Goal: Register for event/course: Sign up to attend an event or enroll in a course

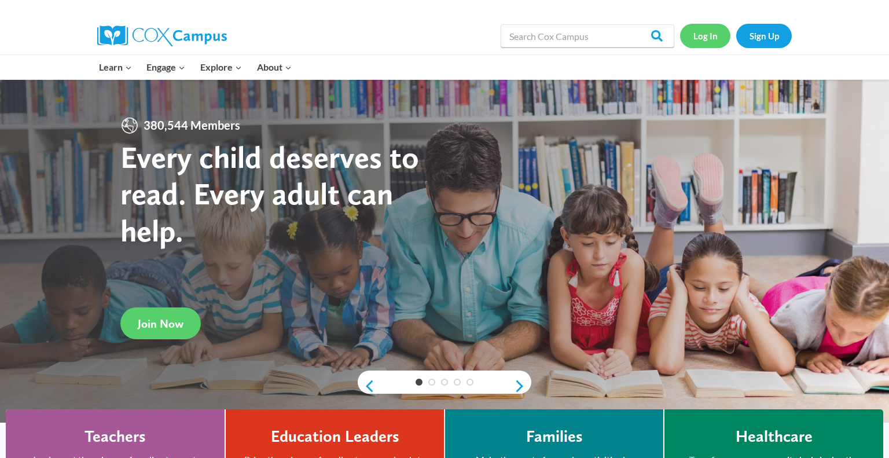
click at [705, 30] on link "Log In" at bounding box center [705, 36] width 50 height 24
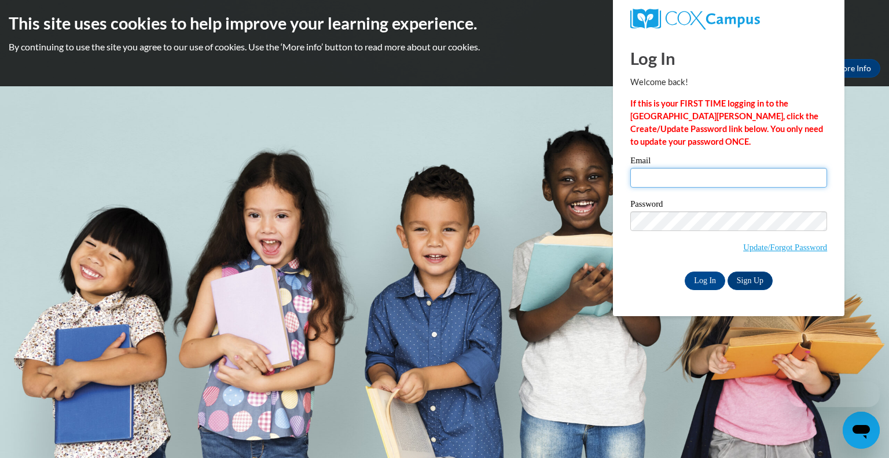
click at [694, 179] on input "Email" at bounding box center [728, 178] width 197 height 20
type input "[EMAIL_ADDRESS][DOMAIN_NAME]"
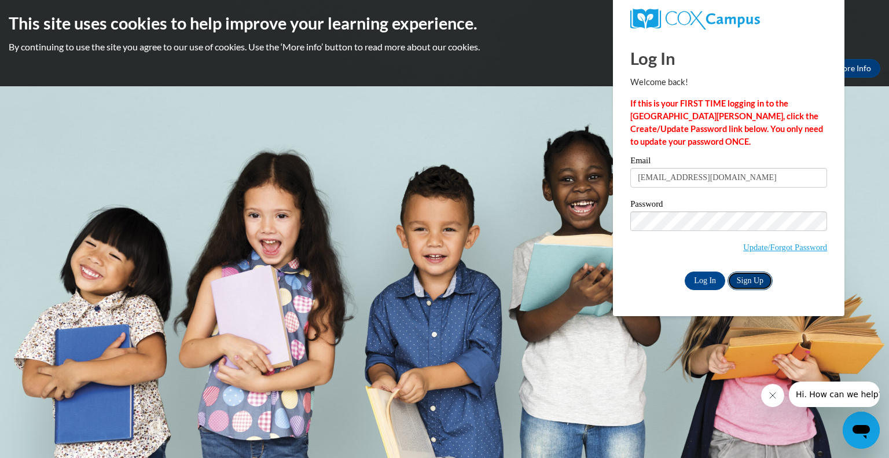
click at [747, 285] on link "Sign Up" at bounding box center [749, 280] width 45 height 19
click at [682, 173] on input "[EMAIL_ADDRESS][DOMAIN_NAME]" at bounding box center [728, 178] width 197 height 20
click at [695, 282] on input "Log In" at bounding box center [704, 280] width 41 height 19
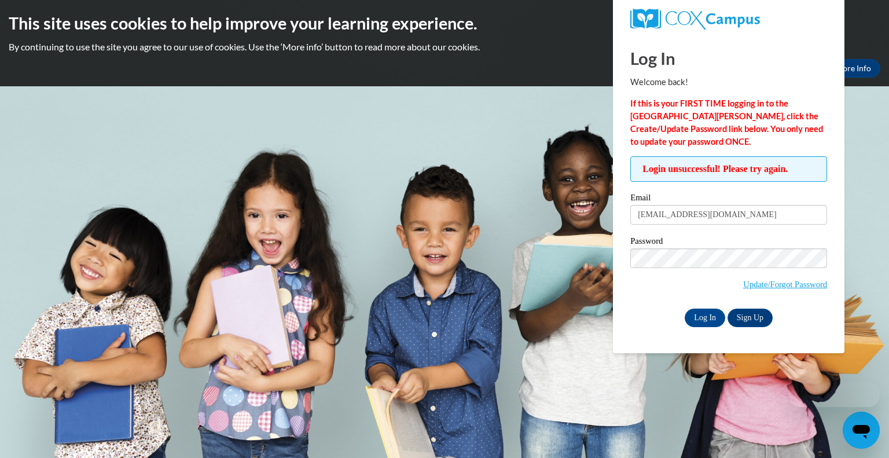
click at [695, 282] on span "Update/Forgot Password" at bounding box center [728, 272] width 197 height 48
click at [508, 71] on div "Okay More Info" at bounding box center [444, 68] width 871 height 19
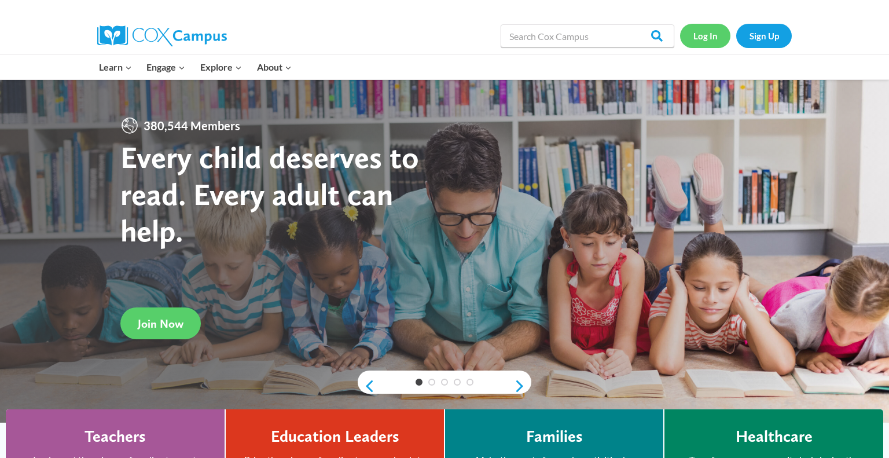
click at [705, 37] on link "Log In" at bounding box center [705, 36] width 50 height 24
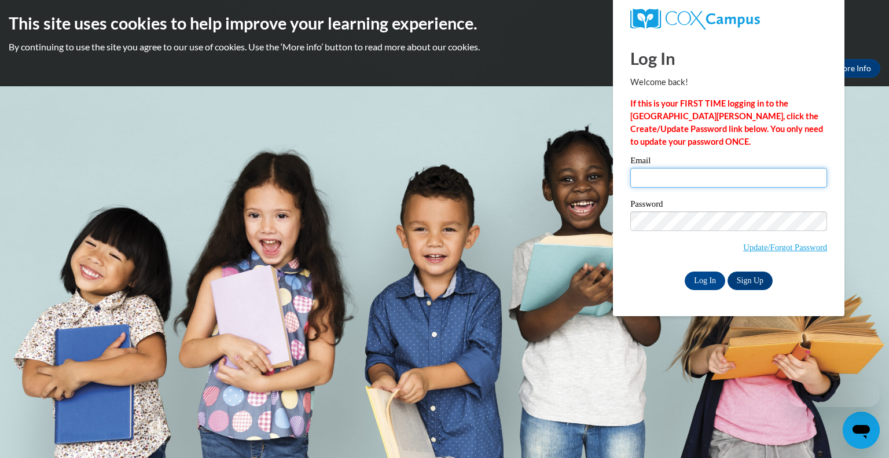
click at [672, 174] on input "Email" at bounding box center [728, 178] width 197 height 20
type input "ascardina@greenfield.k12.wi.us"
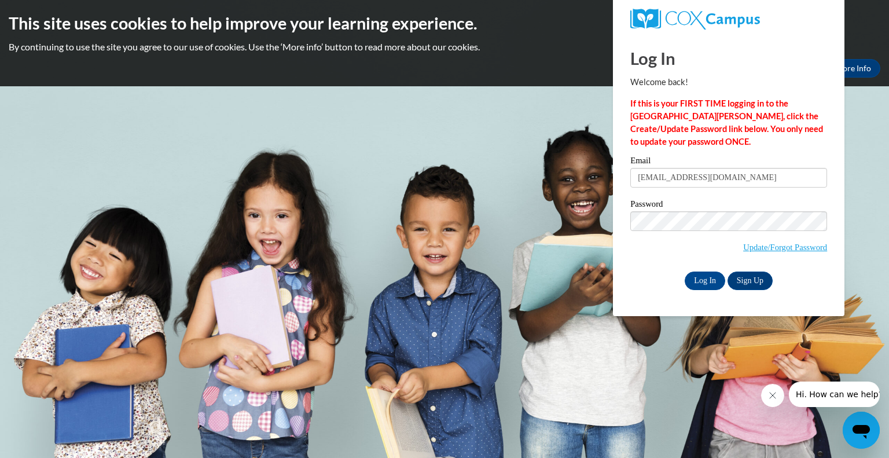
click at [684, 271] on input "Log In" at bounding box center [704, 280] width 41 height 19
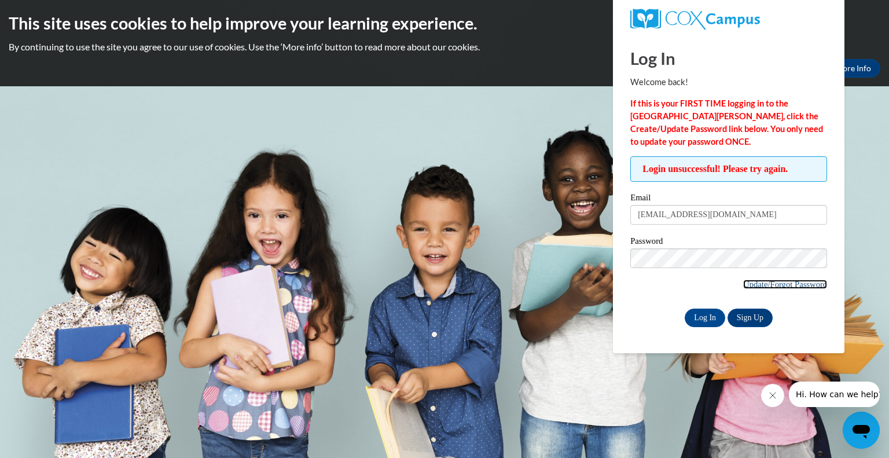
click at [751, 281] on link "Update/Forgot Password" at bounding box center [785, 283] width 84 height 9
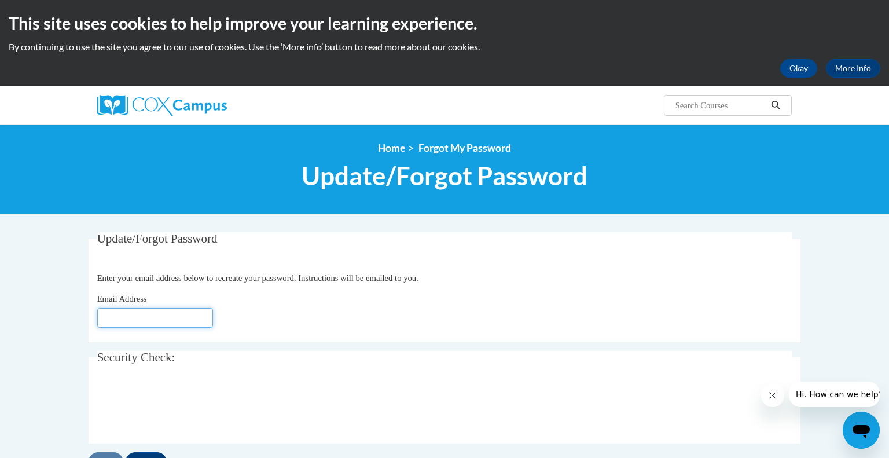
click at [163, 320] on input "Email Address" at bounding box center [155, 318] width 116 height 20
type input "[EMAIL_ADDRESS][DOMAIN_NAME]"
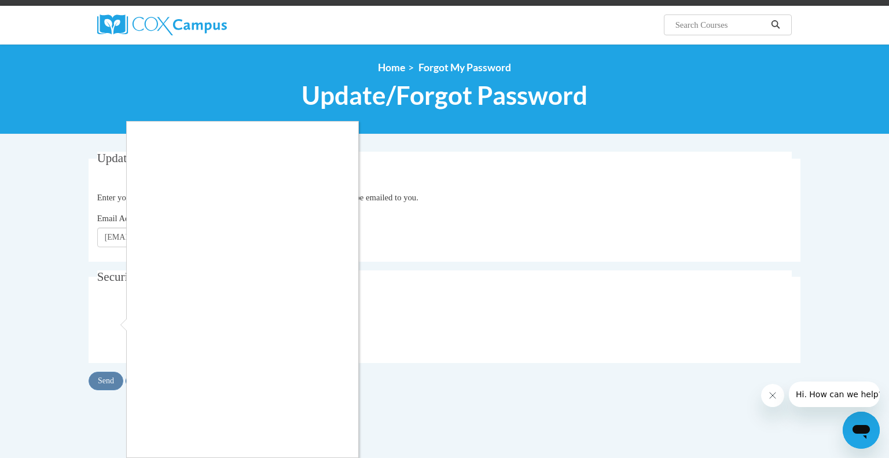
scroll to position [85, 0]
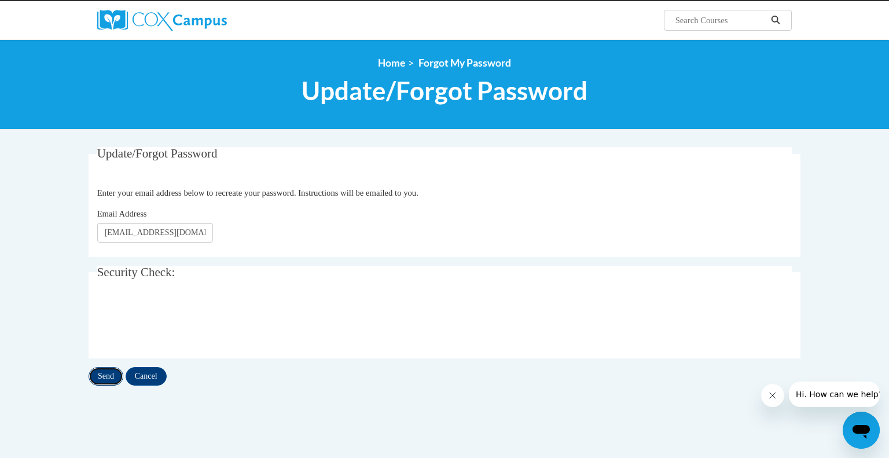
click at [113, 377] on input "Send" at bounding box center [106, 376] width 35 height 19
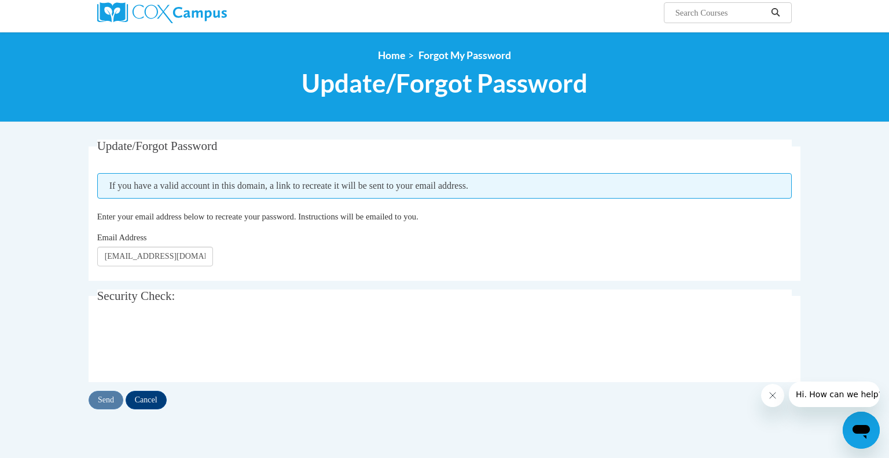
scroll to position [95, 0]
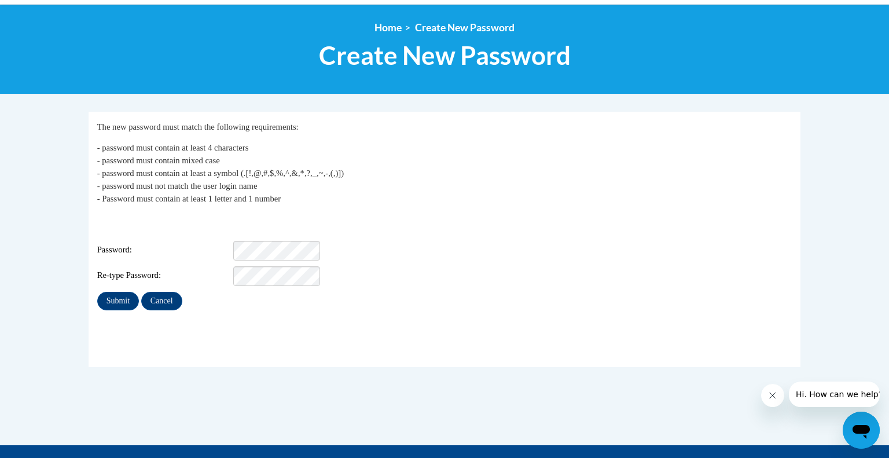
scroll to position [120, 0]
click at [97, 292] on input "Submit" at bounding box center [118, 301] width 42 height 19
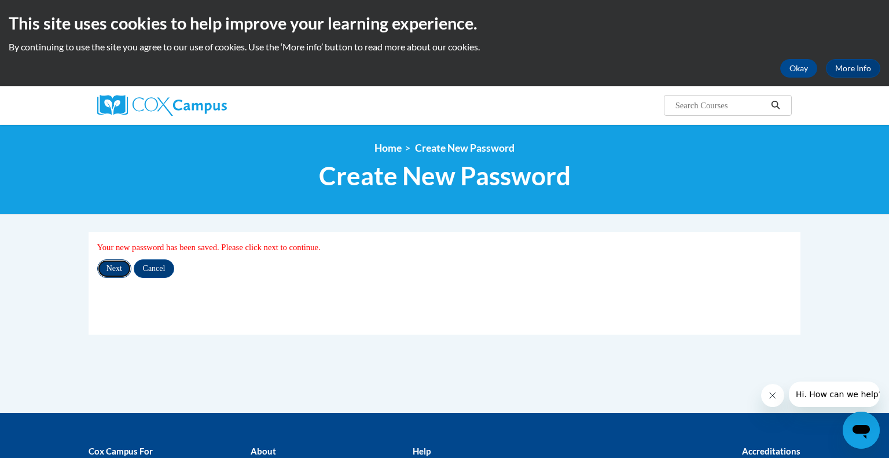
click at [112, 267] on input "Next" at bounding box center [114, 268] width 34 height 19
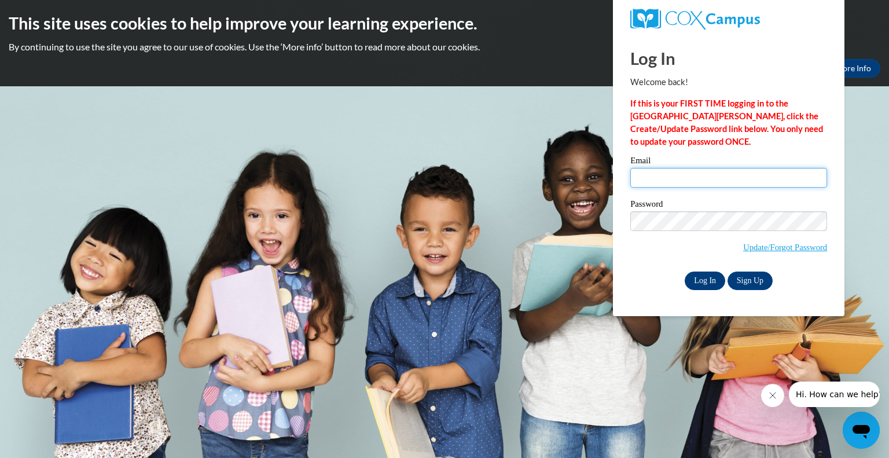
type input "[EMAIL_ADDRESS][DOMAIN_NAME]"
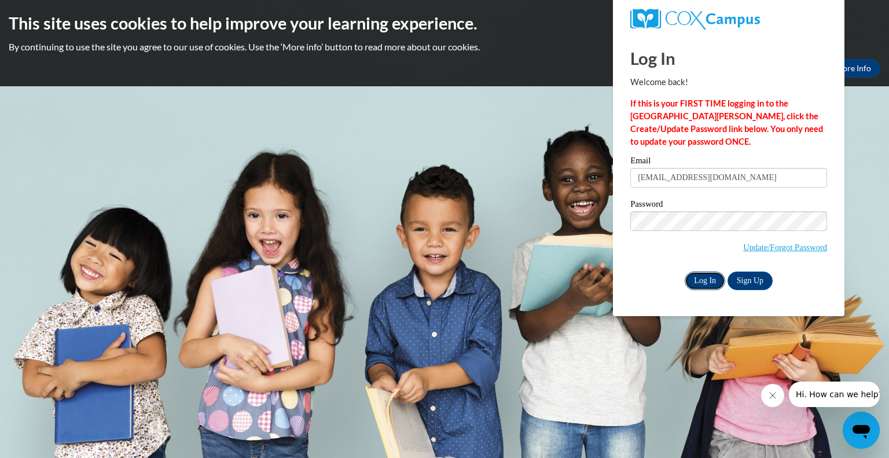
click at [700, 275] on input "Log In" at bounding box center [704, 280] width 41 height 19
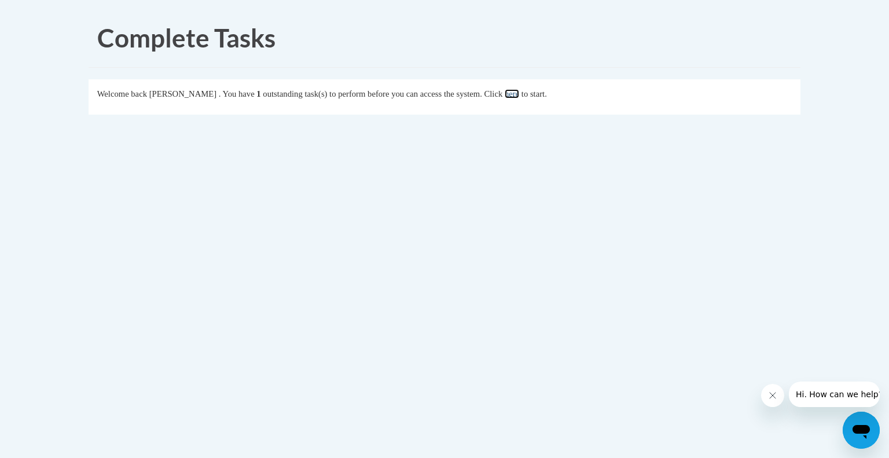
click at [519, 90] on link "here" at bounding box center [512, 93] width 14 height 9
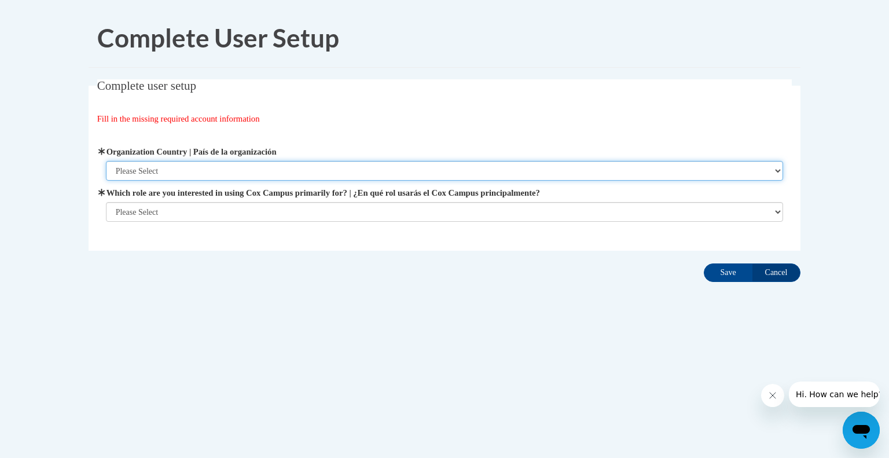
click at [428, 161] on select "Please Select United States | Estados Unidos Outside of the United States | Fue…" at bounding box center [445, 171] width 678 height 20
select select "ad49bcad-a171-4b2e-b99c-48b446064914"
click at [106, 161] on select "Please Select United States | Estados Unidos Outside of the United States | Fue…" at bounding box center [445, 171] width 678 height 20
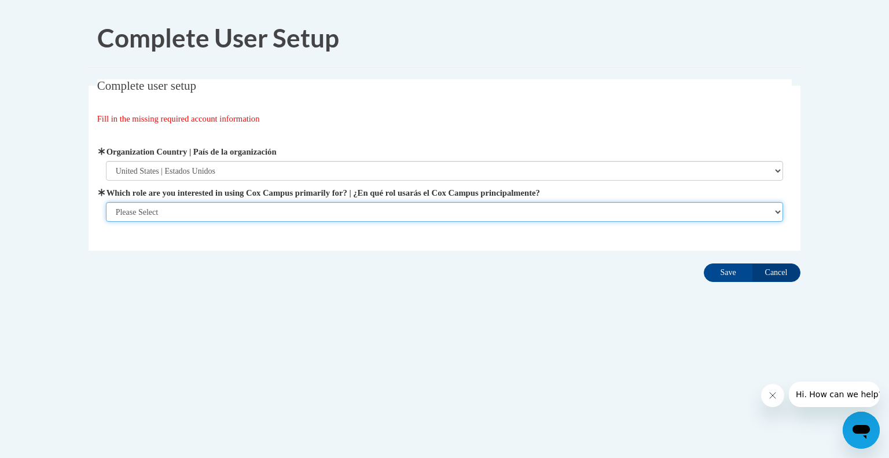
click at [321, 211] on select "Please Select College/University | Colegio/Universidad Community/Nonprofit Part…" at bounding box center [445, 212] width 678 height 20
select select "fbf2d438-af2f-41f8-98f1-81c410e29de3"
click at [106, 222] on select "Please Select College/University | Colegio/Universidad Community/Nonprofit Part…" at bounding box center [445, 212] width 678 height 20
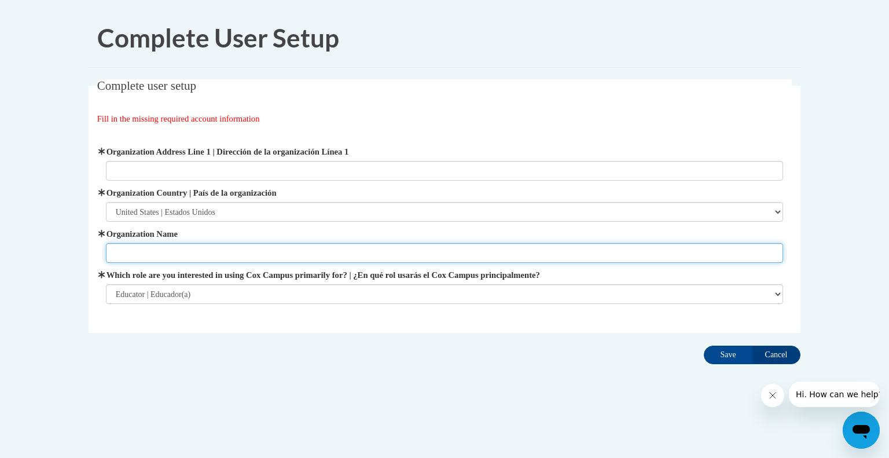
click at [239, 253] on input "Organization Name" at bounding box center [445, 253] width 678 height 20
type input "Elm Dale"
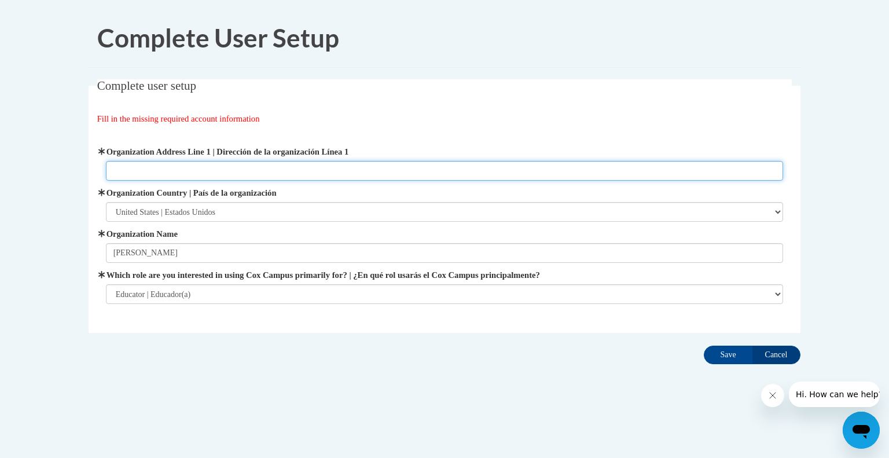
click at [227, 169] on input "Organization Address Line 1 | Dirección de la organización Línea 1" at bounding box center [445, 171] width 678 height 20
paste input "5300 S Honey Creek Dr, Greenfield, WI 53221"
type input "5300 S Honey Creek Dr, Greenfield, WI 53221"
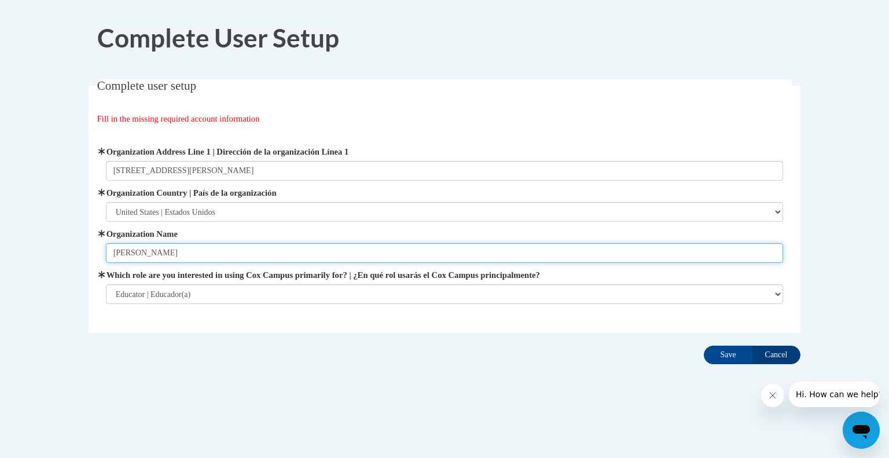
click at [198, 258] on input "Elm Dale" at bounding box center [445, 253] width 678 height 20
type input "Elm Dale Elementary"
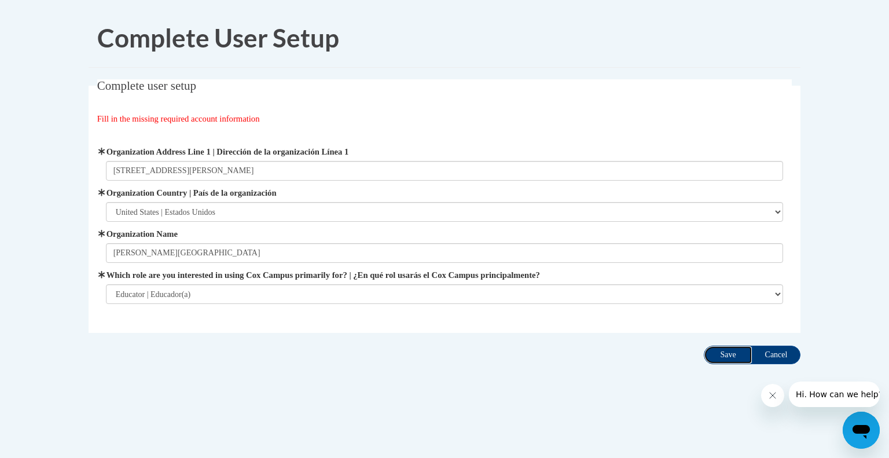
click at [720, 356] on input "Save" at bounding box center [728, 354] width 49 height 19
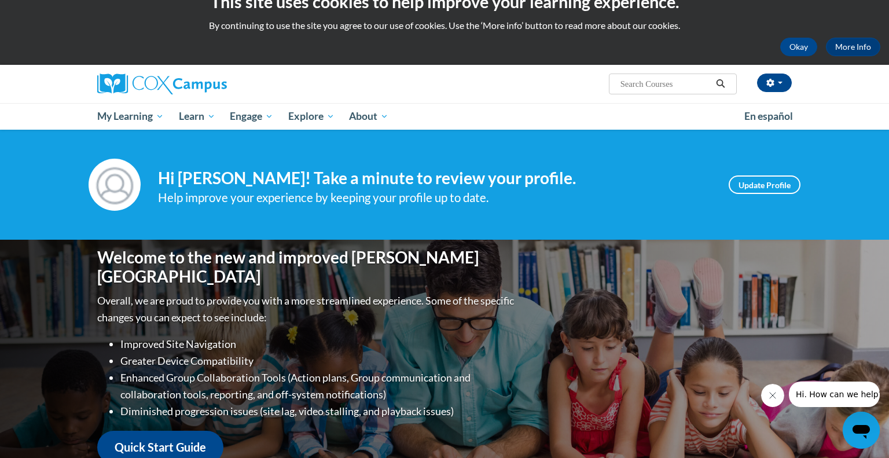
scroll to position [23, 0]
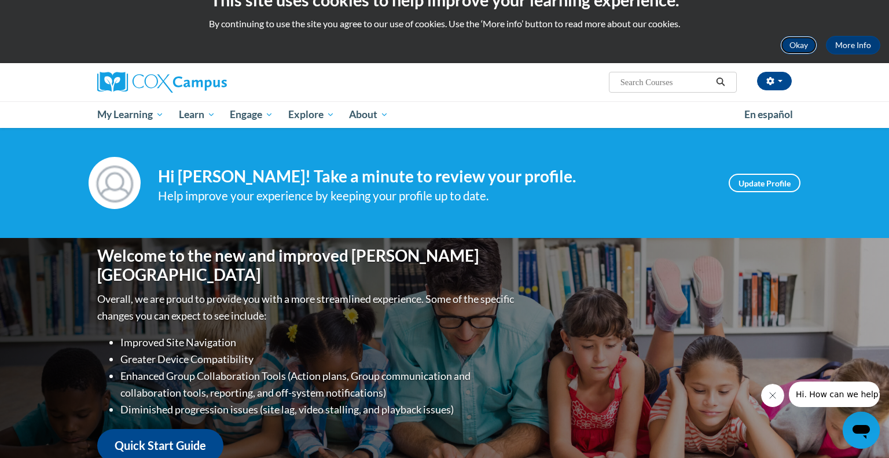
click at [806, 49] on button "Okay" at bounding box center [798, 45] width 37 height 19
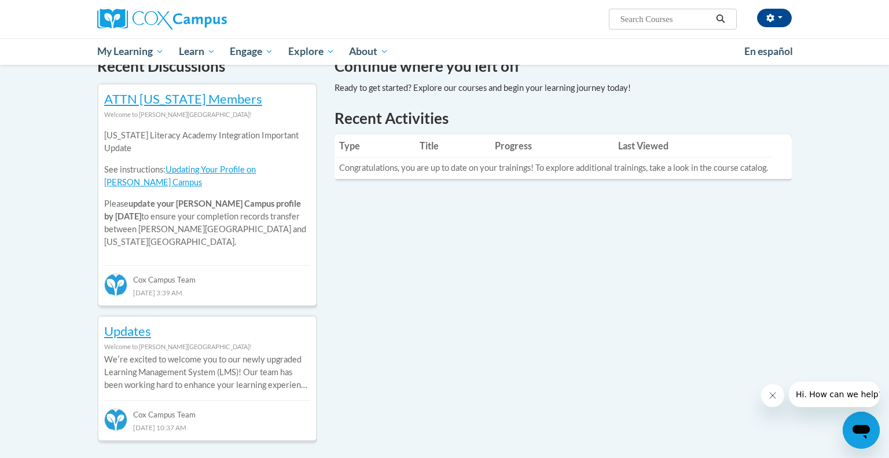
scroll to position [372, 0]
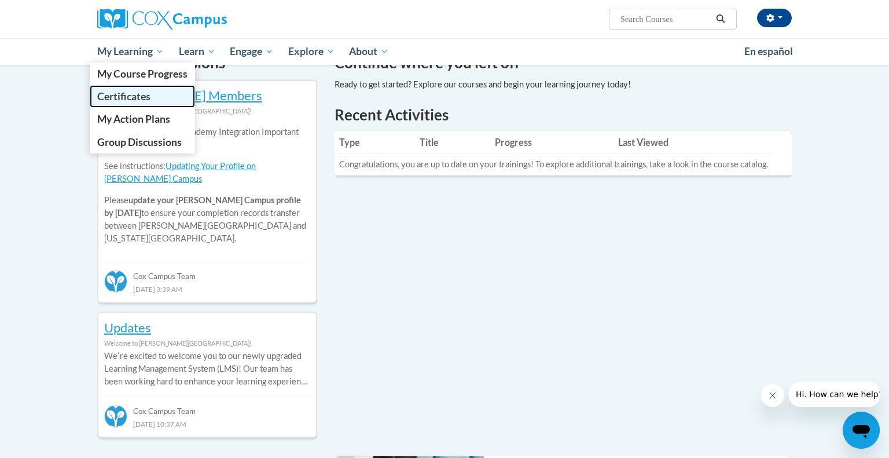
click at [137, 93] on span "Certificates" at bounding box center [123, 96] width 53 height 12
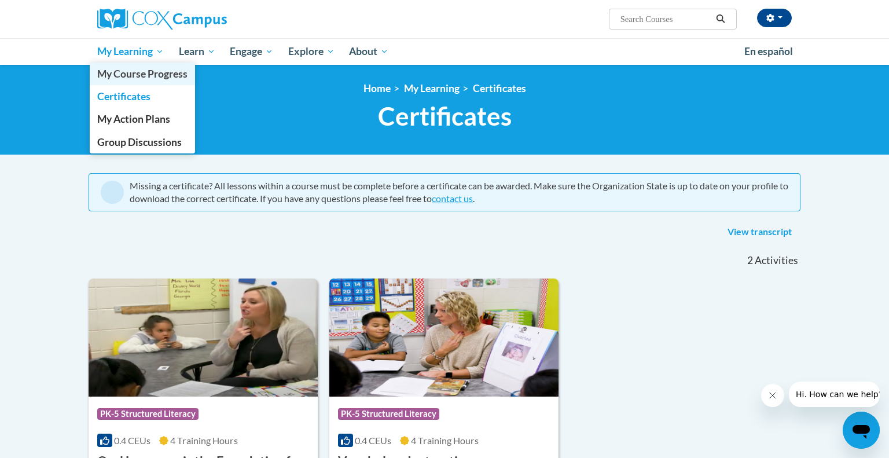
click at [142, 67] on link "My Course Progress" at bounding box center [142, 73] width 105 height 23
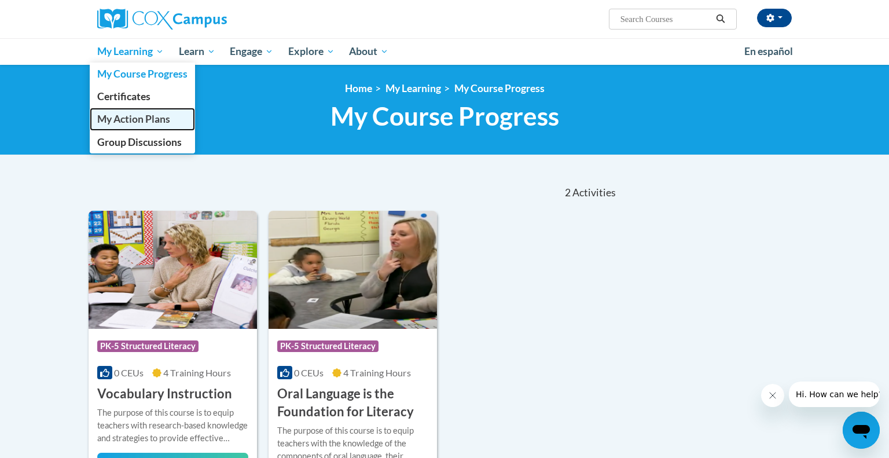
click at [148, 125] on link "My Action Plans" at bounding box center [142, 119] width 105 height 23
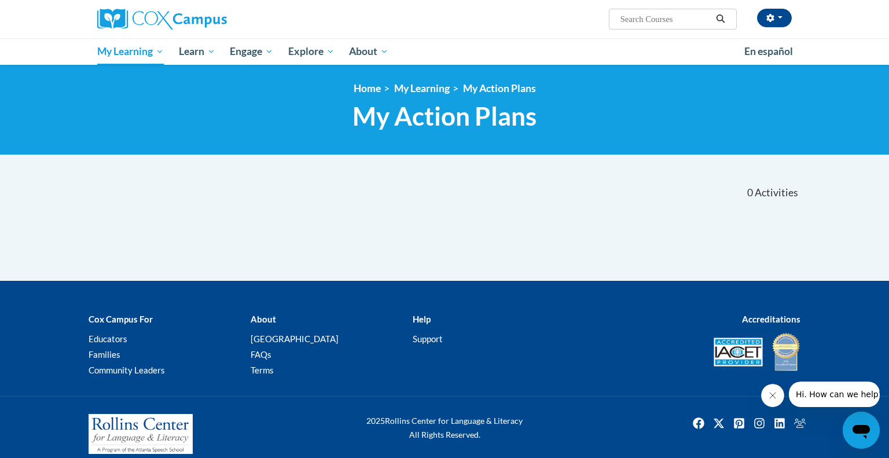
click at [632, 17] on input "Search..." at bounding box center [665, 19] width 93 height 14
type input "writing"
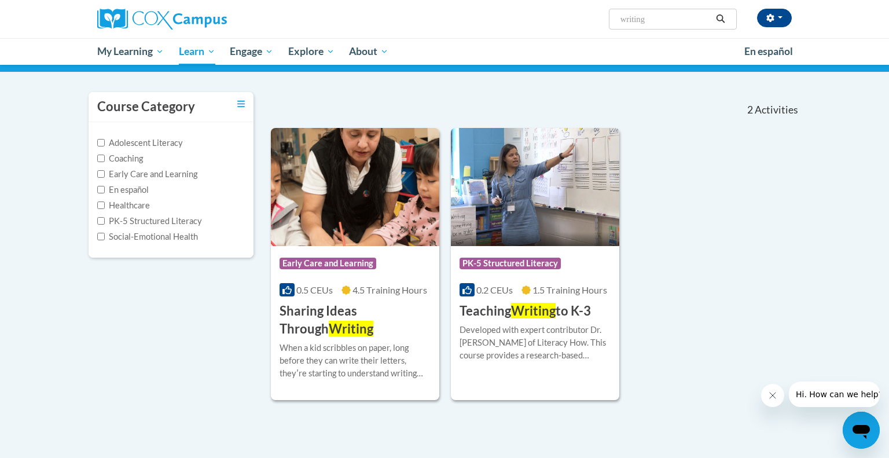
scroll to position [83, 0]
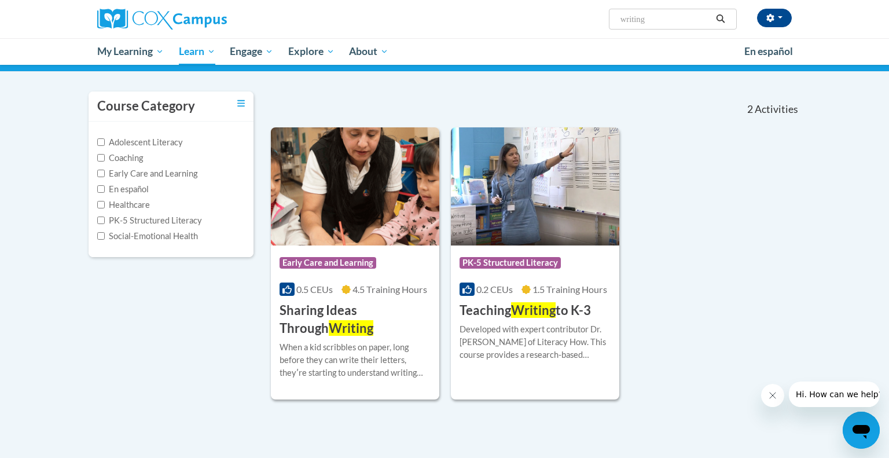
click at [632, 21] on input "writing" at bounding box center [665, 19] width 93 height 14
type input "[MEDICAL_DATA]"
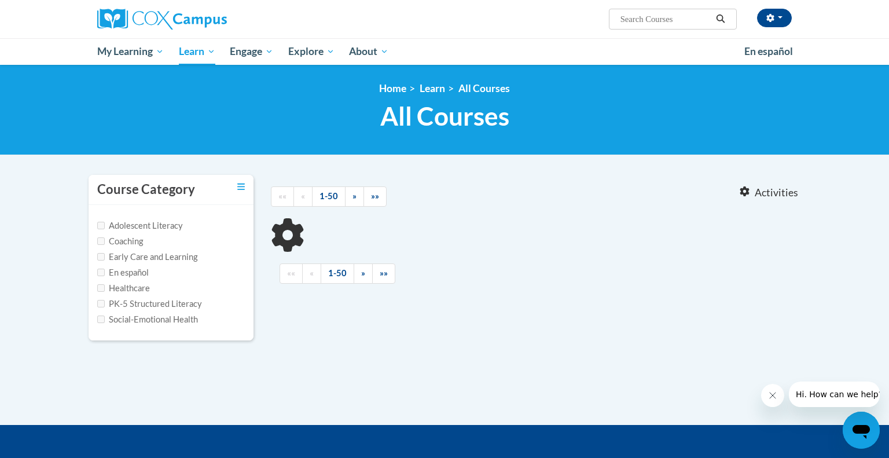
type input "dyslexia"
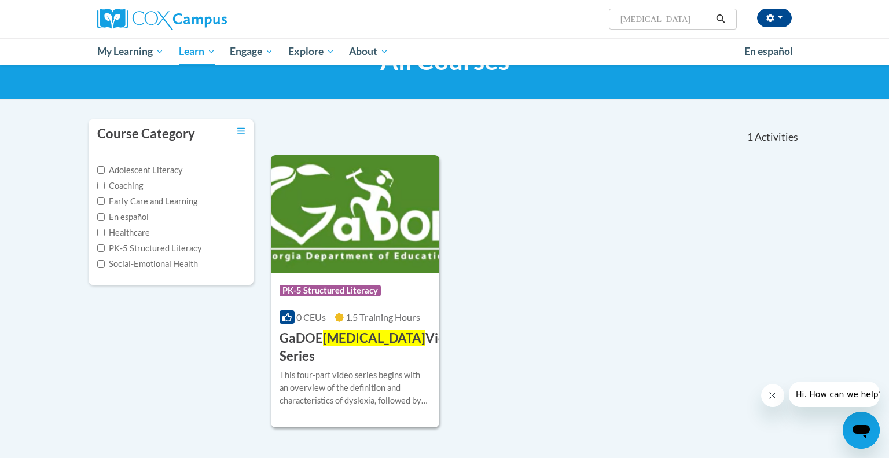
scroll to position [57, 0]
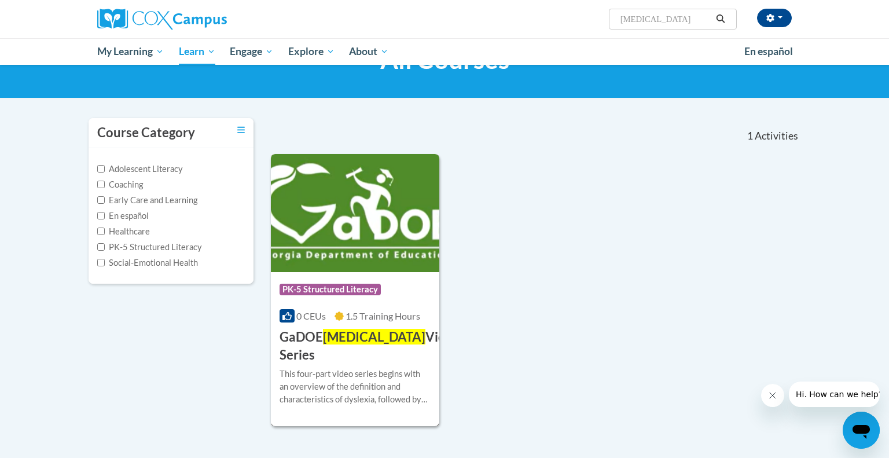
click at [366, 345] on h3 "GaDOE Dyslexia Video Series" at bounding box center [369, 346] width 181 height 36
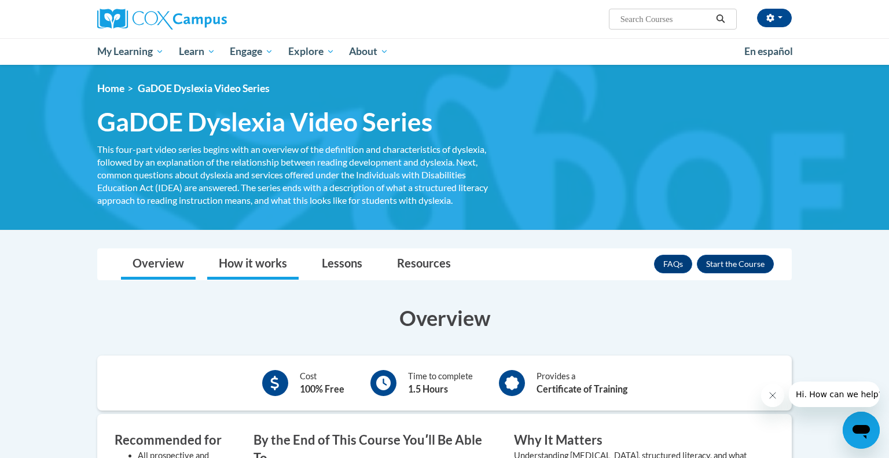
scroll to position [3, 0]
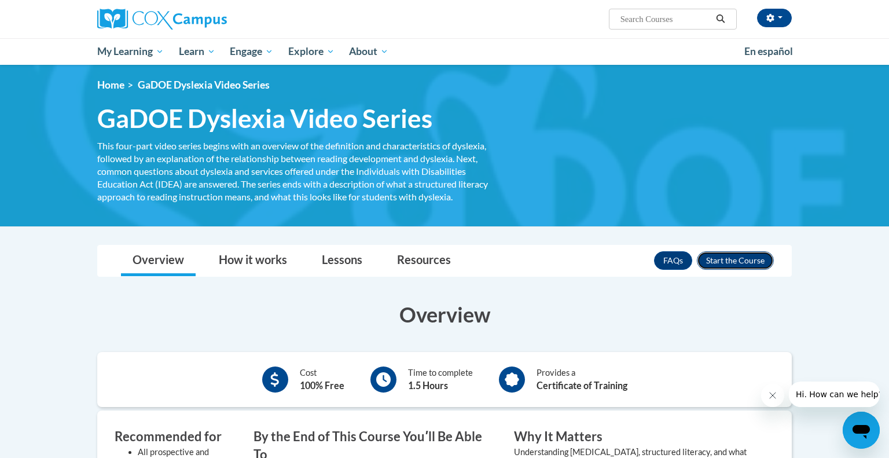
click at [753, 266] on button "Enroll" at bounding box center [735, 260] width 77 height 19
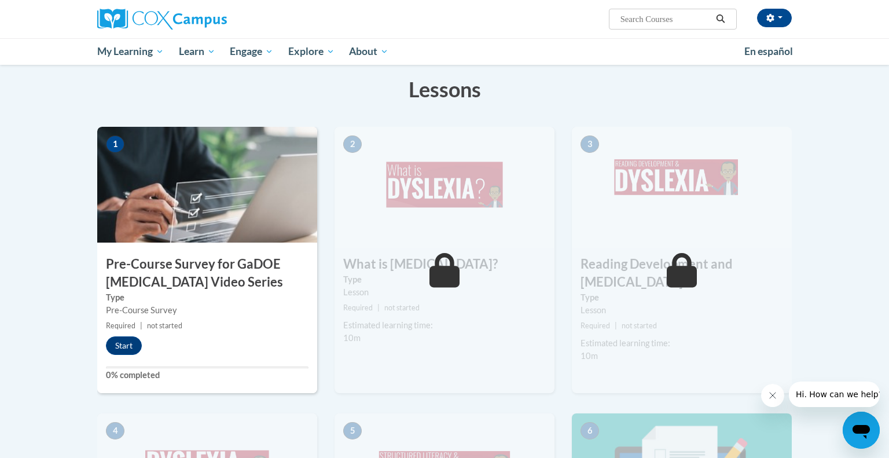
scroll to position [203, 0]
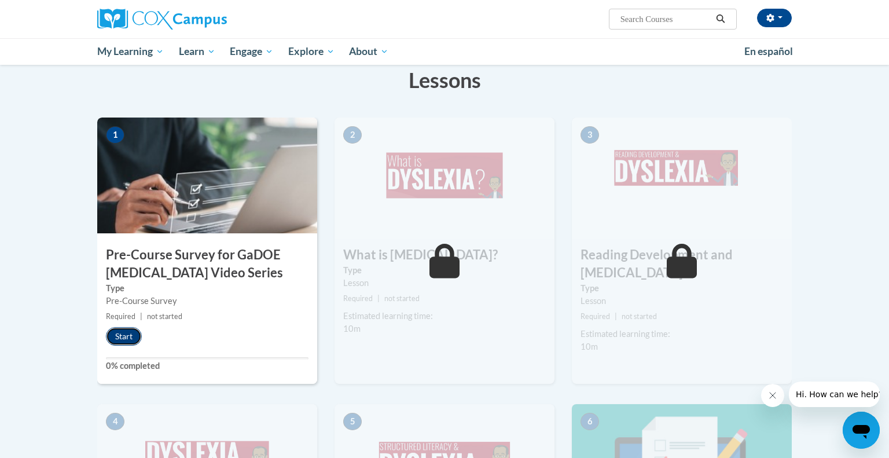
click at [122, 333] on button "Start" at bounding box center [124, 336] width 36 height 19
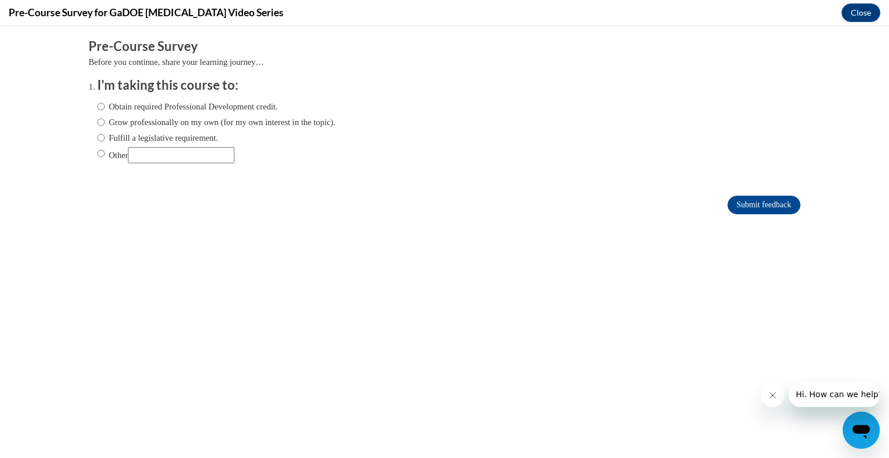
scroll to position [0, 0]
click at [162, 109] on label "Obtain required Professional Development credit." at bounding box center [187, 106] width 181 height 13
click at [105, 109] on input "Obtain required Professional Development credit." at bounding box center [101, 106] width 8 height 13
radio input "true"
click at [738, 209] on input "Submit feedback" at bounding box center [763, 205] width 73 height 19
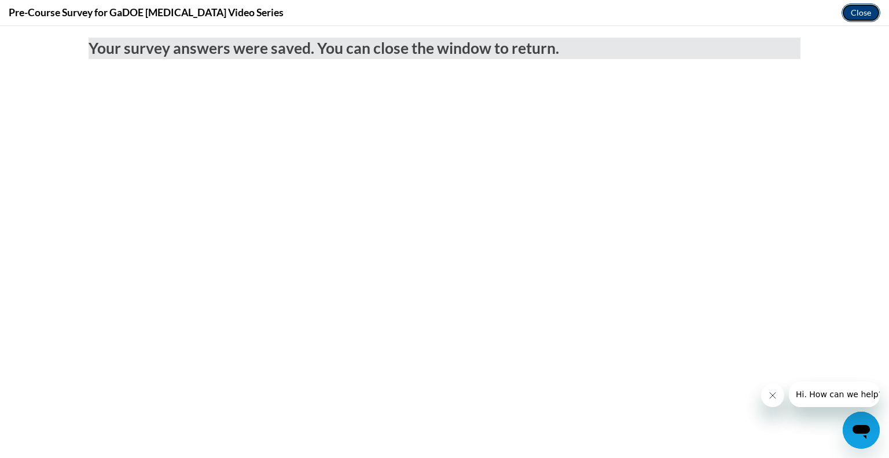
click at [850, 10] on button "Close" at bounding box center [860, 12] width 39 height 19
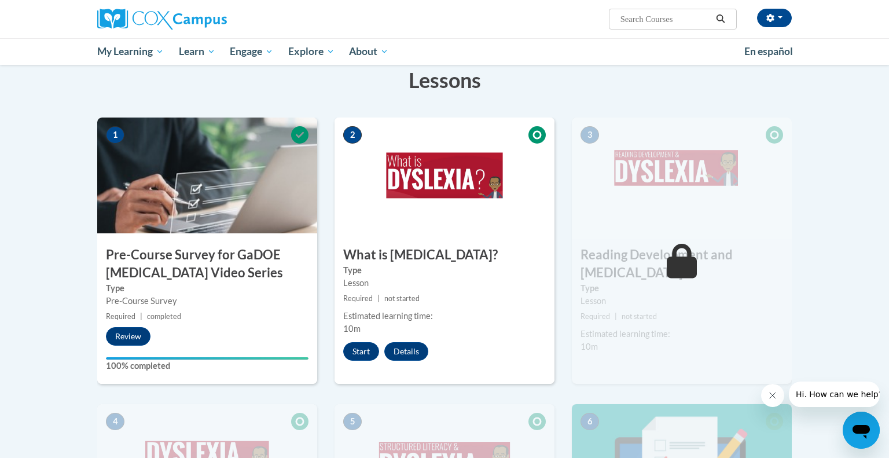
click at [778, 396] on button "Close message from company" at bounding box center [772, 395] width 23 height 23
click at [363, 351] on button "Start" at bounding box center [361, 351] width 36 height 19
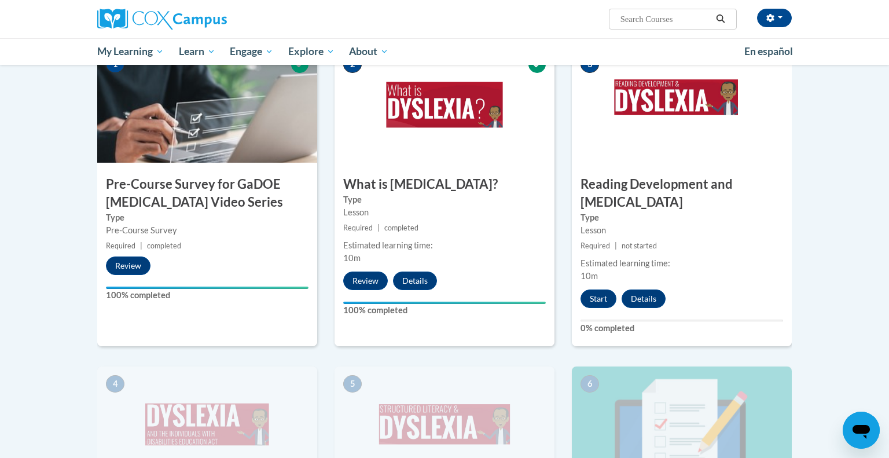
scroll to position [271, 0]
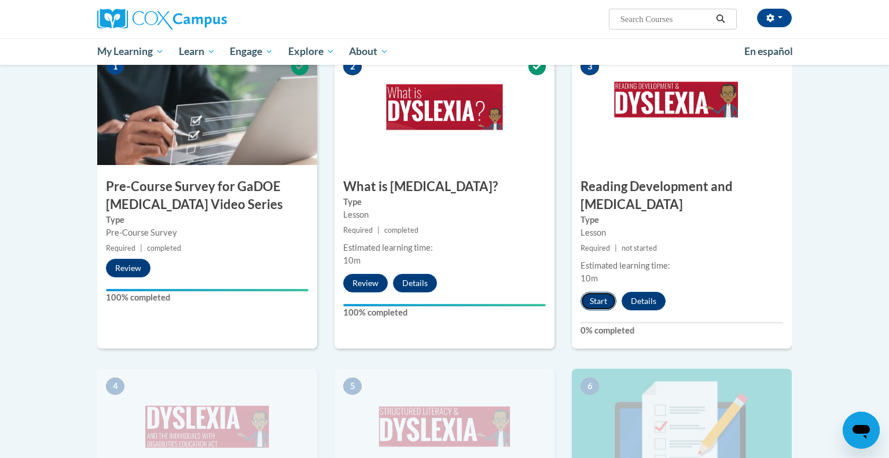
click at [601, 292] on button "Start" at bounding box center [598, 301] width 36 height 19
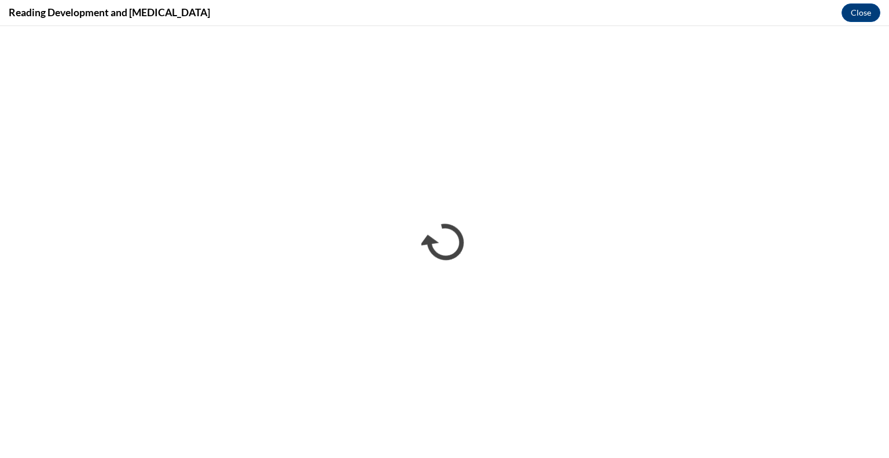
scroll to position [0, 0]
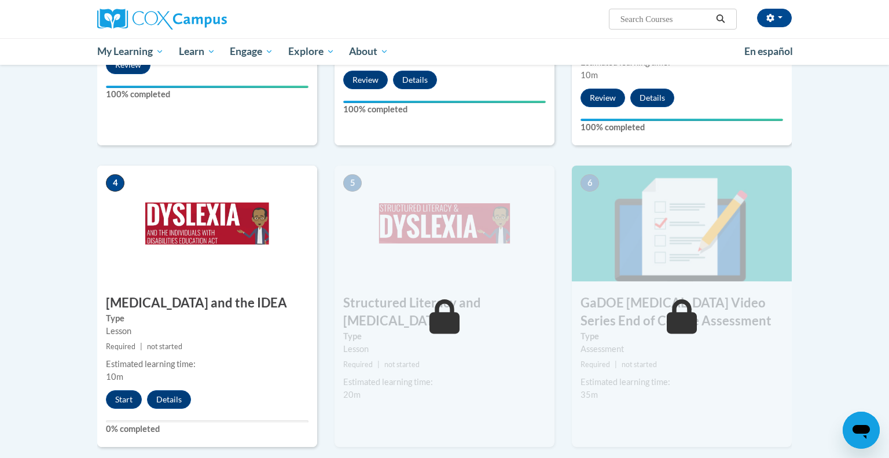
scroll to position [477, 0]
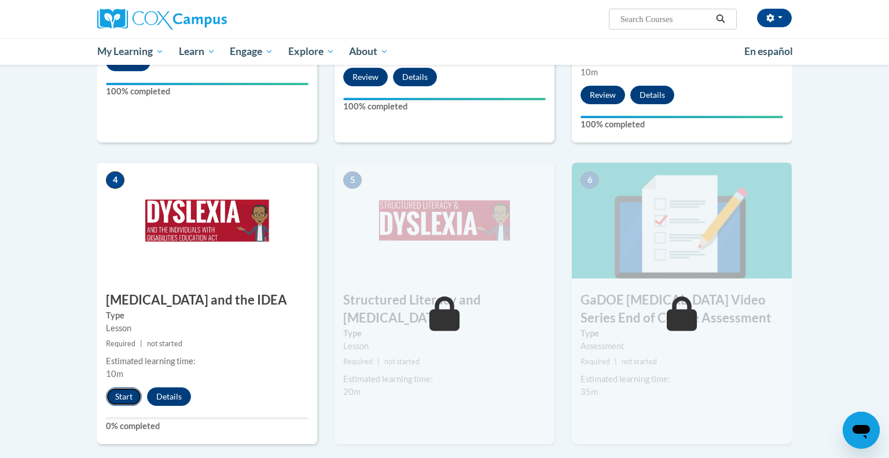
click at [131, 387] on button "Start" at bounding box center [124, 396] width 36 height 19
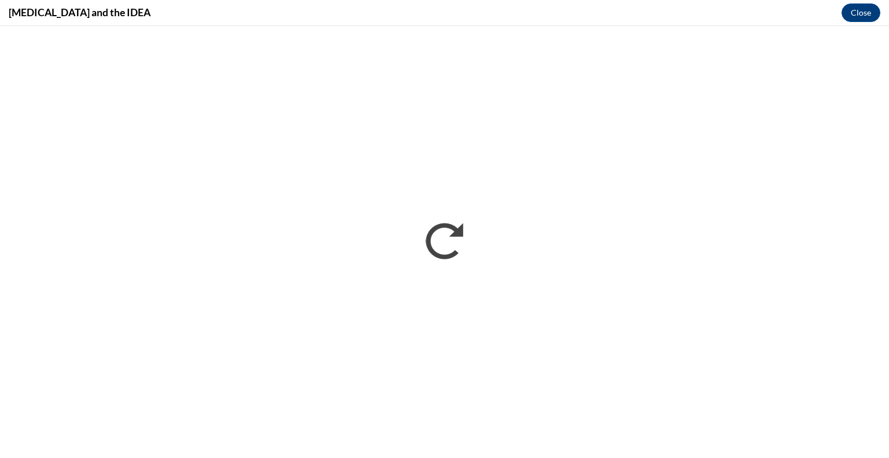
scroll to position [0, 0]
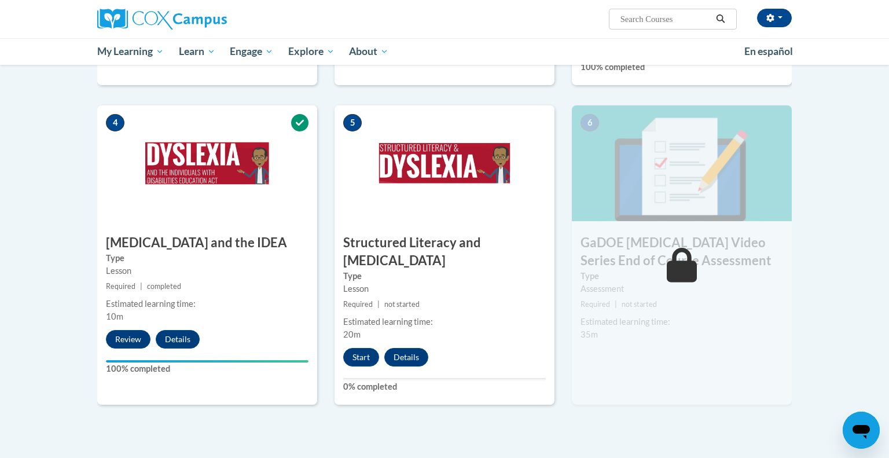
scroll to position [543, 0]
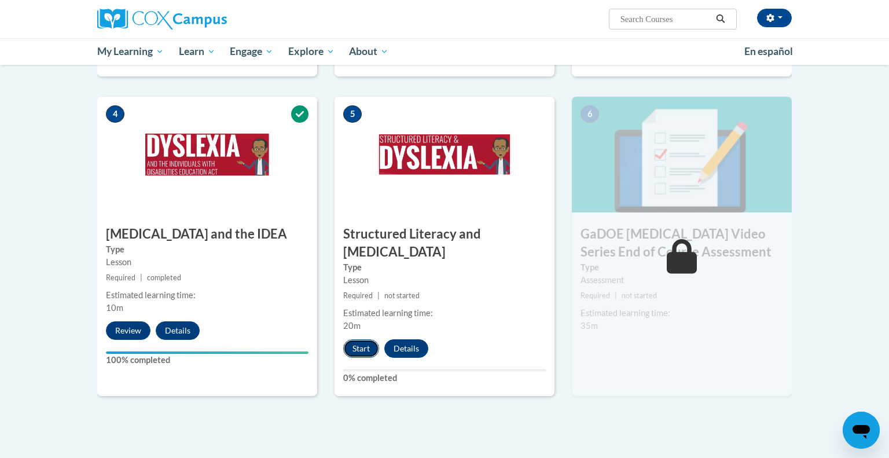
click at [353, 339] on button "Start" at bounding box center [361, 348] width 36 height 19
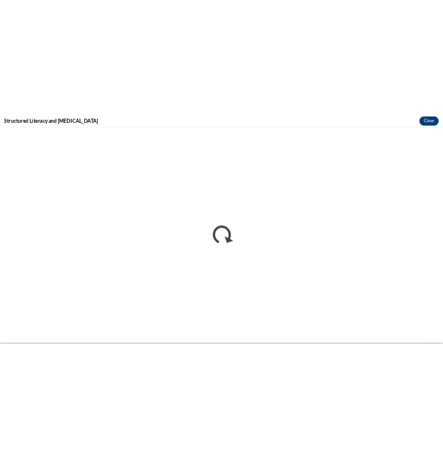
scroll to position [0, 0]
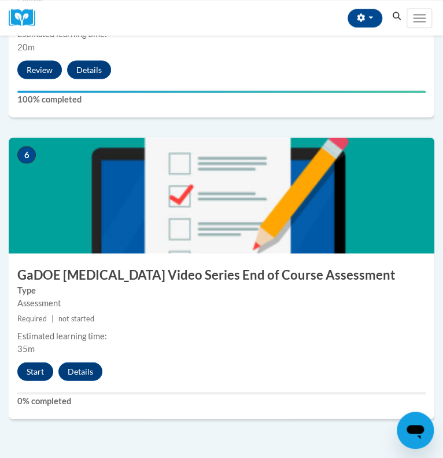
scroll to position [1641, 0]
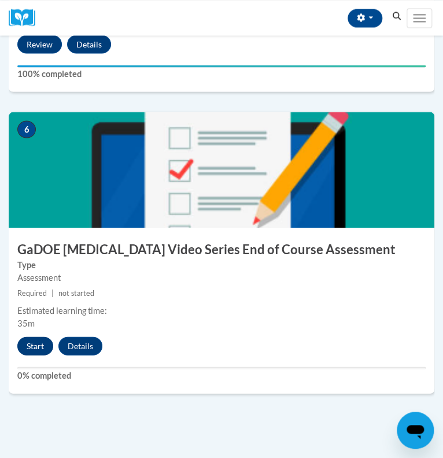
click at [40, 347] on button "Start" at bounding box center [35, 345] width 36 height 19
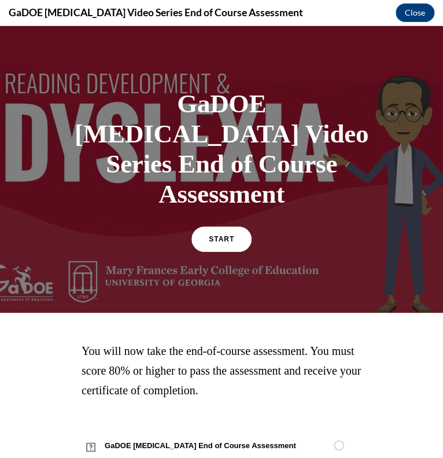
scroll to position [21, 0]
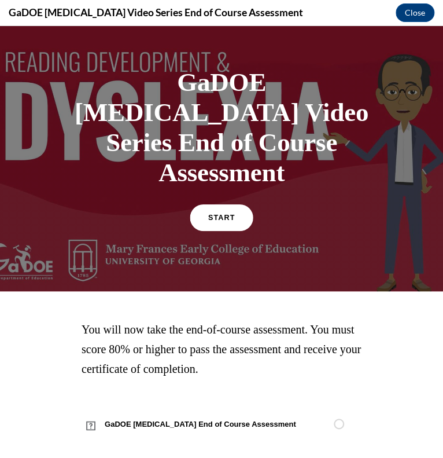
click at [218, 213] on span "START" at bounding box center [221, 217] width 27 height 9
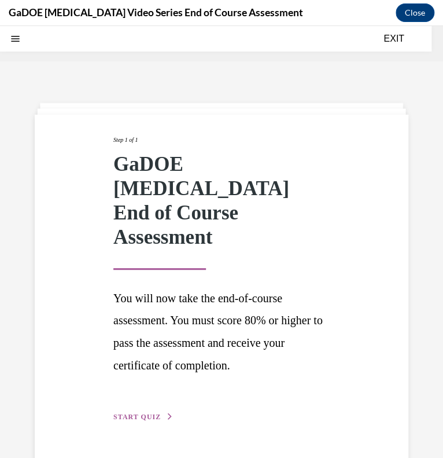
scroll to position [36, 0]
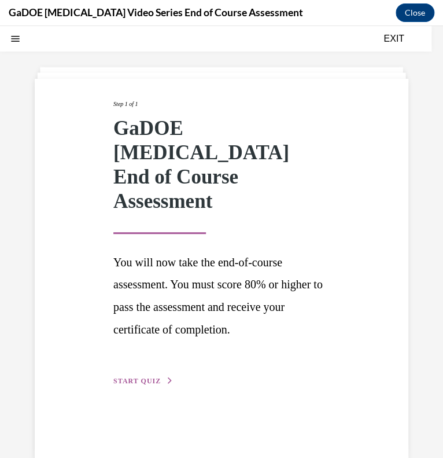
click at [150, 377] on span "START QUIZ" at bounding box center [136, 381] width 47 height 8
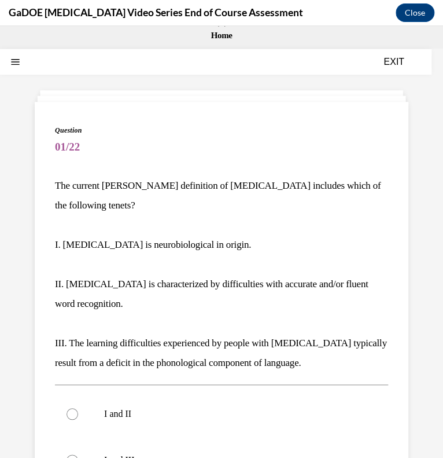
scroll to position [9, 0]
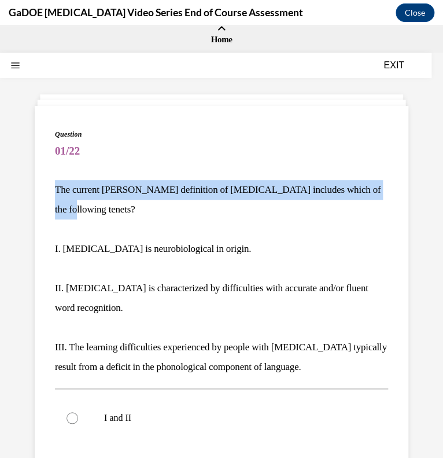
drag, startPoint x: 50, startPoint y: 189, endPoint x: 391, endPoint y: 187, distance: 340.8
click at [391, 187] on div "Question 01/22 The current IDA definition of dyslexia includes which of the fol…" at bounding box center [222, 417] width 374 height 623
copy p "The current IDA definition of dyslexia includes which of the following tenets?"
click at [300, 346] on p "III. The learning difficulties experienced by people with dyslexia typically re…" at bounding box center [221, 356] width 333 height 39
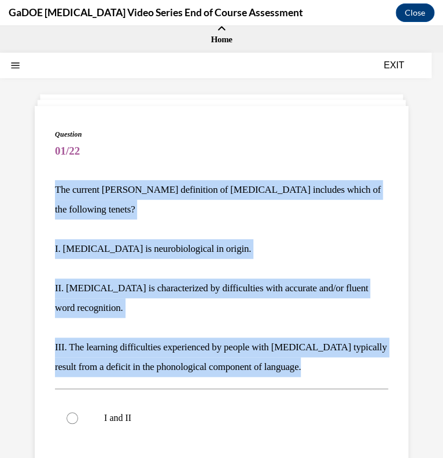
drag, startPoint x: 300, startPoint y: 346, endPoint x: 51, endPoint y: 183, distance: 297.7
click at [51, 183] on div "Question 01/22 The current IDA definition of dyslexia includes which of the fol…" at bounding box center [222, 417] width 374 height 623
copy div "The current IDA definition of dyslexia includes which of the following tenets? …"
click at [103, 185] on p "The current IDA definition of dyslexia includes which of the following tenets?" at bounding box center [221, 199] width 333 height 39
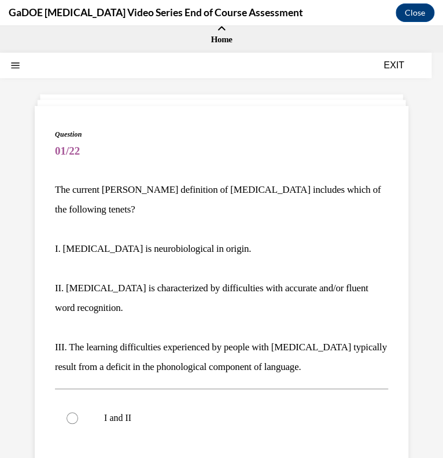
click at [103, 185] on p "The current IDA definition of dyslexia includes which of the following tenets?" at bounding box center [221, 199] width 333 height 39
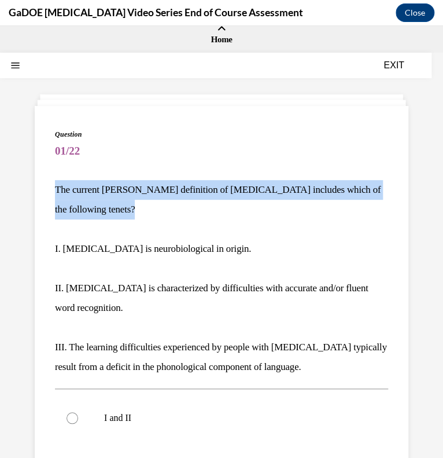
click at [103, 185] on p "The current IDA definition of dyslexia includes which of the following tenets?" at bounding box center [221, 199] width 333 height 39
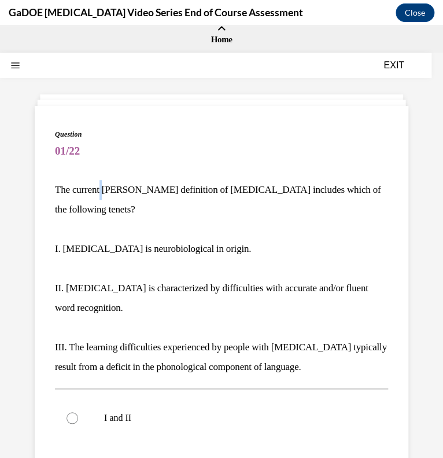
click at [93, 190] on p "The current IDA definition of dyslexia includes which of the following tenets?" at bounding box center [221, 199] width 333 height 39
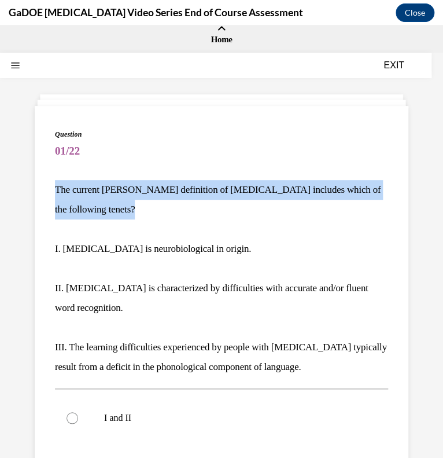
copy p "The current IDA definition of dyslexia includes which of the following tenets?"
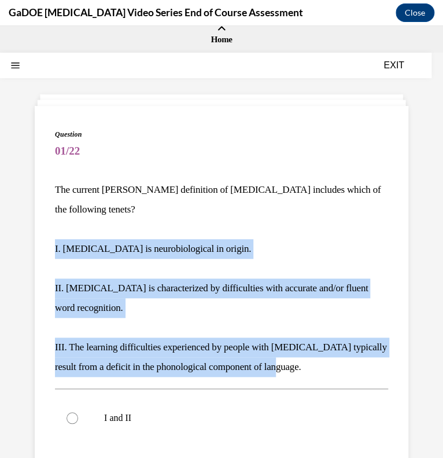
drag, startPoint x: 56, startPoint y: 230, endPoint x: 305, endPoint y: 348, distance: 275.9
click at [305, 348] on div "The current IDA definition of dyslexia includes which of the following tenets? …" at bounding box center [221, 278] width 333 height 197
copy div "I. Dyslexia is neurobiological in origin. II. Dyslexia is characterized by diff…"
click at [149, 347] on p "III. The learning difficulties experienced by people with dyslexia typically re…" at bounding box center [221, 356] width 333 height 39
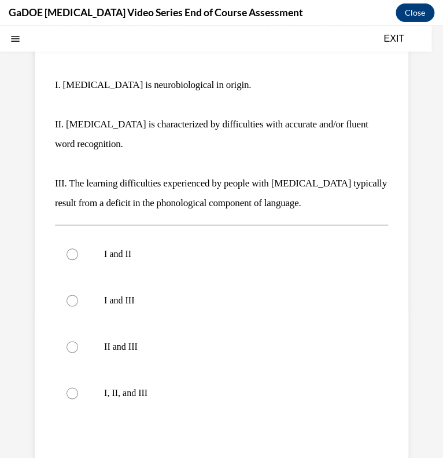
scroll to position [174, 0]
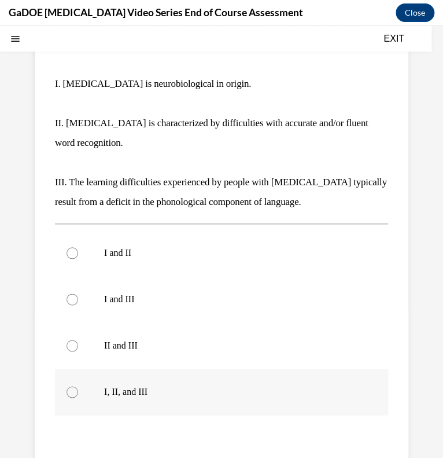
click at [144, 369] on label "I, II, and III" at bounding box center [221, 392] width 333 height 46
click at [78, 386] on input "I, II, and III" at bounding box center [73, 392] width 12 height 12
radio input "true"
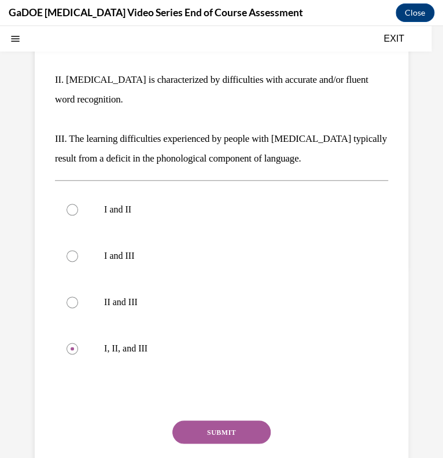
click at [204, 420] on button "SUBMIT" at bounding box center [221, 431] width 98 height 23
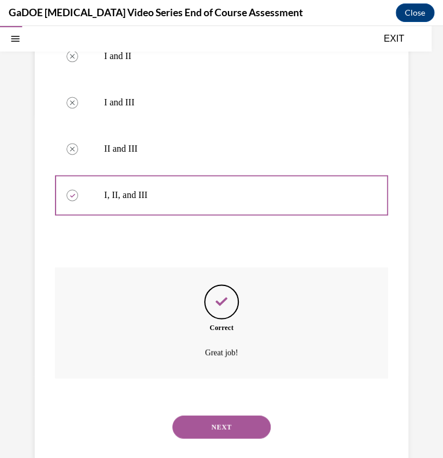
scroll to position [377, 0]
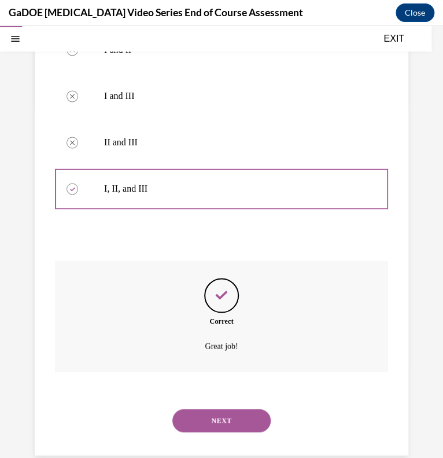
click at [220, 409] on button "NEXT" at bounding box center [221, 419] width 98 height 23
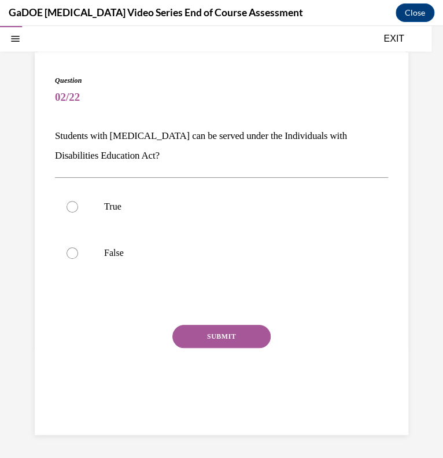
scroll to position [62, 0]
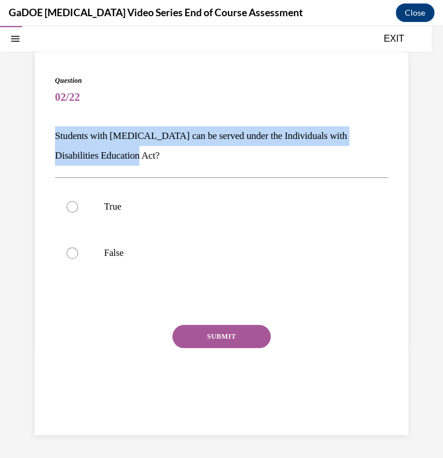
drag, startPoint x: 121, startPoint y: 157, endPoint x: 38, endPoint y: 135, distance: 85.6
click at [38, 135] on div "Question 02/22 Students with dyslexia can be served under the Individuals with …" at bounding box center [222, 243] width 374 height 382
copy p "Students with dyslexia can be served under the Individuals with Disabilities Ed…"
click at [126, 208] on p "True" at bounding box center [231, 207] width 255 height 12
click at [78, 208] on input "True" at bounding box center [73, 207] width 12 height 12
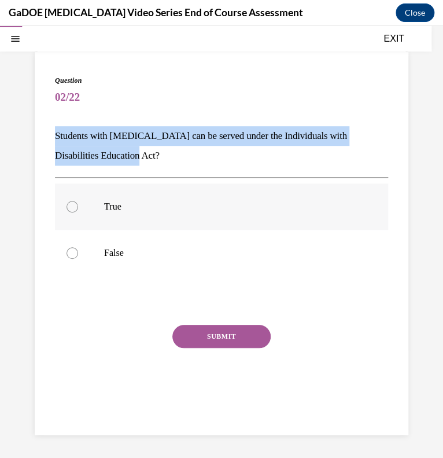
radio input "true"
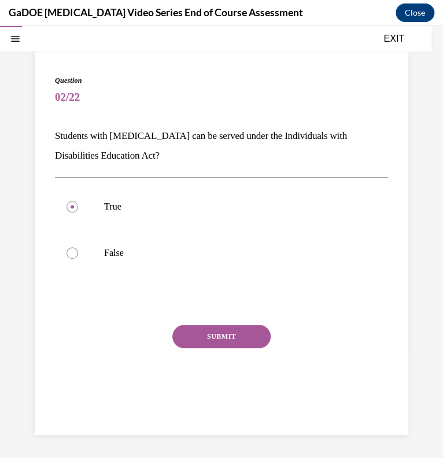
click at [227, 326] on button "SUBMIT" at bounding box center [221, 336] width 98 height 23
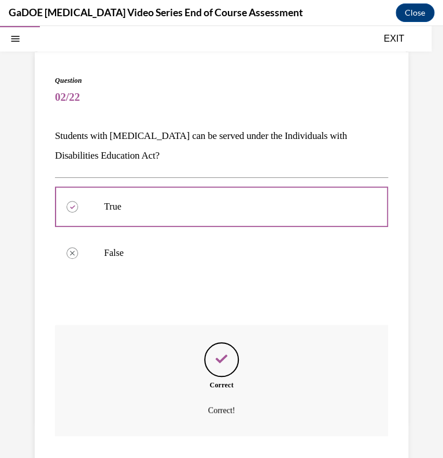
scroll to position [146, 0]
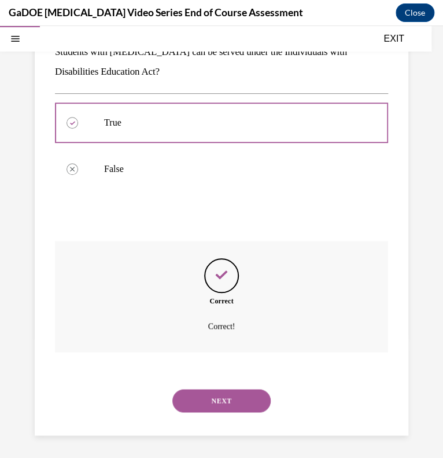
click at [213, 403] on button "NEXT" at bounding box center [221, 400] width 98 height 23
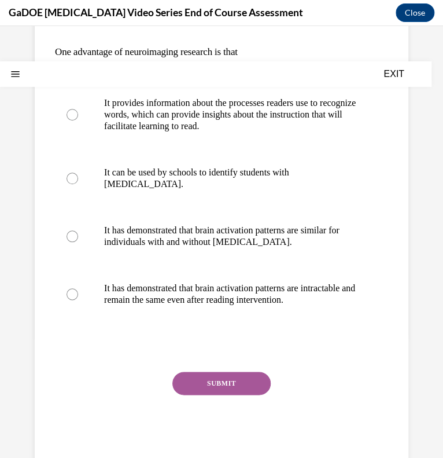
scroll to position [0, 0]
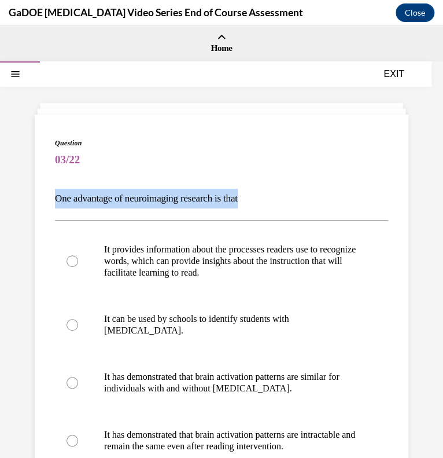
drag, startPoint x: 259, startPoint y: 193, endPoint x: 52, endPoint y: 198, distance: 207.2
click at [52, 198] on div "Question 03/22 One advantage of neuroimaging research is that It provides infor…" at bounding box center [222, 367] width 374 height 504
copy p "One advantage of neuroimaging research is that"
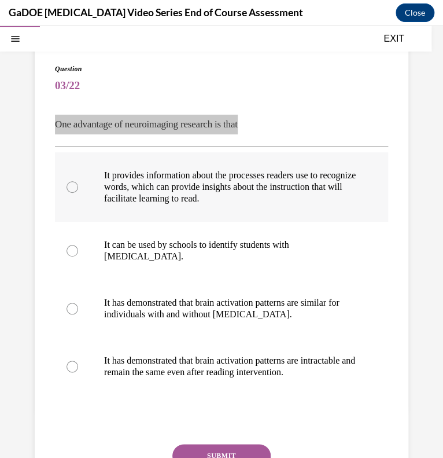
scroll to position [74, 0]
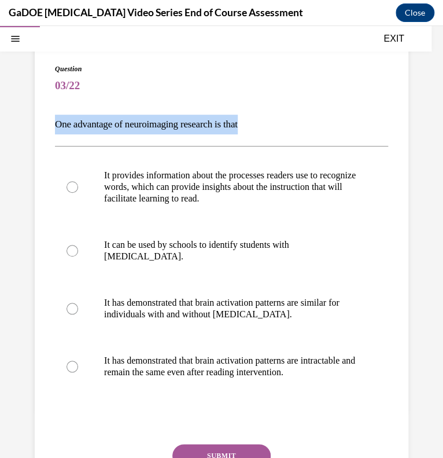
click at [213, 139] on div "Question 03/22 One advantage of neuroimaging research is that It provides infor…" at bounding box center [221, 301] width 333 height 475
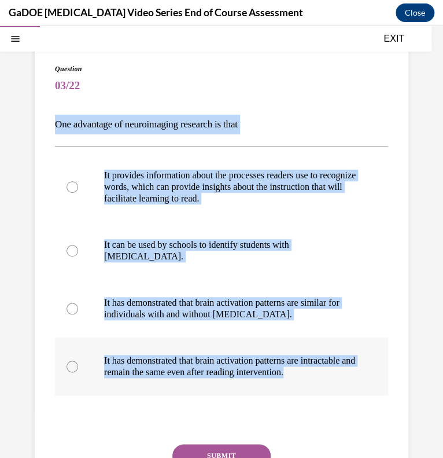
drag, startPoint x: 54, startPoint y: 123, endPoint x: 208, endPoint y: 373, distance: 293.5
click at [208, 373] on div "Question 03/22 One advantage of neuroimaging research is that It provides infor…" at bounding box center [221, 301] width 333 height 475
copy div "One advantage of neuroimaging research is that It provides information about th…"
click at [126, 165] on label "It provides information about the processes readers use to recognize words, whi…" at bounding box center [221, 186] width 333 height 69
click at [78, 181] on input "It provides information about the processes readers use to recognize words, whi…" at bounding box center [73, 187] width 12 height 12
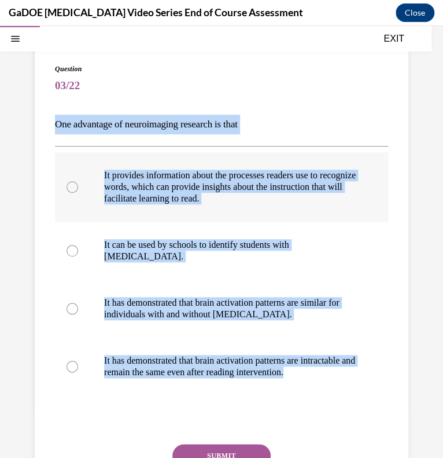
radio input "true"
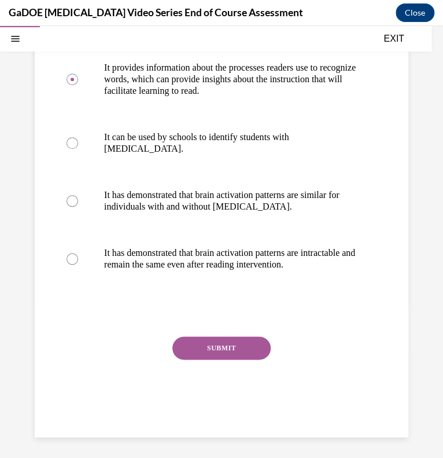
scroll to position [183, 0]
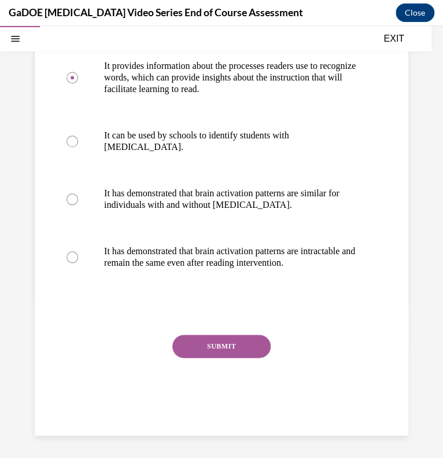
click at [222, 357] on div "SUBMIT" at bounding box center [221, 363] width 333 height 58
click at [218, 349] on button "SUBMIT" at bounding box center [221, 345] width 98 height 23
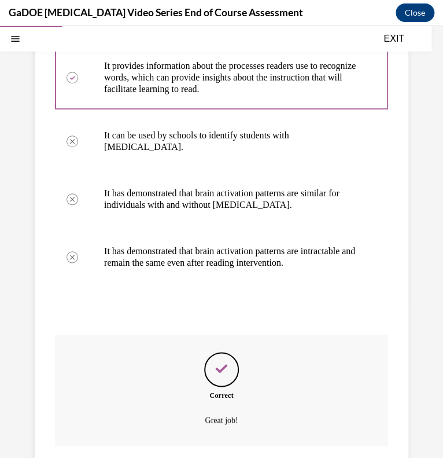
scroll to position [277, 0]
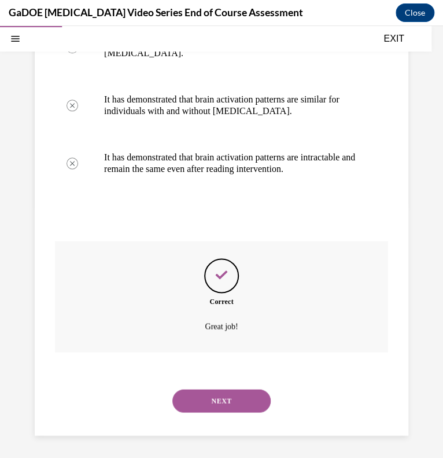
click at [218, 399] on button "NEXT" at bounding box center [221, 400] width 98 height 23
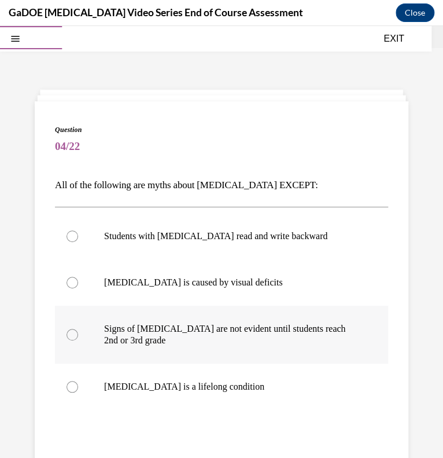
scroll to position [0, 0]
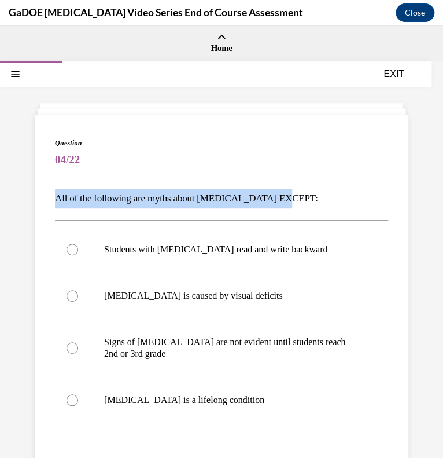
drag, startPoint x: 281, startPoint y: 198, endPoint x: 23, endPoint y: 204, distance: 258.7
click at [23, 204] on div "Question 04/22 All of the following are myths about dyslexia EXCEPT: Students w…" at bounding box center [221, 328] width 443 height 533
copy p "All of the following are myths about dyslexia EXCEPT:"
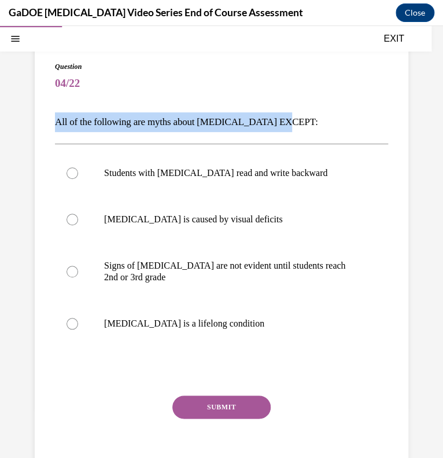
scroll to position [79, 0]
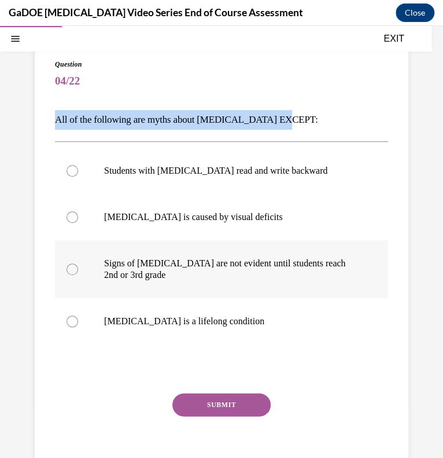
click at [159, 274] on p "Signs of dyslexia are not evident until students reach 2nd or 3rd grade" at bounding box center [231, 268] width 255 height 23
click at [78, 274] on input "Signs of dyslexia are not evident until students reach 2nd or 3rd grade" at bounding box center [73, 269] width 12 height 12
radio input "true"
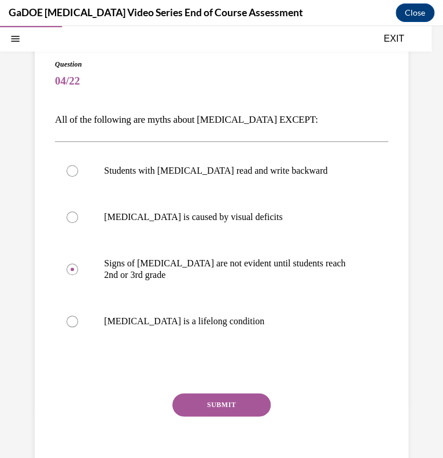
click at [245, 410] on button "SUBMIT" at bounding box center [221, 404] width 98 height 23
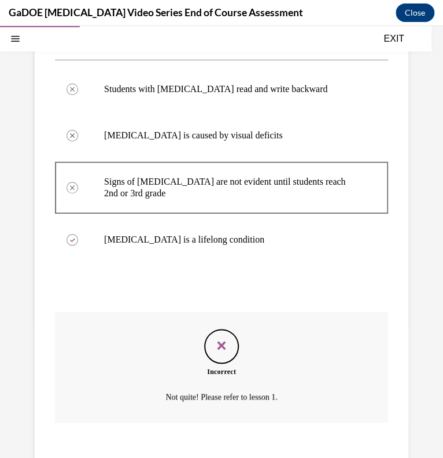
scroll to position [231, 0]
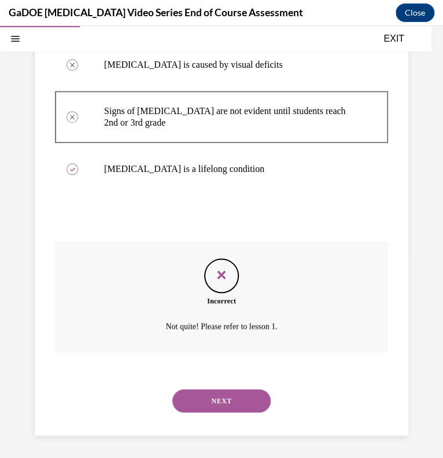
click at [235, 403] on button "NEXT" at bounding box center [221, 400] width 98 height 23
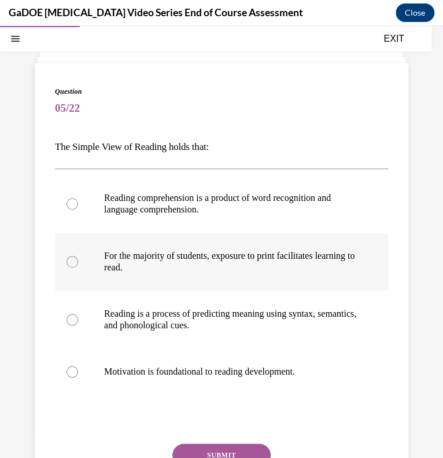
scroll to position [49, 0]
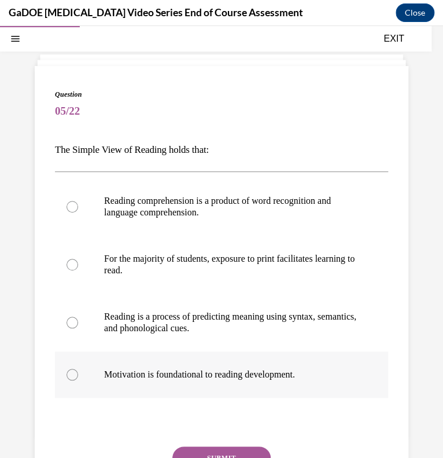
drag, startPoint x: 51, startPoint y: 143, endPoint x: 349, endPoint y: 396, distance: 390.8
click at [349, 396] on div "Question 05/22 The Simple View of Reading holds that: Reading comprehension is …" at bounding box center [222, 306] width 374 height 481
copy div "The Simple View of Reading holds that: Reading comprehension is a product of wo…"
click at [152, 206] on p "Reading comprehension is a product of word recognition and language comprehensi…" at bounding box center [231, 206] width 255 height 23
click at [78, 206] on input "Reading comprehension is a product of word recognition and language comprehensi…" at bounding box center [73, 207] width 12 height 12
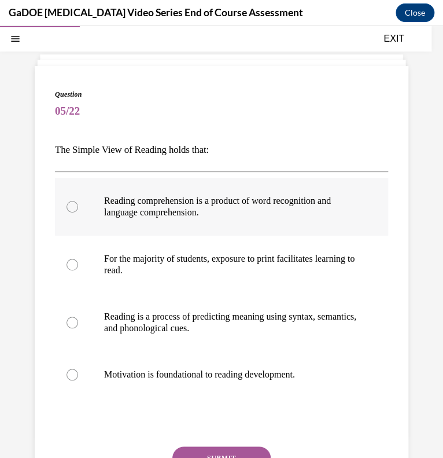
radio input "true"
click at [219, 448] on button "SUBMIT" at bounding box center [221, 457] width 98 height 23
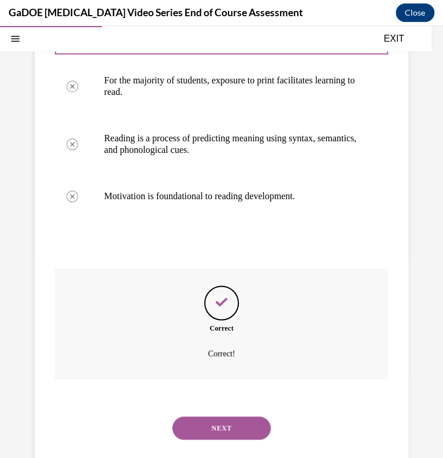
scroll to position [254, 0]
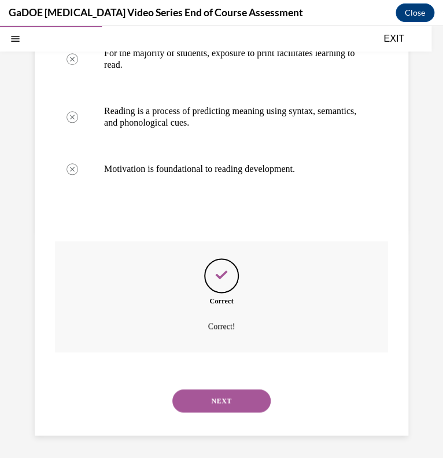
click at [228, 407] on button "NEXT" at bounding box center [221, 400] width 98 height 23
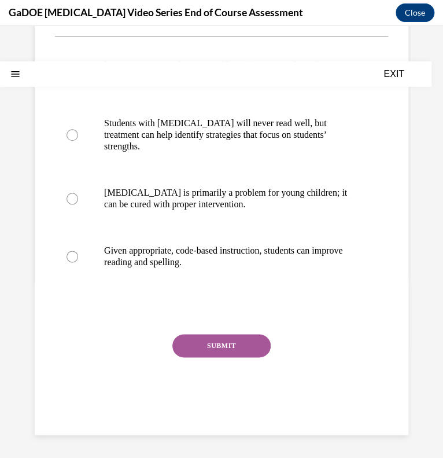
scroll to position [0, 0]
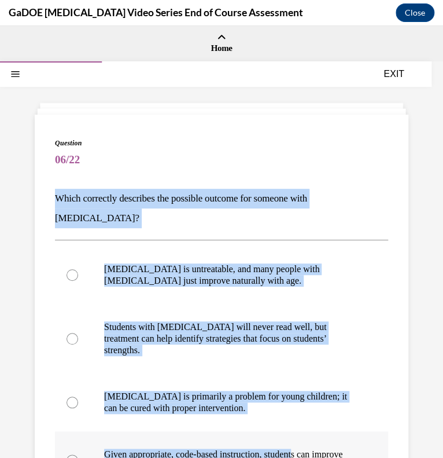
drag, startPoint x: 56, startPoint y: 193, endPoint x: 311, endPoint y: 423, distance: 343.3
click at [311, 423] on div "Question 06/22 Which correctly describes the possible outcome for someone with …" at bounding box center [221, 385] width 333 height 495
click at [311, 448] on p "Given appropriate, code-based instruction, students can improve reading and spe…" at bounding box center [231, 459] width 255 height 23
click at [78, 454] on input "Given appropriate, code-based instruction, students can improve reading and spe…" at bounding box center [73, 460] width 12 height 12
radio input "true"
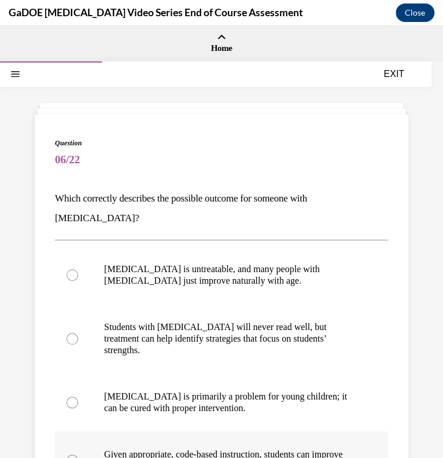
drag, startPoint x: 54, startPoint y: 194, endPoint x: 267, endPoint y: 437, distance: 323.5
click at [267, 437] on div "Question 06/22 Which correctly describes the possible outcome for someone with …" at bounding box center [222, 377] width 374 height 524
copy div "Which correctly describes the possible outcome for someone with dyslexia? Dysle…"
click at [149, 431] on label "Given appropriate, code-based instruction, students can improve reading and spe…" at bounding box center [221, 460] width 333 height 58
click at [78, 454] on input "Given appropriate, code-based instruction, students can improve reading and spe…" at bounding box center [73, 460] width 12 height 12
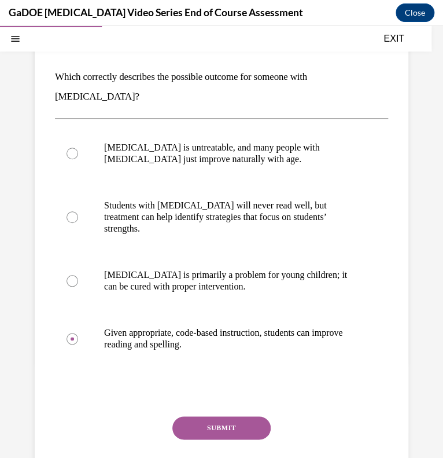
click at [226, 416] on button "SUBMIT" at bounding box center [221, 427] width 98 height 23
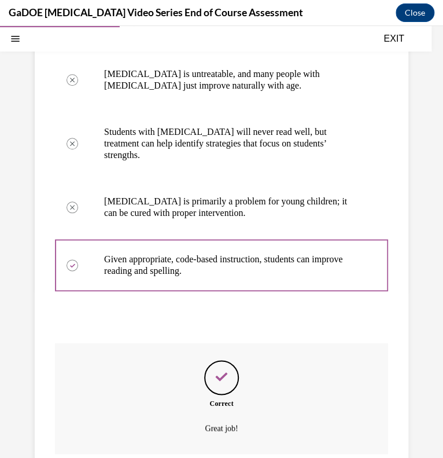
scroll to position [266, 0]
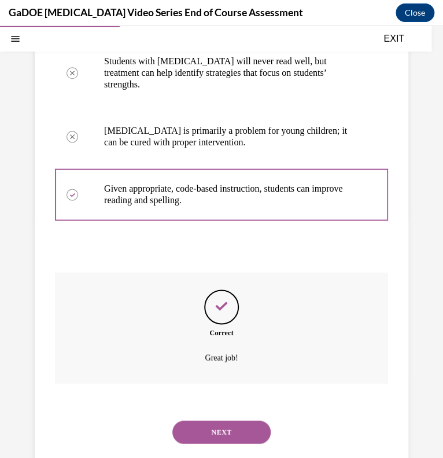
click at [238, 420] on button "NEXT" at bounding box center [221, 431] width 98 height 23
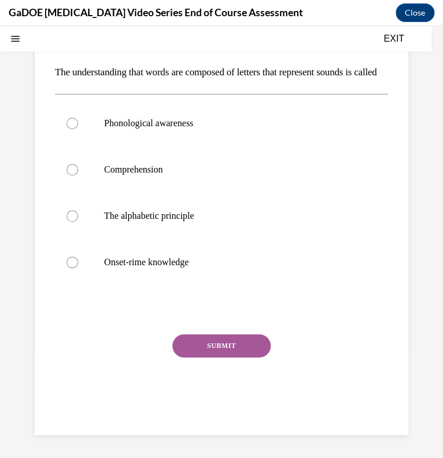
scroll to position [0, 0]
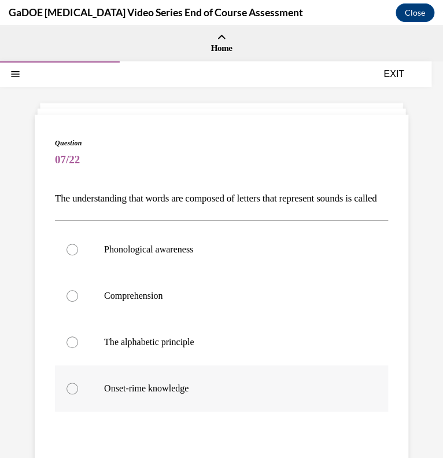
drag, startPoint x: 52, startPoint y: 193, endPoint x: 242, endPoint y: 405, distance: 284.7
click at [242, 405] on div "Question 07/22 The understanding that words are composed of letters that repres…" at bounding box center [222, 338] width 374 height 446
click at [123, 349] on label "The alphabetic principle" at bounding box center [221, 342] width 333 height 46
click at [78, 348] on input "The alphabetic principle" at bounding box center [73, 342] width 12 height 12
radio input "true"
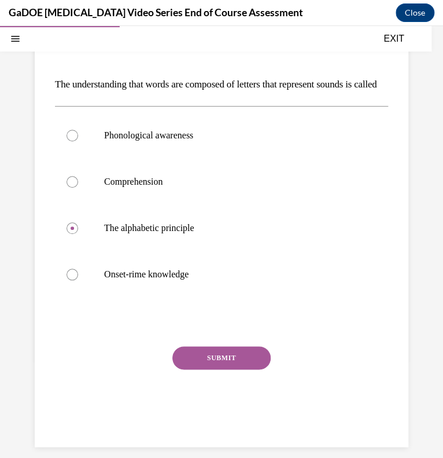
click at [235, 369] on button "SUBMIT" at bounding box center [221, 357] width 98 height 23
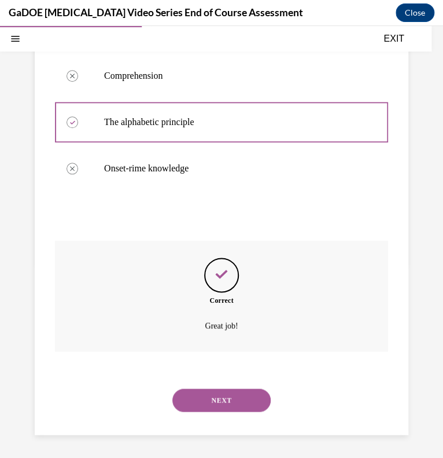
click at [220, 401] on button "NEXT" at bounding box center [221, 399] width 98 height 23
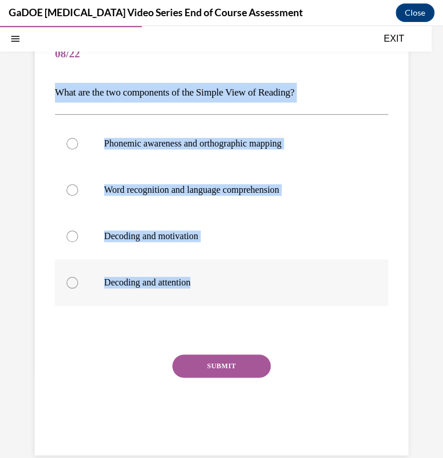
drag, startPoint x: 54, startPoint y: 95, endPoint x: 205, endPoint y: 271, distance: 232.3
click at [205, 271] on div "Question 08/22 What are the two components of the Simple View of Reading? Phone…" at bounding box center [222, 232] width 374 height 446
click at [138, 191] on p "Word recognition and language comprehension" at bounding box center [231, 190] width 255 height 12
click at [78, 191] on input "Word recognition and language comprehension" at bounding box center [73, 190] width 12 height 12
radio input "true"
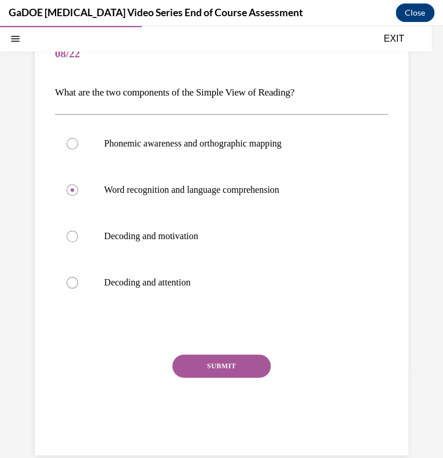
click at [229, 363] on button "SUBMIT" at bounding box center [221, 365] width 98 height 23
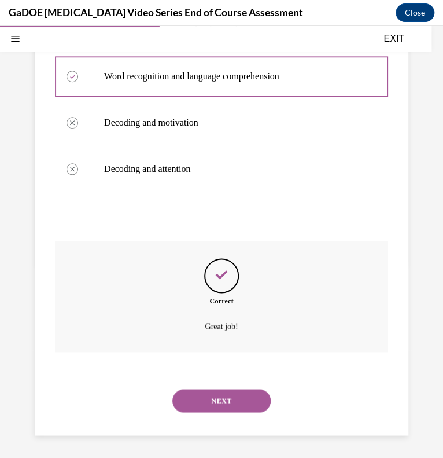
click at [230, 404] on button "NEXT" at bounding box center [221, 400] width 98 height 23
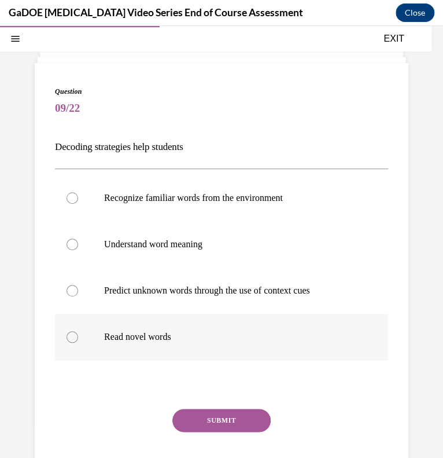
scroll to position [45, 0]
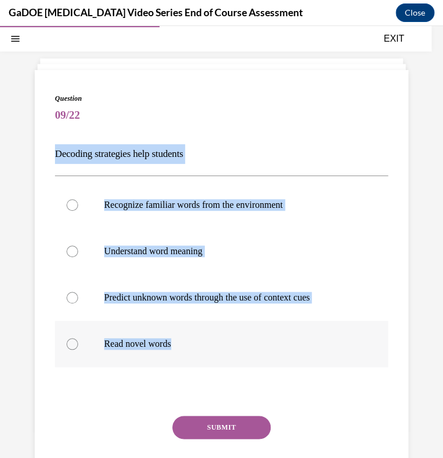
drag, startPoint x: 53, startPoint y: 154, endPoint x: 209, endPoint y: 333, distance: 237.9
click at [209, 333] on div "Question 09/22 Decoding strategies help students Recognize familiar words from …" at bounding box center [222, 293] width 374 height 446
click at [123, 343] on p "Read novel words" at bounding box center [231, 344] width 255 height 12
click at [78, 343] on input "Read novel words" at bounding box center [73, 344] width 12 height 12
radio input "true"
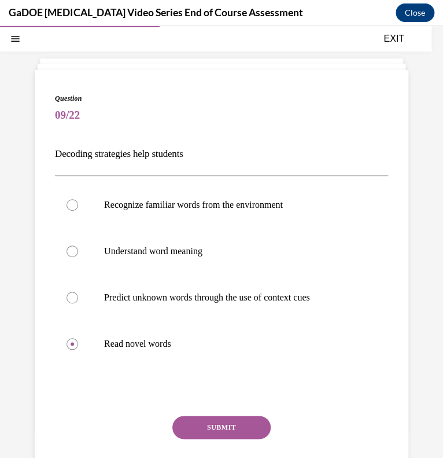
click at [251, 418] on button "SUBMIT" at bounding box center [221, 426] width 98 height 23
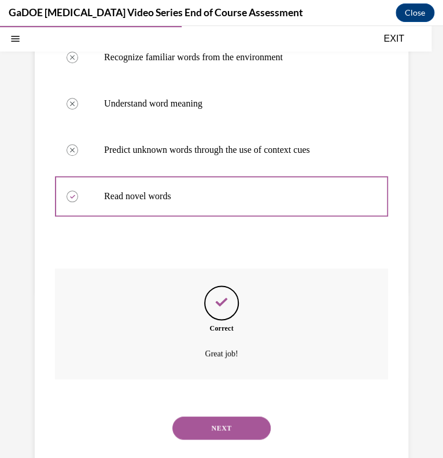
scroll to position [219, 0]
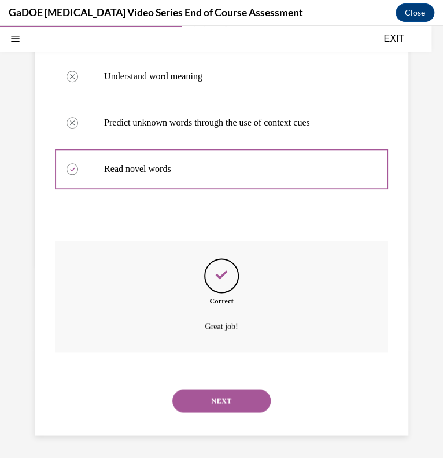
click at [220, 390] on button "NEXT" at bounding box center [221, 400] width 98 height 23
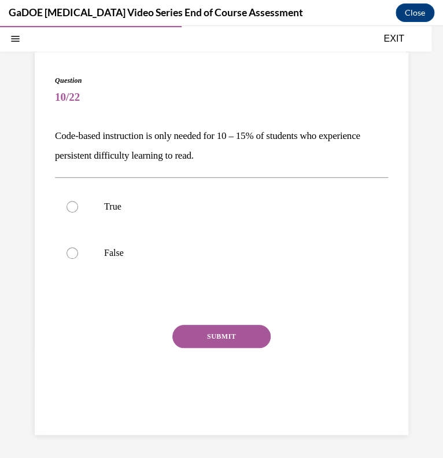
scroll to position [62, 0]
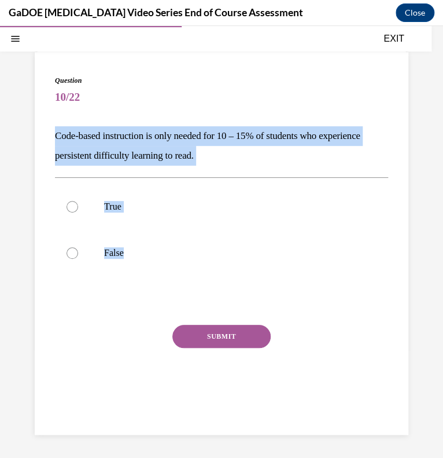
drag, startPoint x: 49, startPoint y: 128, endPoint x: 144, endPoint y: 279, distance: 178.2
click at [144, 279] on div "Question 10/22 Code-based instruction is only needed for 10 – 15% of students w…" at bounding box center [222, 243] width 374 height 382
click at [140, 258] on p "False" at bounding box center [231, 253] width 255 height 12
click at [78, 258] on input "False" at bounding box center [73, 253] width 12 height 12
radio input "true"
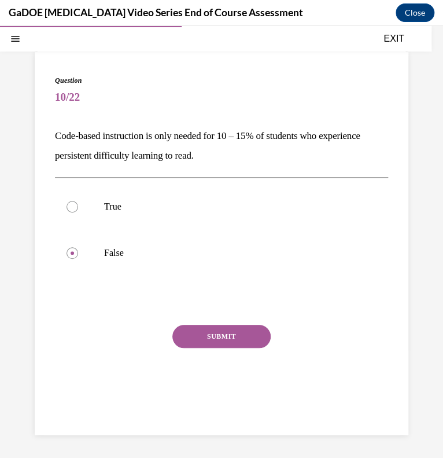
click at [226, 339] on button "SUBMIT" at bounding box center [221, 336] width 98 height 23
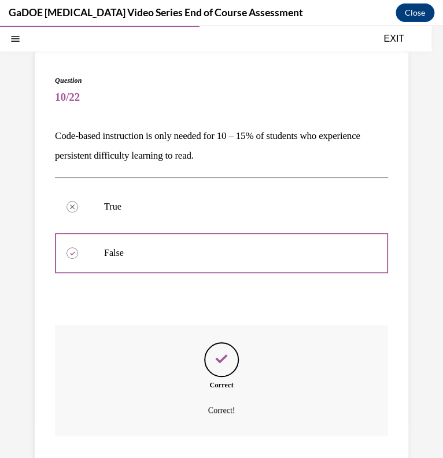
scroll to position [146, 0]
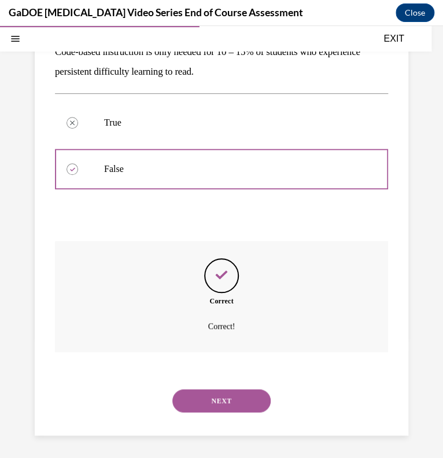
click at [218, 392] on button "NEXT" at bounding box center [221, 400] width 98 height 23
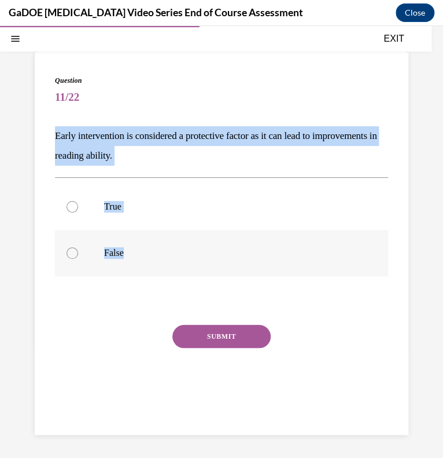
drag, startPoint x: 50, startPoint y: 134, endPoint x: 145, endPoint y: 248, distance: 147.9
click at [145, 248] on div "Question 11/22 Early intervention is considered a protective factor as it can l…" at bounding box center [222, 243] width 374 height 382
click at [131, 210] on p "True" at bounding box center [231, 207] width 255 height 12
click at [78, 210] on input "True" at bounding box center [73, 207] width 12 height 12
radio input "true"
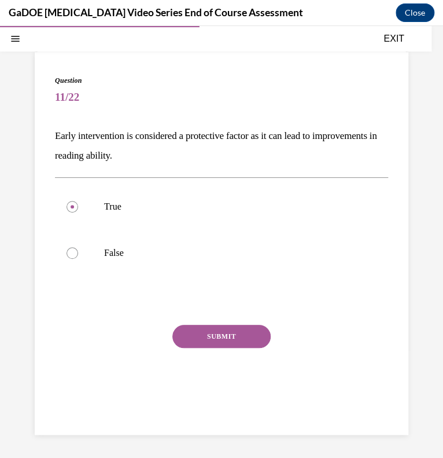
click at [241, 337] on button "SUBMIT" at bounding box center [221, 336] width 98 height 23
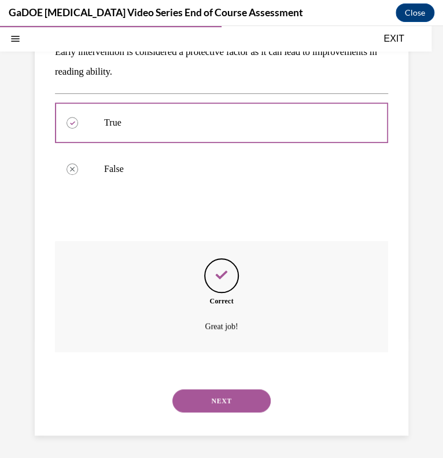
click at [223, 402] on button "NEXT" at bounding box center [221, 400] width 98 height 23
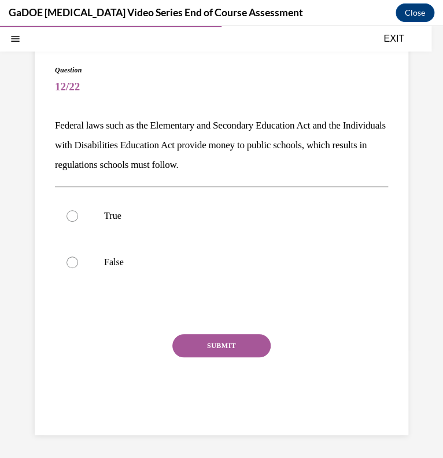
scroll to position [72, 0]
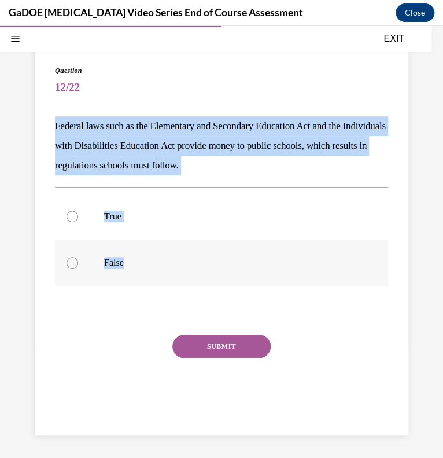
drag, startPoint x: 46, startPoint y: 119, endPoint x: 128, endPoint y: 256, distance: 160.3
click at [128, 256] on div "Question 12/22 Federal laws such as the Elementary and Secondary Education Act …" at bounding box center [222, 238] width 374 height 393
click at [117, 211] on p "True" at bounding box center [231, 217] width 255 height 12
click at [78, 211] on input "True" at bounding box center [73, 217] width 12 height 12
radio input "true"
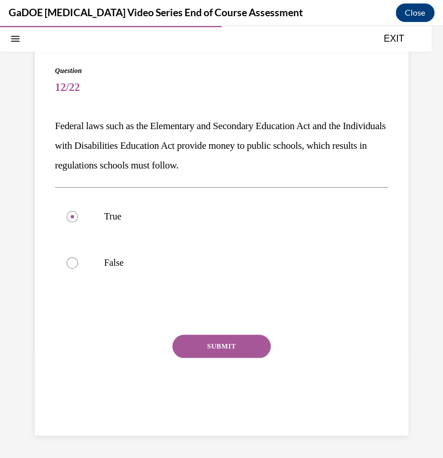
click at [246, 349] on button "SUBMIT" at bounding box center [221, 345] width 98 height 23
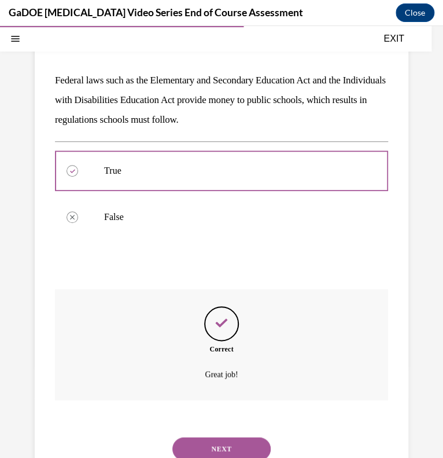
scroll to position [166, 0]
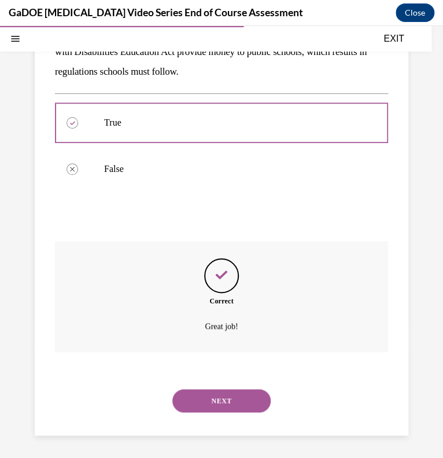
click at [216, 396] on button "NEXT" at bounding box center [221, 400] width 98 height 23
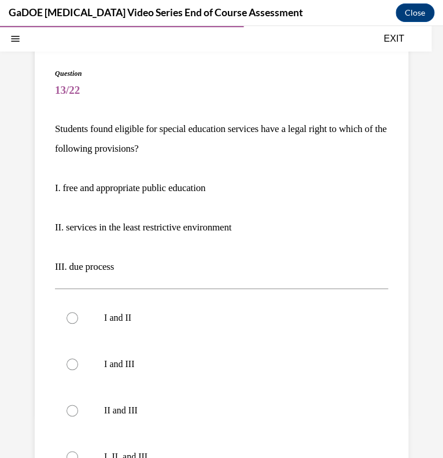
scroll to position [105, 0]
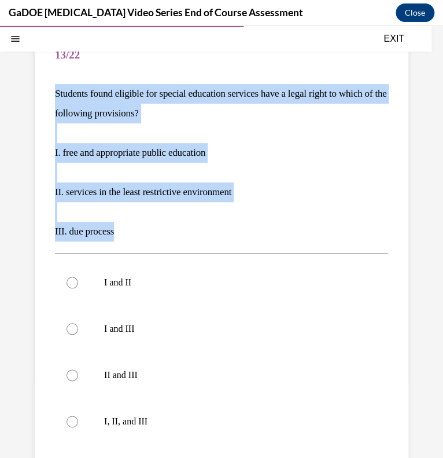
drag, startPoint x: 132, startPoint y: 231, endPoint x: 53, endPoint y: 90, distance: 161.9
click at [53, 90] on div "Question 13/22 Students found eligible for special education services have a le…" at bounding box center [222, 302] width 374 height 584
click at [86, 415] on label "I, II, and III" at bounding box center [221, 421] width 333 height 46
click at [78, 415] on input "I, II, and III" at bounding box center [73, 421] width 12 height 12
radio input "true"
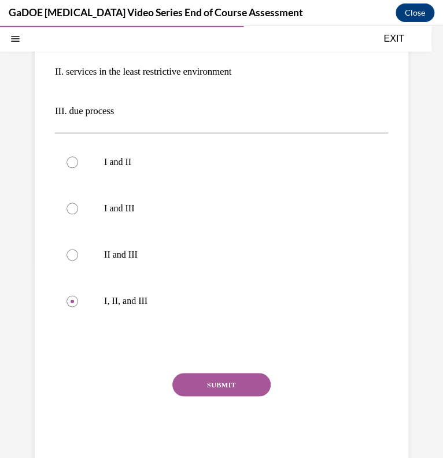
click at [256, 382] on button "SUBMIT" at bounding box center [221, 384] width 98 height 23
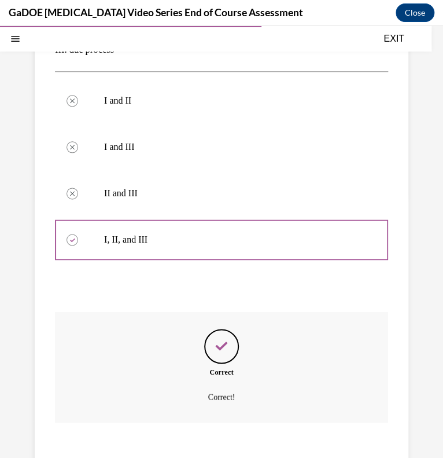
scroll to position [357, 0]
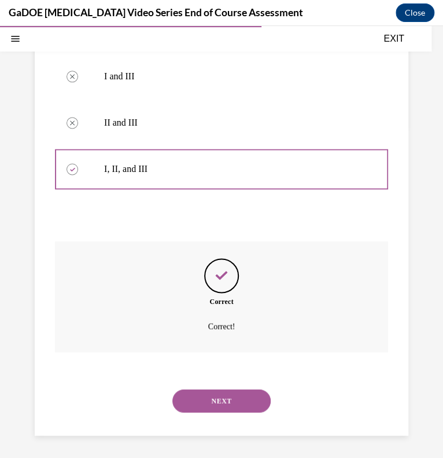
click at [208, 400] on button "NEXT" at bounding box center [221, 400] width 98 height 23
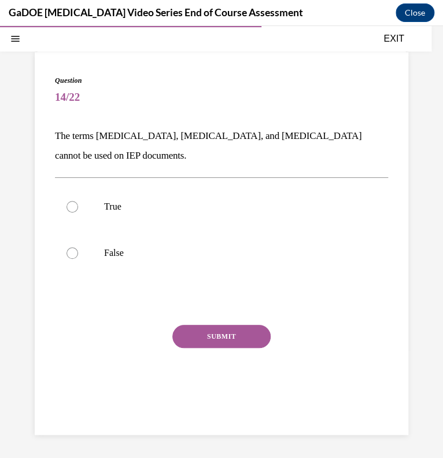
scroll to position [62, 0]
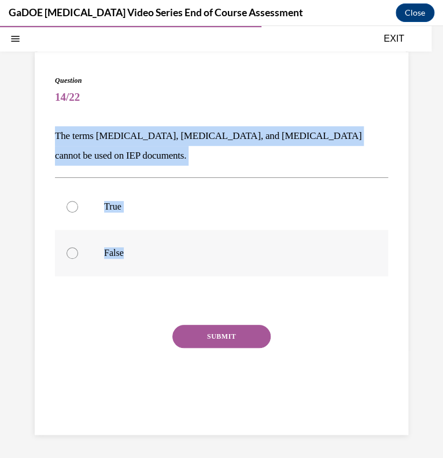
drag, startPoint x: 55, startPoint y: 135, endPoint x: 152, endPoint y: 238, distance: 141.6
click at [152, 238] on div "Question 14/22 The terms dyslexia, dyscalculia, and dysgraphia cannot be used o…" at bounding box center [221, 247] width 333 height 344
click at [103, 203] on label "True" at bounding box center [221, 206] width 333 height 46
click at [78, 203] on input "True" at bounding box center [73, 207] width 12 height 12
radio input "true"
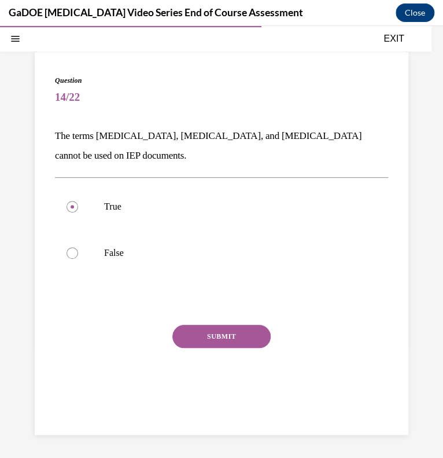
click at [257, 349] on div "SUBMIT" at bounding box center [221, 354] width 333 height 58
click at [245, 340] on button "SUBMIT" at bounding box center [221, 336] width 98 height 23
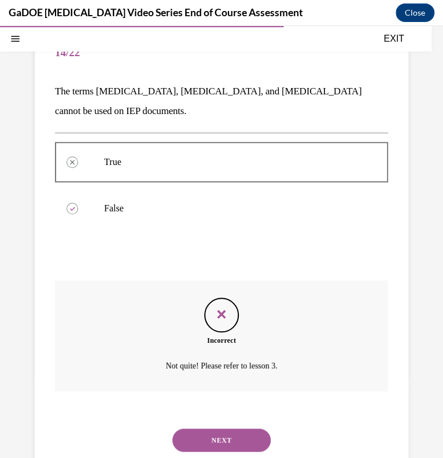
scroll to position [146, 0]
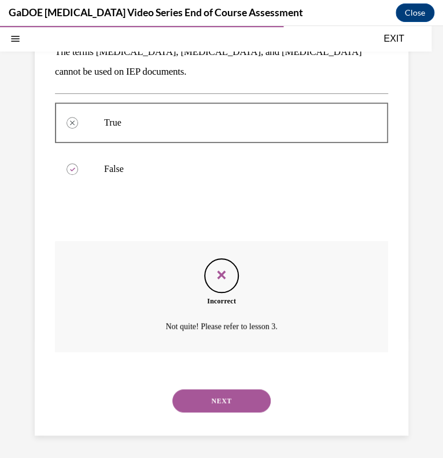
click at [231, 403] on button "NEXT" at bounding box center [221, 400] width 98 height 23
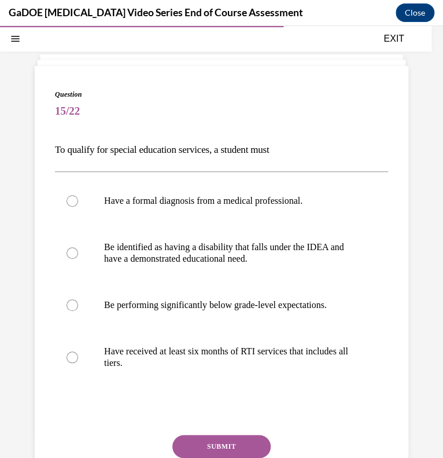
scroll to position [56, 0]
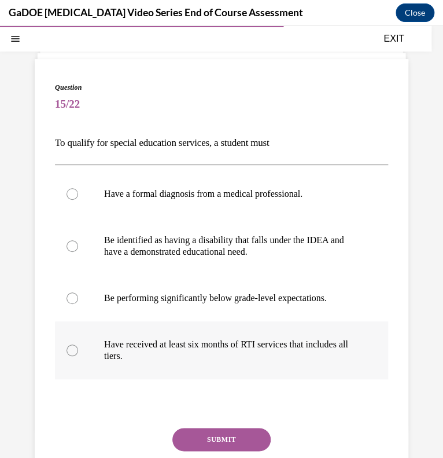
drag, startPoint x: 50, startPoint y: 143, endPoint x: 174, endPoint y: 372, distance: 259.9
click at [174, 372] on div "Question 15/22 To qualify for special education services, a student must Have a…" at bounding box center [222, 293] width 374 height 469
click at [119, 142] on p "To qualify for special education services, a student must" at bounding box center [221, 143] width 333 height 20
drag, startPoint x: 55, startPoint y: 142, endPoint x: 172, endPoint y: 359, distance: 247.0
click at [172, 359] on div "Question 15/22 To qualify for special education services, a student must Have a…" at bounding box center [221, 302] width 333 height 440
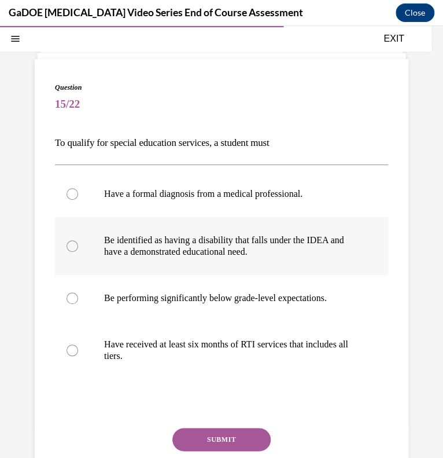
click at [129, 240] on p "Be identified as having a disability that falls under the IDEA and have a demon…" at bounding box center [231, 245] width 255 height 23
click at [78, 240] on input "Be identified as having a disability that falls under the IDEA and have a demon…" at bounding box center [73, 246] width 12 height 12
radio input "true"
click at [246, 440] on button "SUBMIT" at bounding box center [221, 439] width 98 height 23
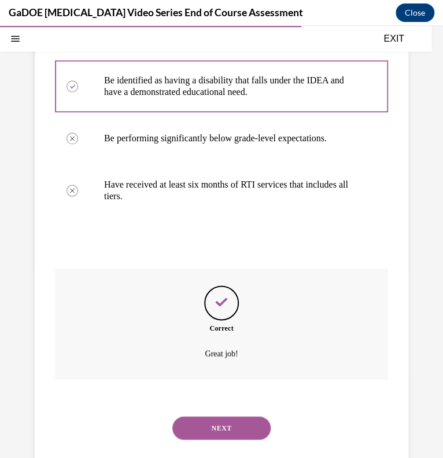
scroll to position [242, 0]
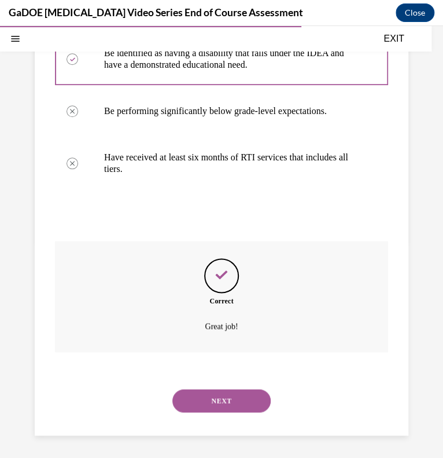
click at [233, 411] on div "NEXT" at bounding box center [221, 400] width 333 height 46
click at [226, 399] on button "NEXT" at bounding box center [221, 400] width 98 height 23
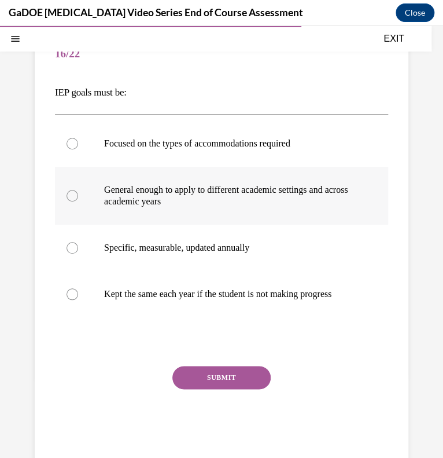
scroll to position [56, 0]
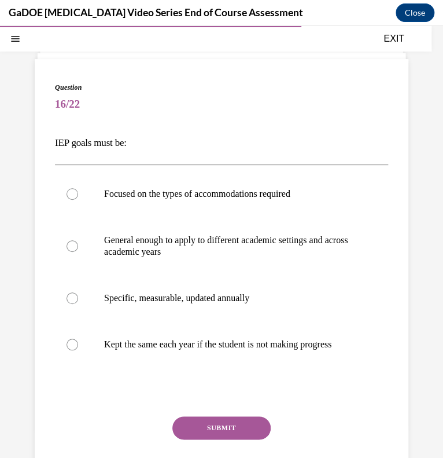
drag, startPoint x: 46, startPoint y: 139, endPoint x: 391, endPoint y: 340, distance: 399.0
click at [391, 340] on div "Question 16/22 IEP goals must be: Focused on the types of accommodations requir…" at bounding box center [222, 288] width 374 height 458
click at [150, 297] on p "Specific, measurable, updated annually" at bounding box center [231, 298] width 255 height 12
click at [78, 297] on input "Specific, measurable, updated annually" at bounding box center [73, 298] width 12 height 12
radio input "true"
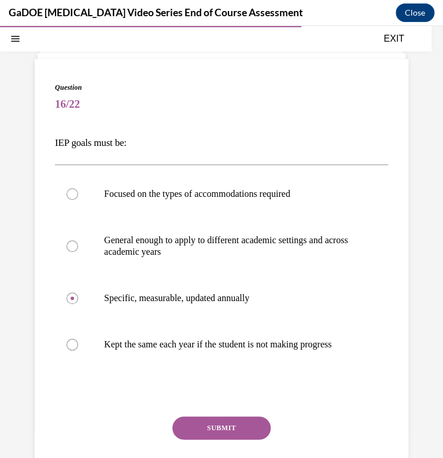
click at [231, 430] on button "SUBMIT" at bounding box center [221, 427] width 98 height 23
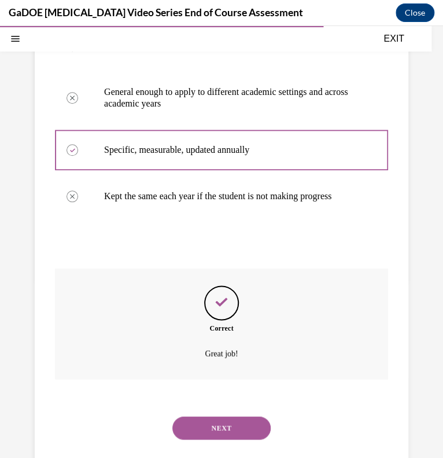
scroll to position [231, 0]
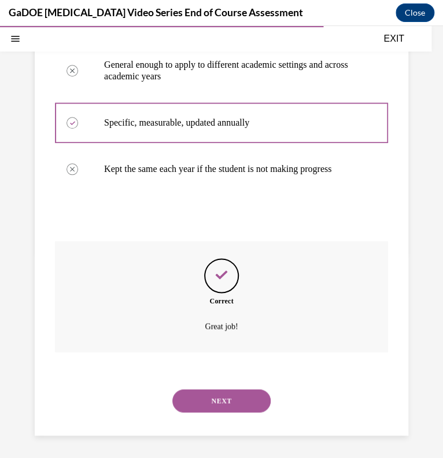
click at [223, 406] on button "NEXT" at bounding box center [221, 400] width 98 height 23
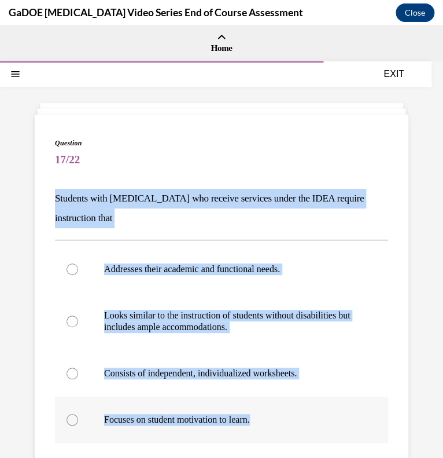
drag, startPoint x: 47, startPoint y: 199, endPoint x: 282, endPoint y: 420, distance: 322.5
click at [282, 420] on div "Question 17/22 Students with dyslexia who receive services under the IDEA requi…" at bounding box center [222, 353] width 374 height 477
click at [132, 266] on p "Addresses their academic and functional needs." at bounding box center [231, 269] width 255 height 12
click at [78, 266] on input "Addresses their academic and functional needs." at bounding box center [73, 269] width 12 height 12
radio input "true"
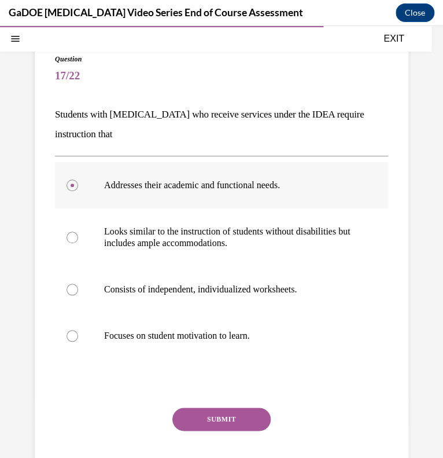
scroll to position [89, 0]
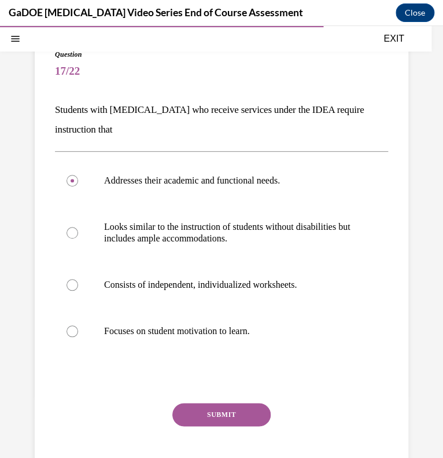
click at [215, 415] on button "SUBMIT" at bounding box center [221, 414] width 98 height 23
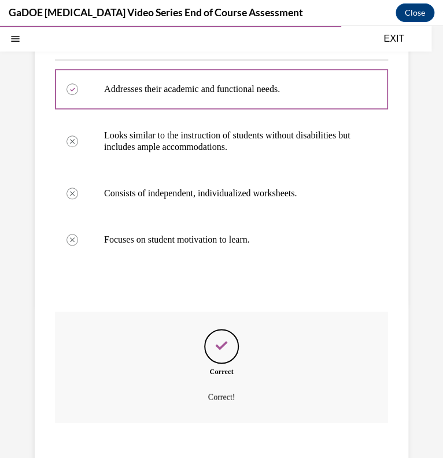
scroll to position [251, 0]
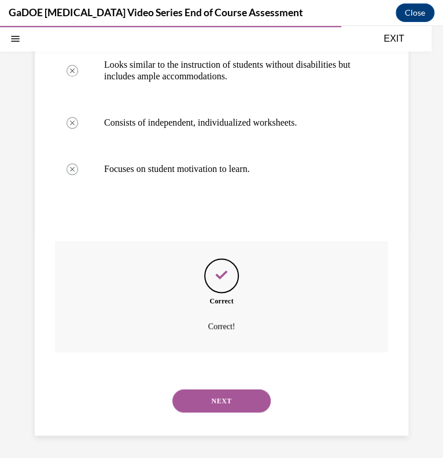
click at [220, 400] on button "NEXT" at bounding box center [221, 400] width 98 height 23
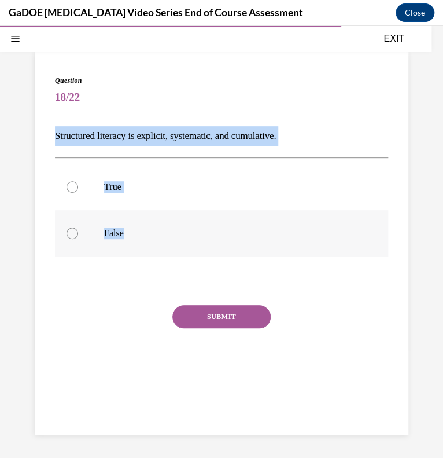
drag, startPoint x: 50, startPoint y: 134, endPoint x: 127, endPoint y: 226, distance: 119.9
click at [127, 226] on div "Question 18/22 Structured literacy is explicit, systematic, and cumulative. Tru…" at bounding box center [222, 243] width 374 height 382
click at [108, 193] on label "True" at bounding box center [221, 187] width 333 height 46
click at [78, 193] on input "True" at bounding box center [73, 187] width 12 height 12
radio input "true"
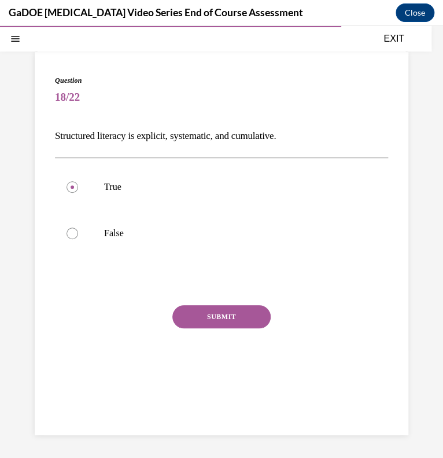
click at [256, 317] on button "SUBMIT" at bounding box center [221, 316] width 98 height 23
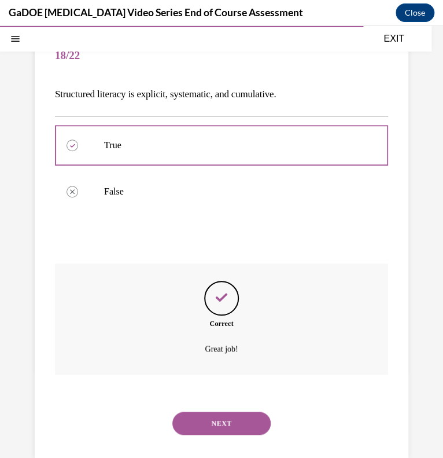
scroll to position [127, 0]
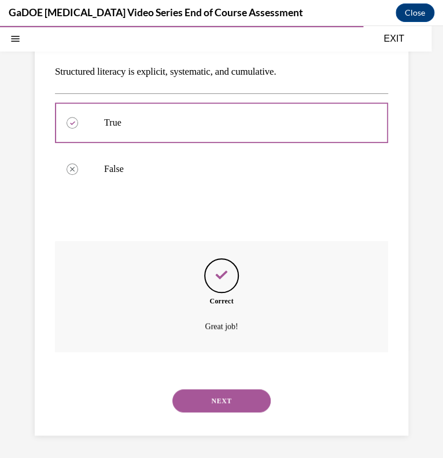
click at [232, 410] on button "NEXT" at bounding box center [221, 400] width 98 height 23
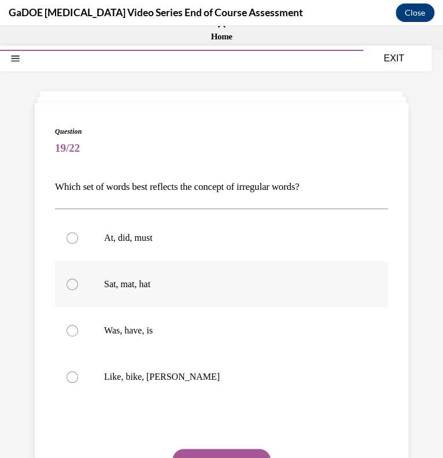
scroll to position [0, 0]
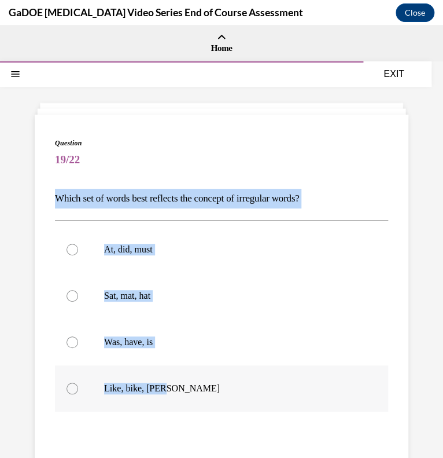
drag, startPoint x: 53, startPoint y: 188, endPoint x: 223, endPoint y: 381, distance: 257.0
click at [223, 381] on div "Question 19/22 Which set of words best reflects the concept of irregular words?…" at bounding box center [222, 338] width 374 height 446
click at [146, 342] on p "Was, have, is" at bounding box center [231, 342] width 255 height 12
click at [78, 342] on input "Was, have, is" at bounding box center [73, 342] width 12 height 12
radio input "true"
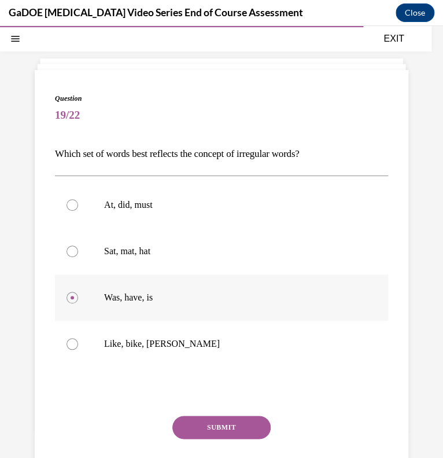
scroll to position [46, 0]
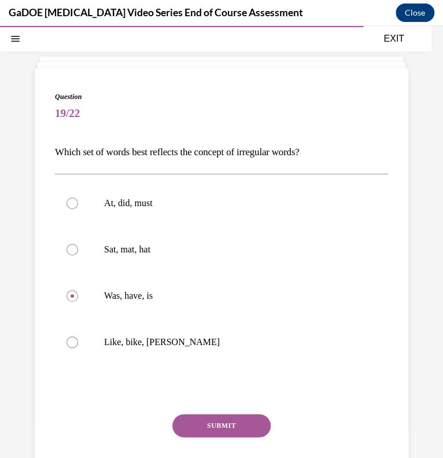
click at [246, 424] on button "SUBMIT" at bounding box center [221, 425] width 98 height 23
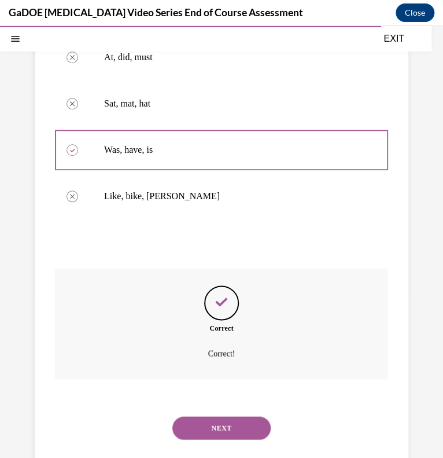
scroll to position [219, 0]
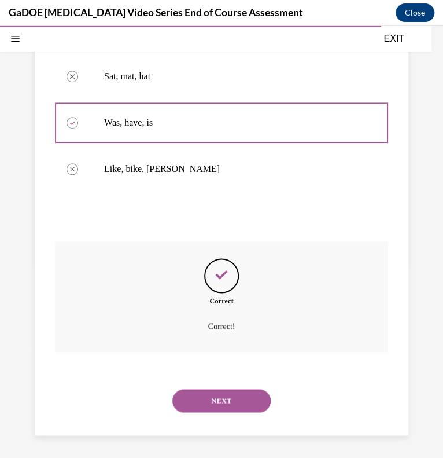
click at [226, 399] on button "NEXT" at bounding box center [221, 400] width 98 height 23
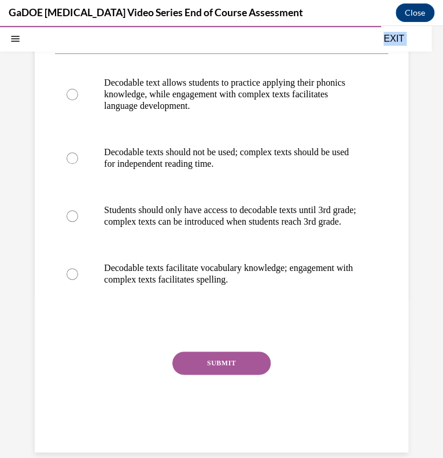
scroll to position [215, 0]
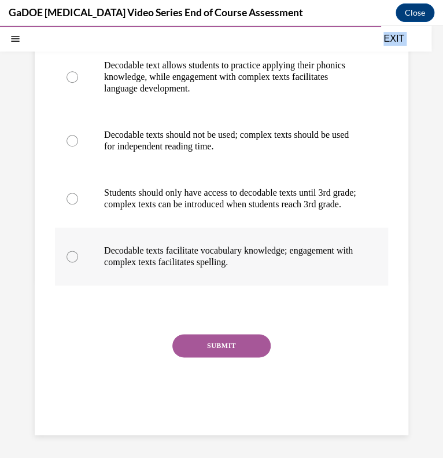
drag, startPoint x: 45, startPoint y: 190, endPoint x: 284, endPoint y: 261, distance: 249.3
click at [284, 261] on div "Question 20/22 What is the relationship between decodable texts and more comple…" at bounding box center [222, 173] width 374 height 524
click at [257, 259] on p "Decodable texts facilitate vocabulary knowledge; engagement with complex texts …" at bounding box center [231, 256] width 255 height 23
click at [78, 259] on input "Decodable texts facilitate vocabulary knowledge; engagement with complex texts …" at bounding box center [73, 257] width 12 height 12
radio input "true"
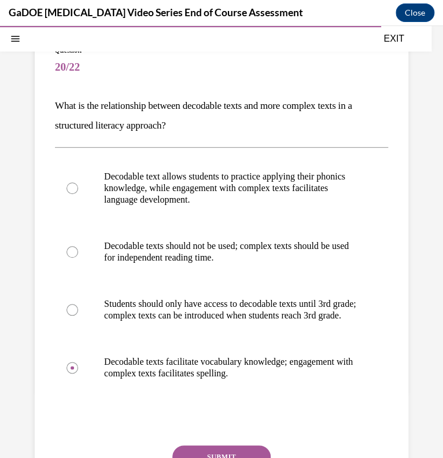
scroll to position [79, 0]
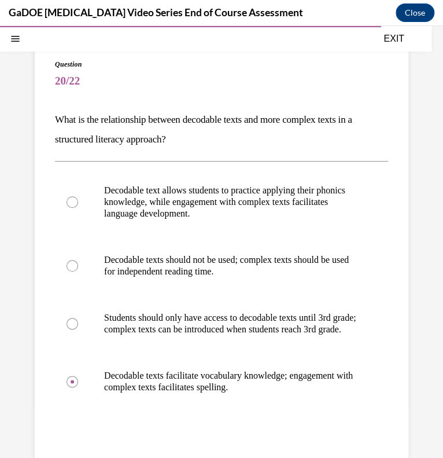
drag, startPoint x: 267, startPoint y: 262, endPoint x: 54, endPoint y: 101, distance: 266.4
click at [55, 101] on div "Question 20/22 What is the relationship between decodable texts and more comple…" at bounding box center [221, 306] width 333 height 495
click at [183, 217] on p "Decodable text allows students to practice applying their phonics knowledge, wh…" at bounding box center [231, 202] width 255 height 35
click at [78, 208] on input "Decodable text allows students to practice applying their phonics knowledge, wh…" at bounding box center [73, 202] width 12 height 12
radio input "true"
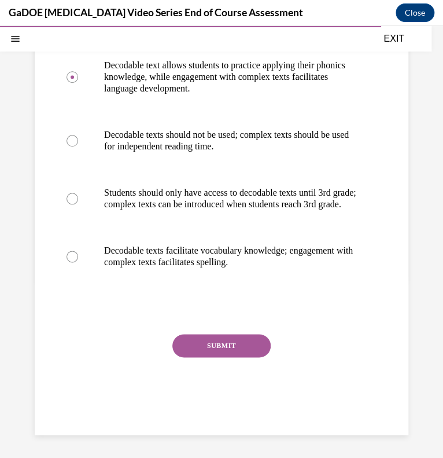
click at [227, 340] on button "SUBMIT" at bounding box center [221, 345] width 98 height 23
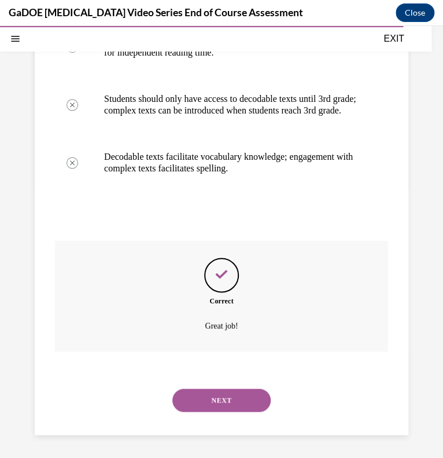
click at [220, 403] on button "NEXT" at bounding box center [221, 399] width 98 height 23
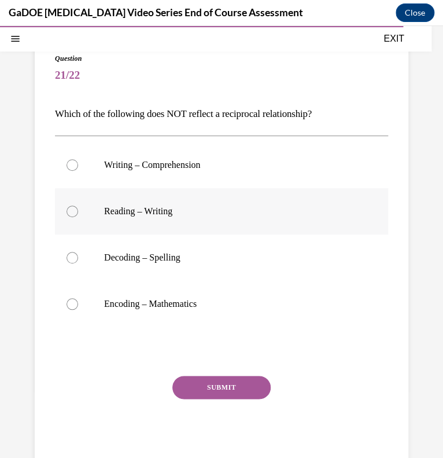
scroll to position [76, 0]
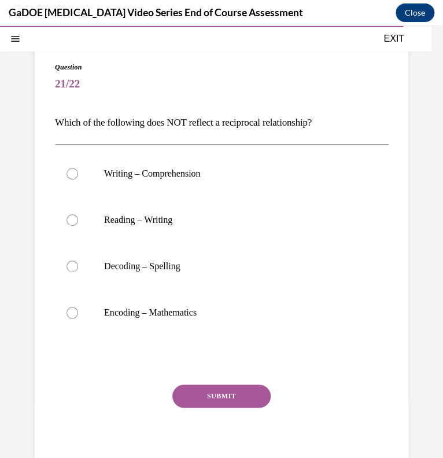
drag, startPoint x: 223, startPoint y: 315, endPoint x: 56, endPoint y: 119, distance: 257.7
click at [56, 119] on div "Question 21/22 Which of the following does NOT reflect a reciprocal relationshi…" at bounding box center [221, 270] width 333 height 417
click at [129, 307] on p "Encoding – Mathematics" at bounding box center [231, 313] width 255 height 12
click at [78, 307] on input "Encoding – Mathematics" at bounding box center [73, 313] width 12 height 12
radio input "true"
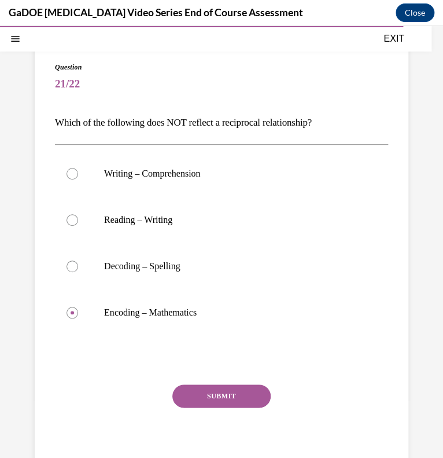
click at [249, 397] on button "SUBMIT" at bounding box center [221, 395] width 98 height 23
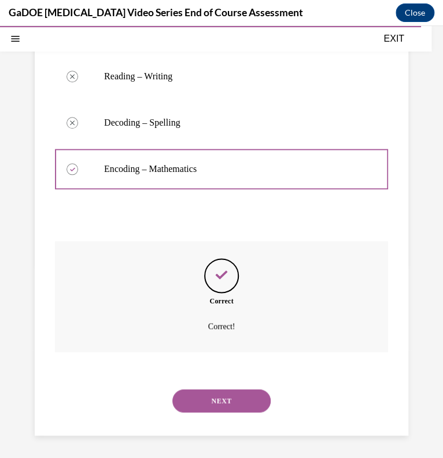
click at [236, 402] on button "NEXT" at bounding box center [221, 400] width 98 height 23
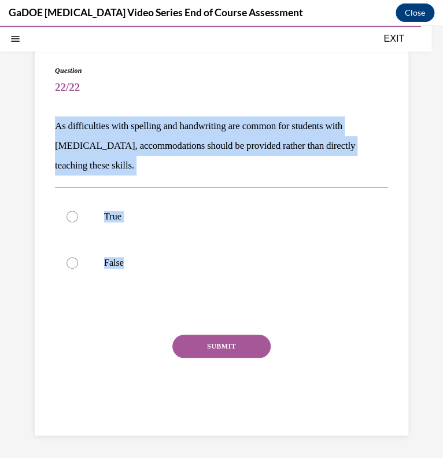
drag, startPoint x: 136, startPoint y: 264, endPoint x: 45, endPoint y: 127, distance: 164.8
click at [45, 127] on div "Question 22/22 As difficulties with spelling and handwriting are common for stu…" at bounding box center [222, 238] width 374 height 393
click at [113, 259] on p "False" at bounding box center [231, 263] width 255 height 12
click at [78, 259] on input "False" at bounding box center [73, 263] width 12 height 12
radio input "true"
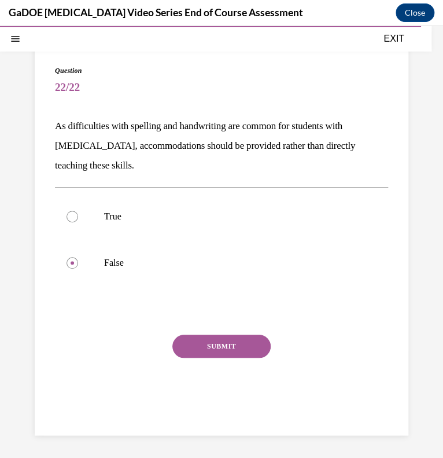
click at [232, 347] on button "SUBMIT" at bounding box center [221, 345] width 98 height 23
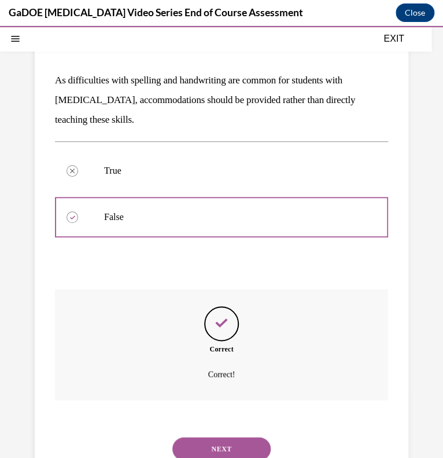
scroll to position [166, 0]
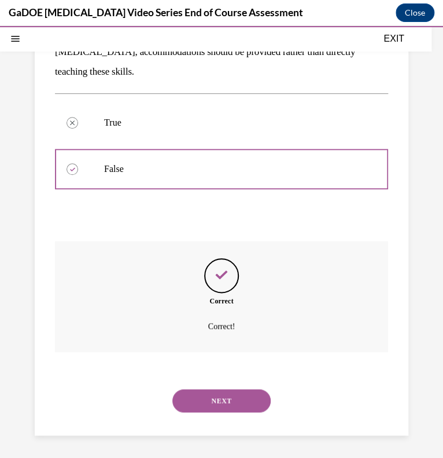
click at [229, 398] on button "NEXT" at bounding box center [221, 400] width 98 height 23
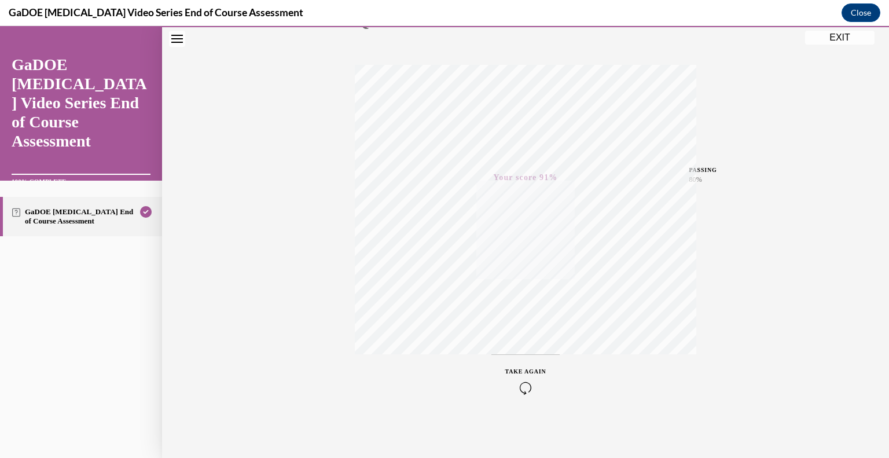
scroll to position [0, 0]
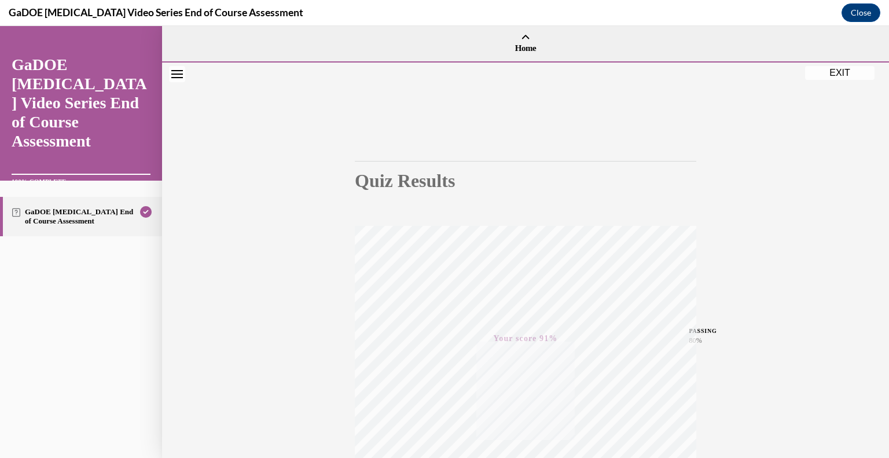
click at [443, 70] on button "EXIT" at bounding box center [839, 73] width 69 height 14
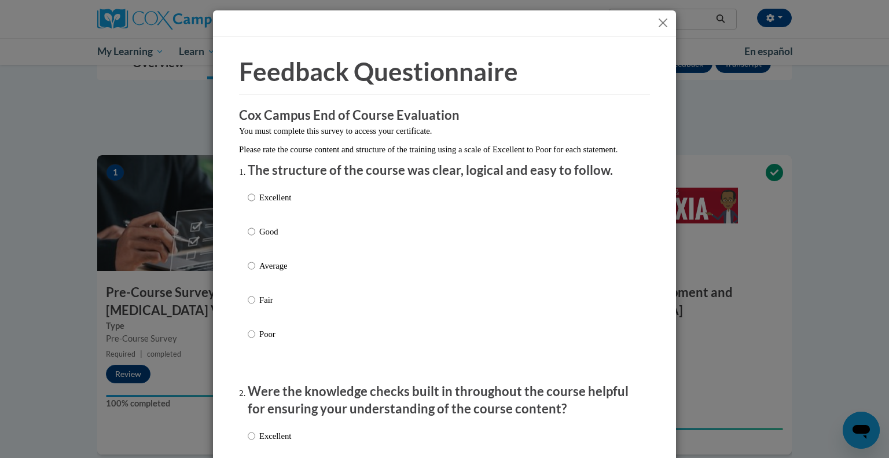
click at [443, 19] on button "Close" at bounding box center [663, 23] width 14 height 14
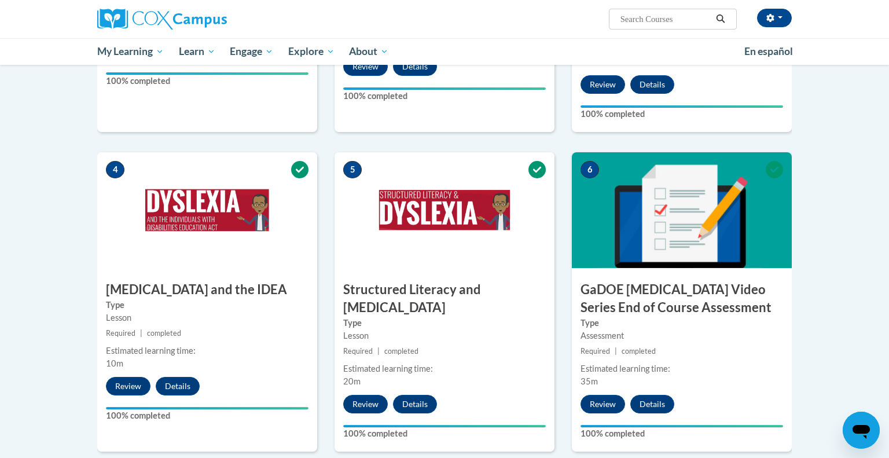
scroll to position [499, 0]
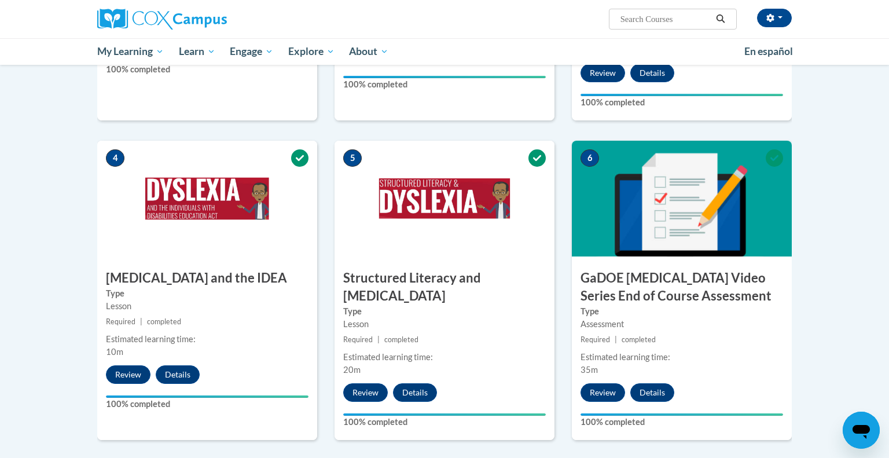
click at [443, 292] on body "Alyssa Scardina (America/Chicago UTC-05:00) My Profile Inbox My Transcripts Log…" at bounding box center [444, 125] width 889 height 1249
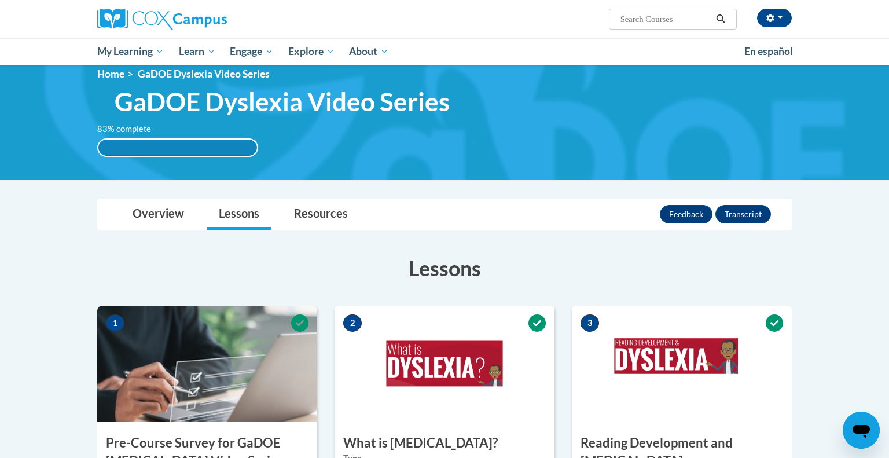
scroll to position [0, 0]
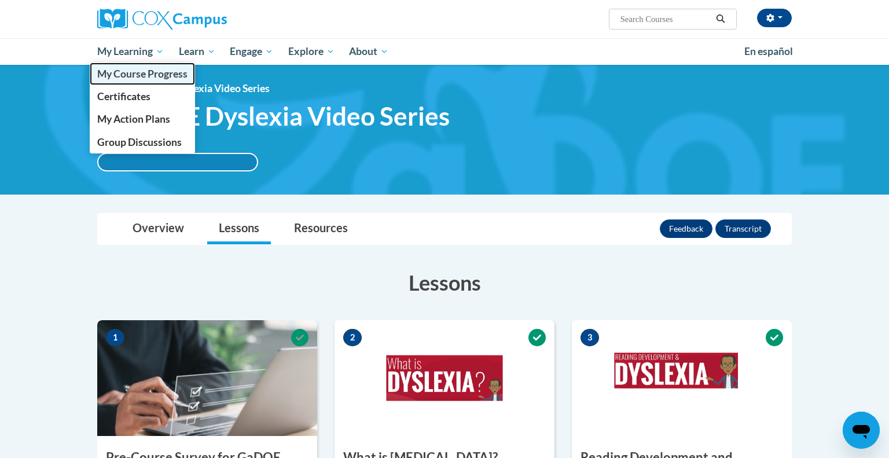
click at [141, 79] on span "My Course Progress" at bounding box center [142, 74] width 90 height 12
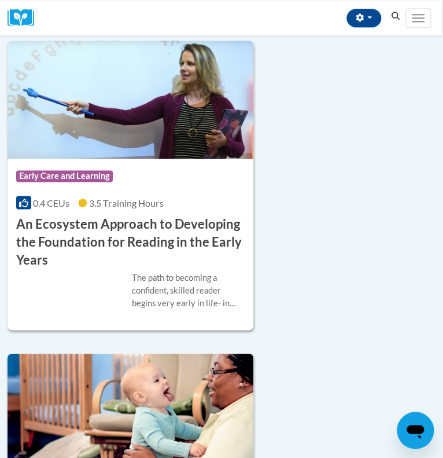
scroll to position [355, 1]
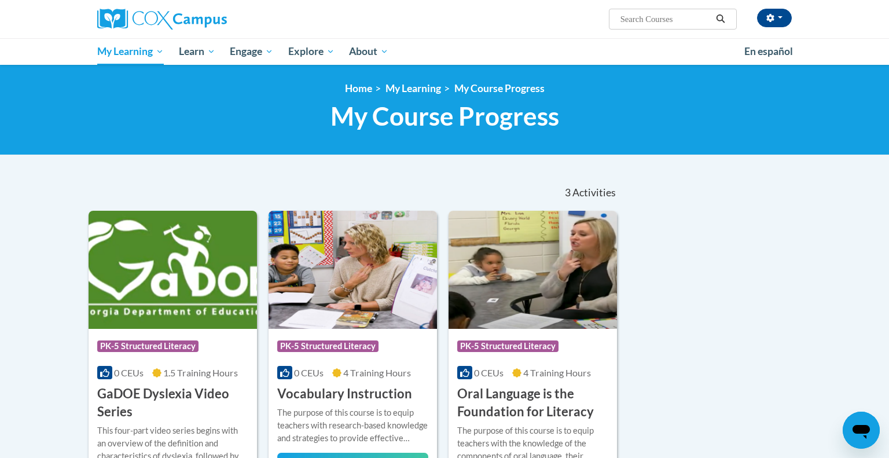
click at [651, 16] on input "Search..." at bounding box center [665, 19] width 93 height 14
type input "writing"
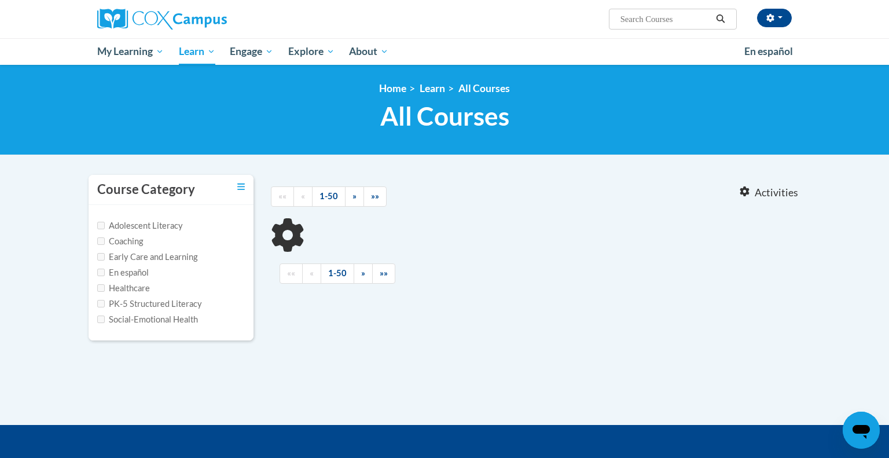
type input "writing"
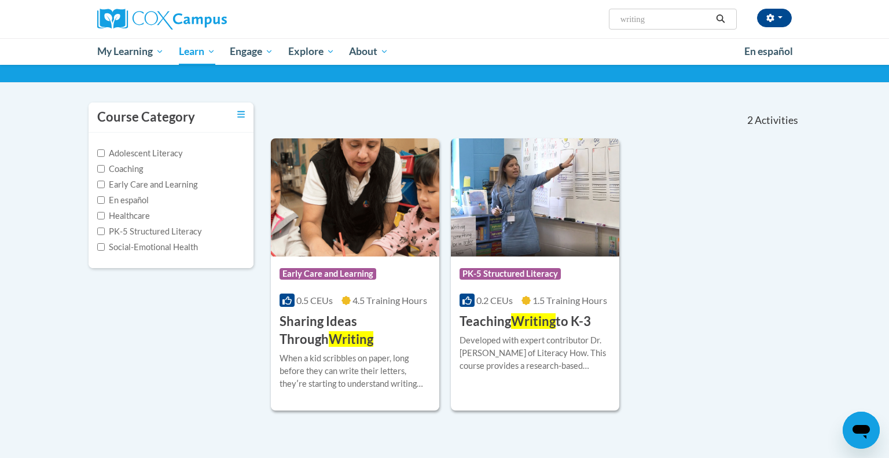
scroll to position [72, 0]
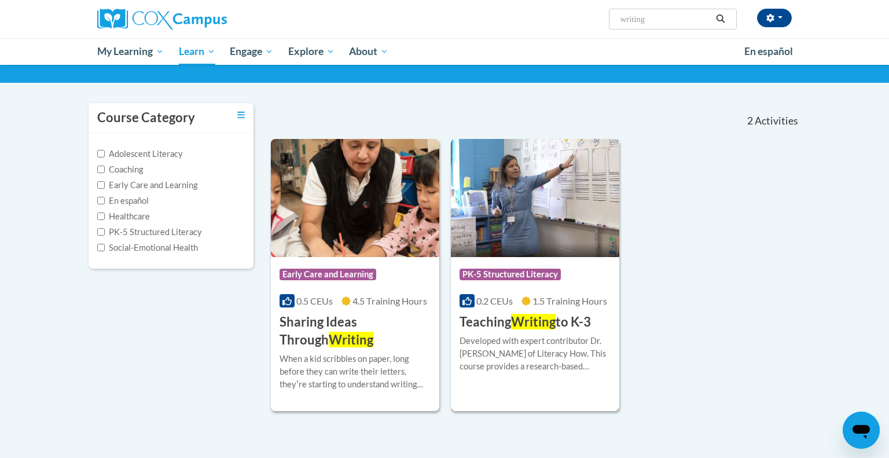
click at [522, 314] on span "Writing" at bounding box center [533, 322] width 45 height 16
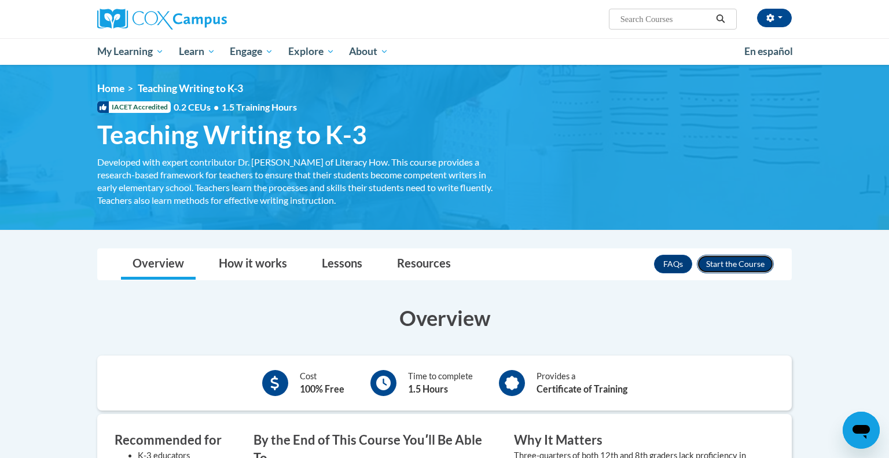
click at [710, 262] on button "Enroll" at bounding box center [735, 264] width 77 height 19
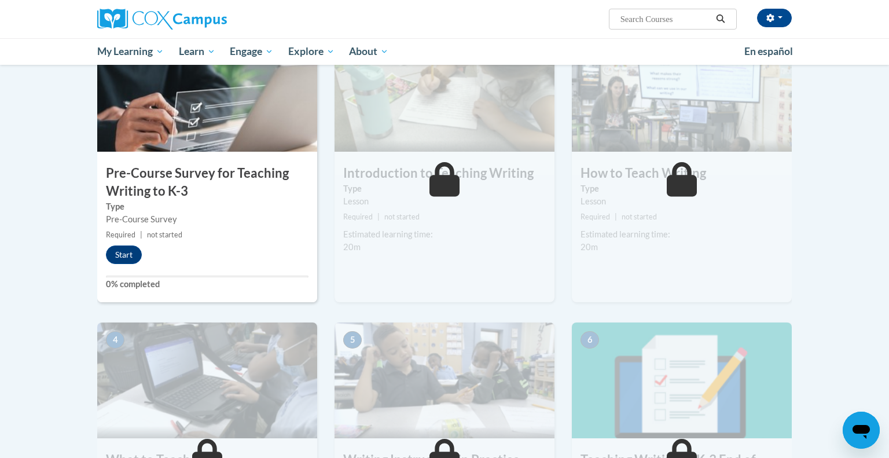
scroll to position [263, 0]
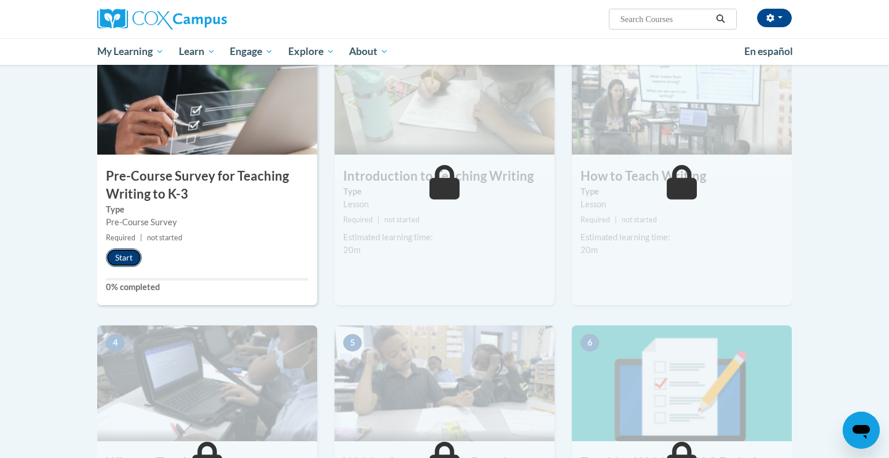
click at [130, 256] on button "Start" at bounding box center [124, 257] width 36 height 19
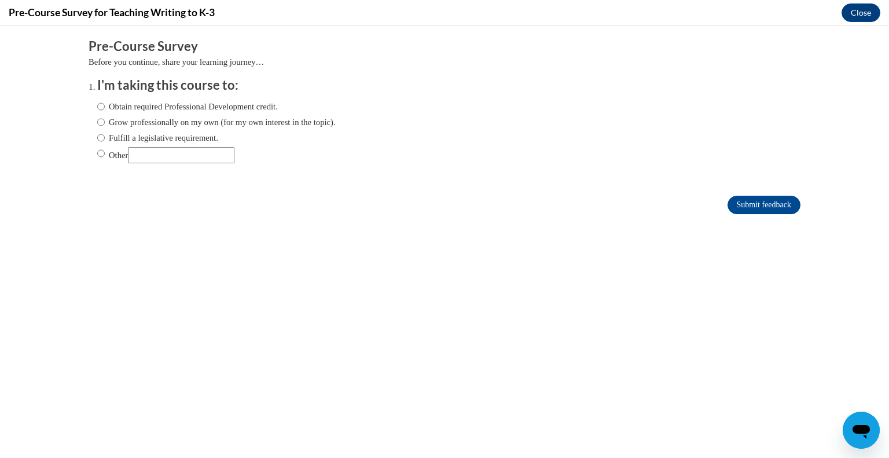
scroll to position [0, 0]
click at [169, 108] on label "Obtain required Professional Development credit." at bounding box center [187, 106] width 181 height 13
click at [105, 108] on input "Obtain required Professional Development credit." at bounding box center [101, 106] width 8 height 13
radio input "true"
click at [756, 207] on input "Submit feedback" at bounding box center [763, 205] width 73 height 19
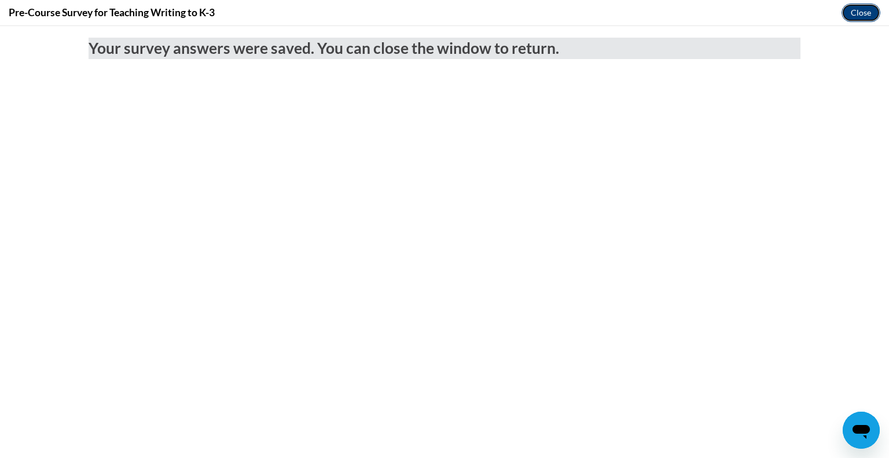
click at [866, 13] on button "Close" at bounding box center [860, 12] width 39 height 19
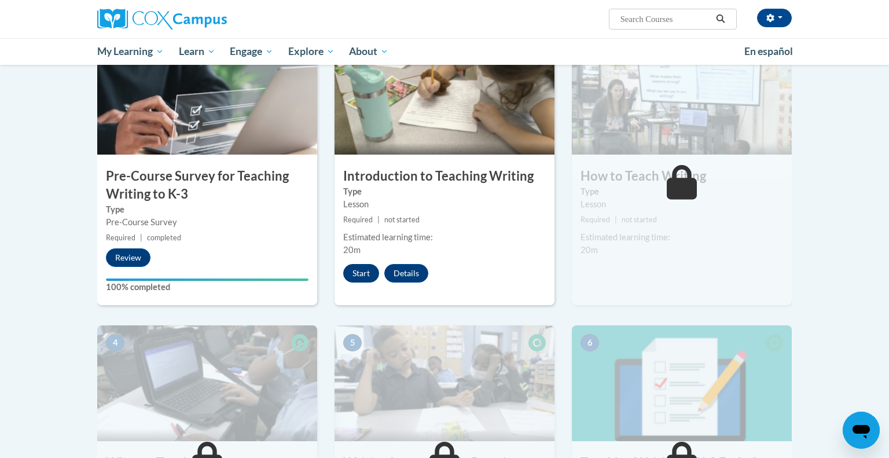
click at [365, 271] on button "Start" at bounding box center [361, 273] width 36 height 19
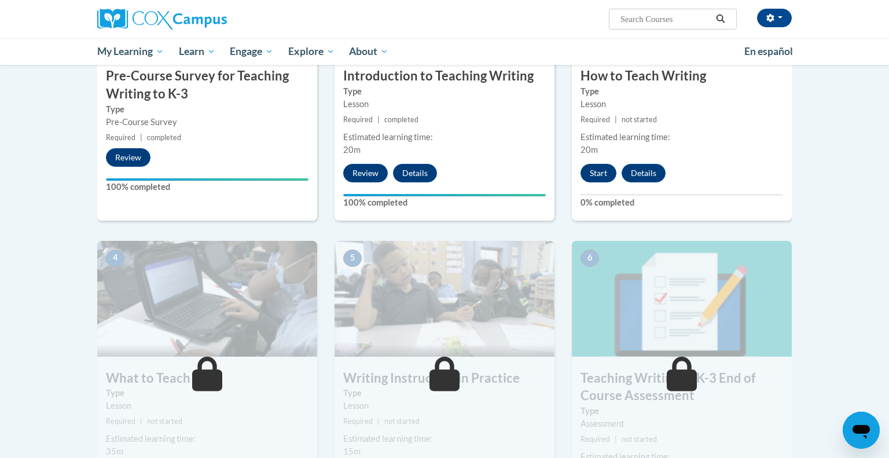
scroll to position [365, 0]
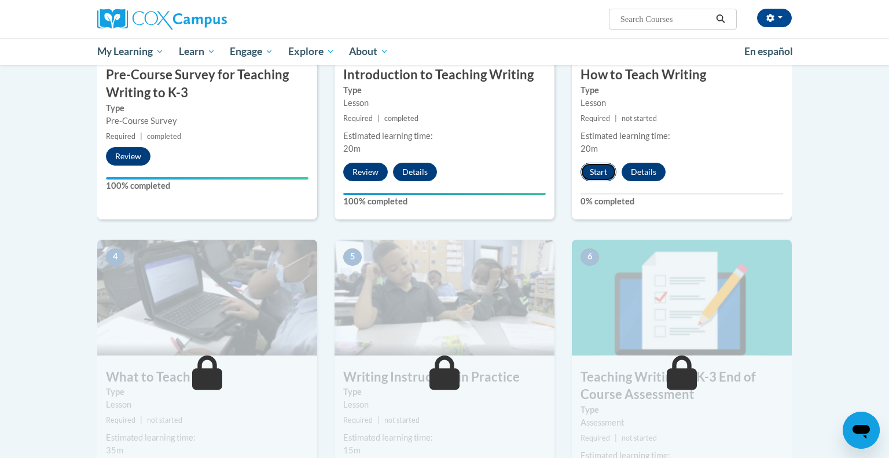
click at [597, 170] on button "Start" at bounding box center [598, 172] width 36 height 19
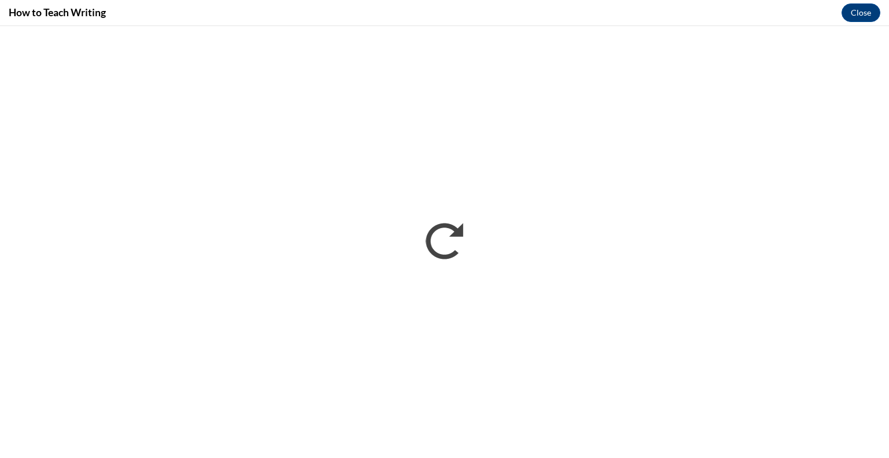
scroll to position [0, 0]
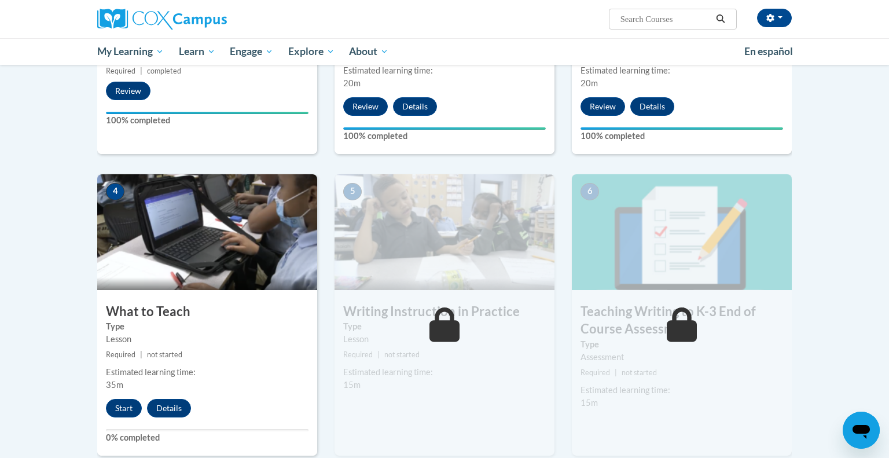
scroll to position [433, 0]
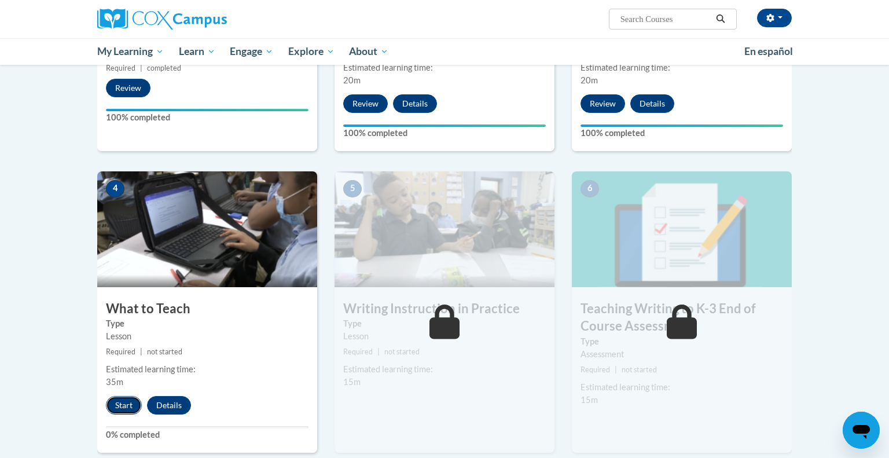
click at [122, 410] on button "Start" at bounding box center [124, 405] width 36 height 19
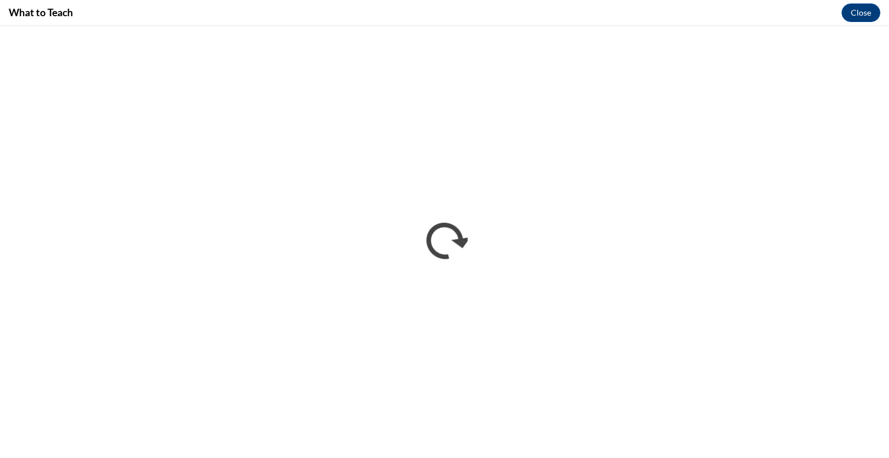
scroll to position [0, 0]
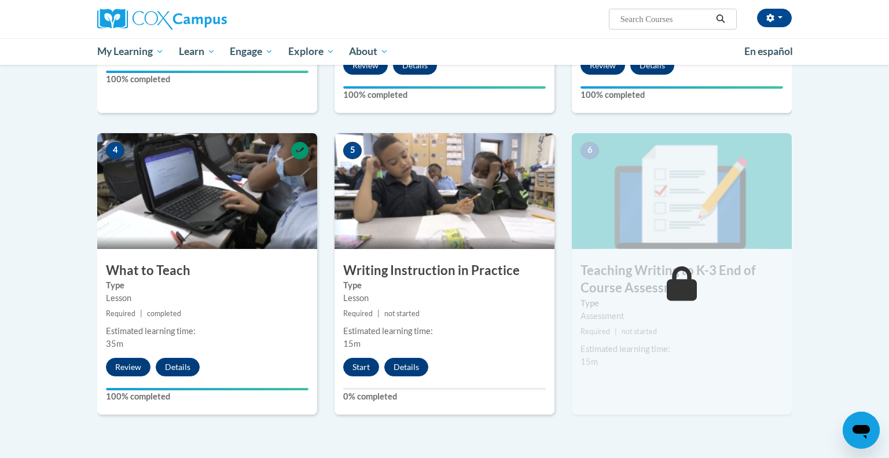
scroll to position [473, 0]
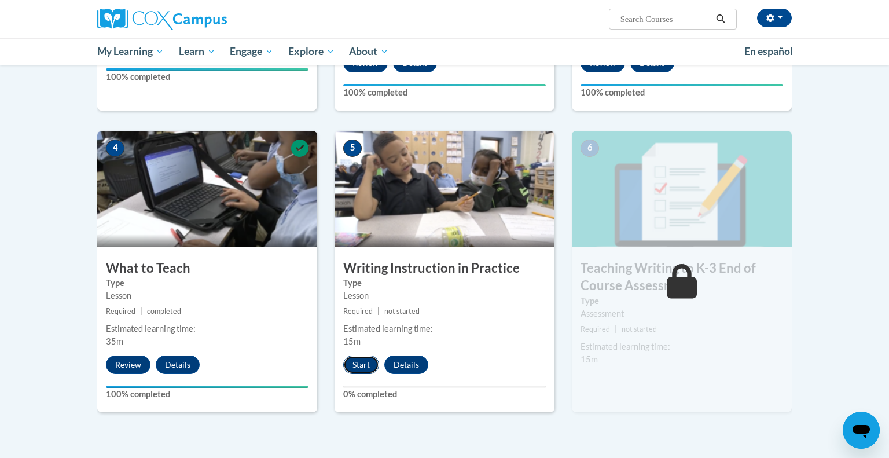
click at [362, 360] on button "Start" at bounding box center [361, 364] width 36 height 19
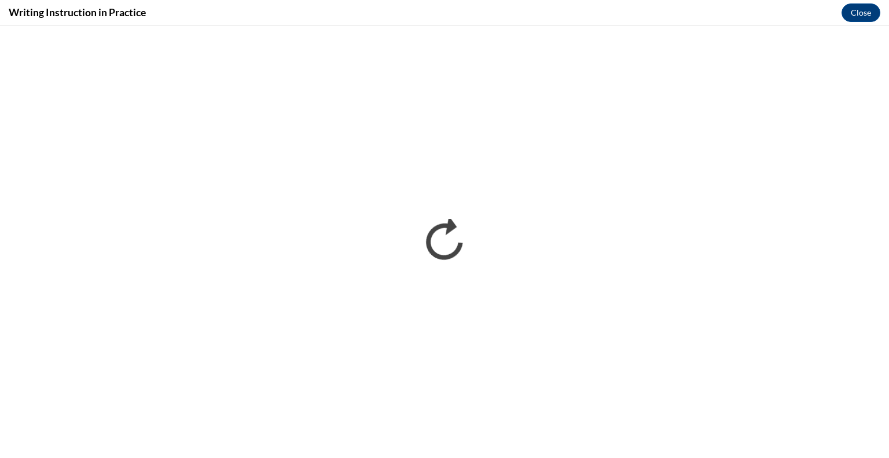
scroll to position [0, 0]
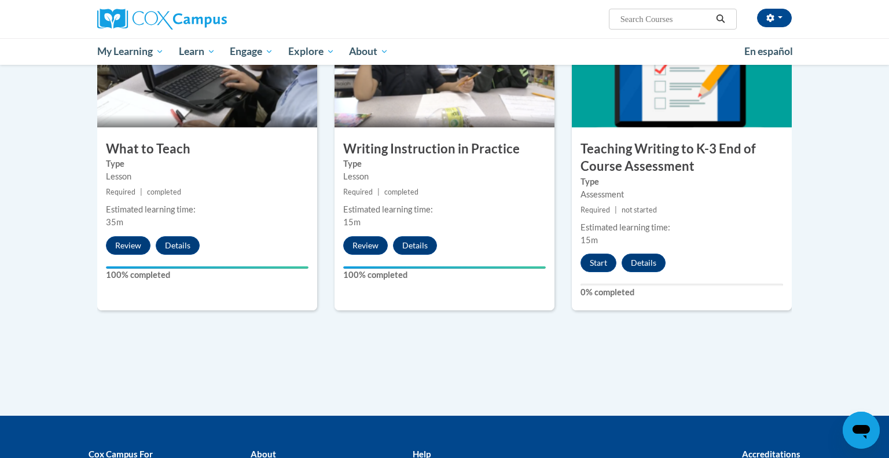
scroll to position [593, 0]
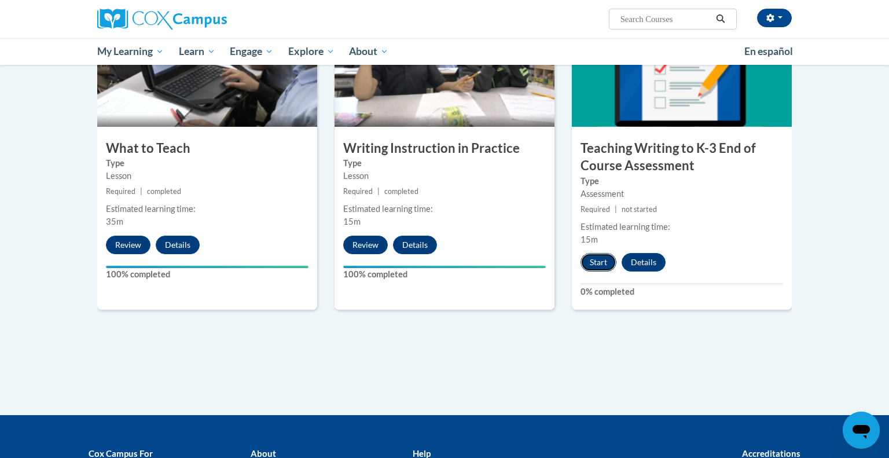
click at [602, 262] on button "Start" at bounding box center [598, 262] width 36 height 19
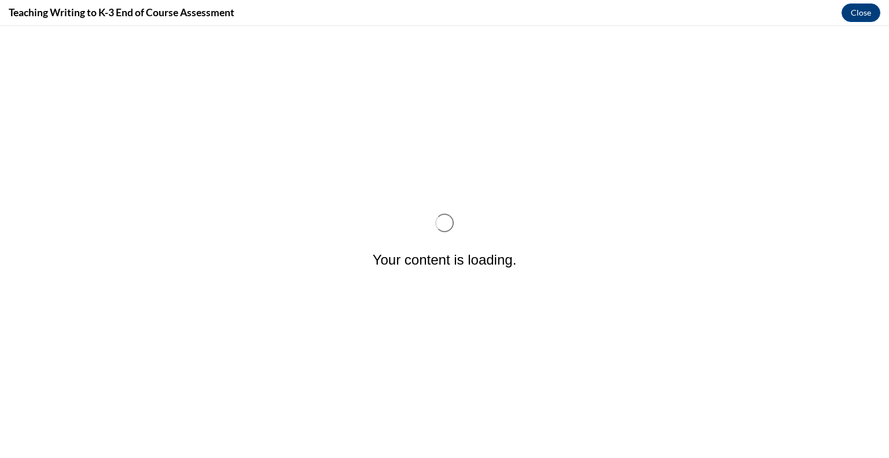
scroll to position [0, 0]
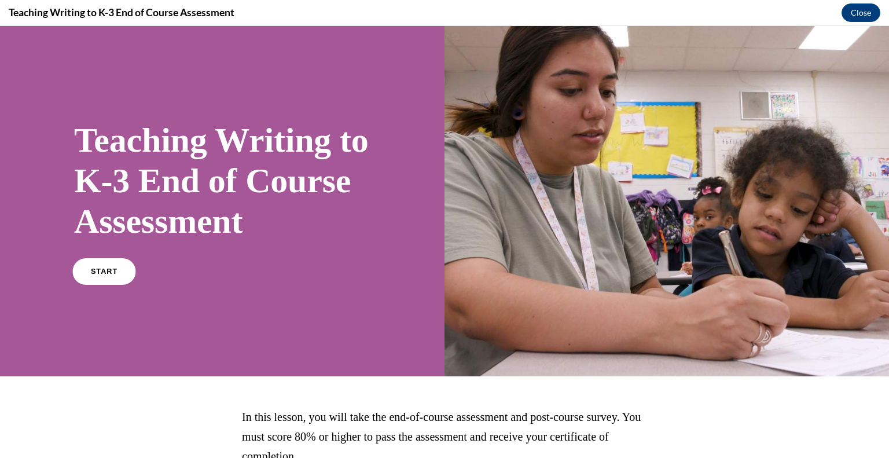
click at [102, 285] on link "START" at bounding box center [103, 271] width 63 height 27
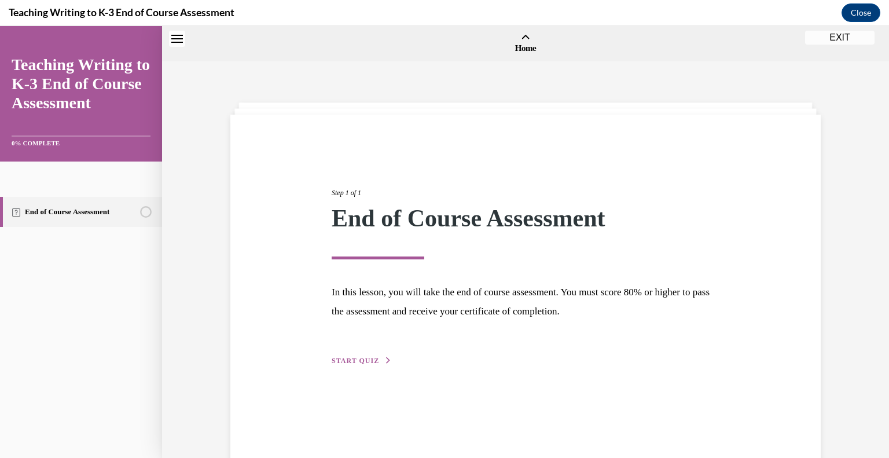
scroll to position [36, 0]
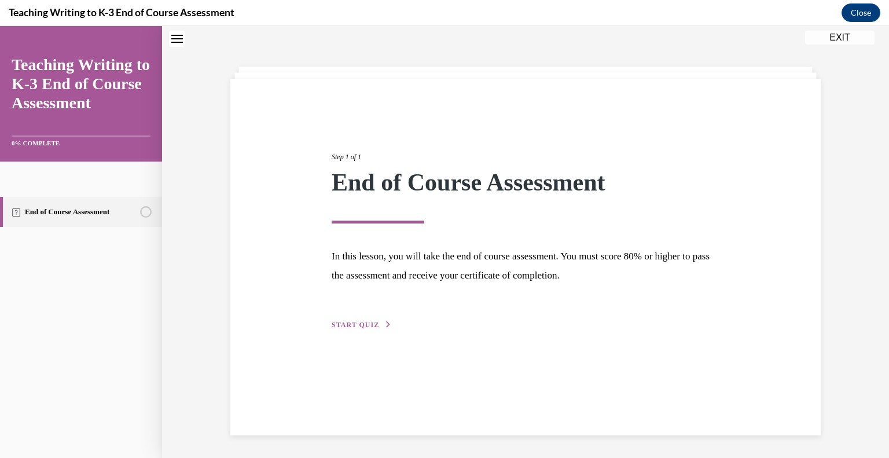
click at [360, 332] on div "Step 1 of 1 End of Course Assessment In this lesson, you will take the end of c…" at bounding box center [525, 257] width 590 height 356
click at [357, 323] on span "START QUIZ" at bounding box center [355, 325] width 47 height 8
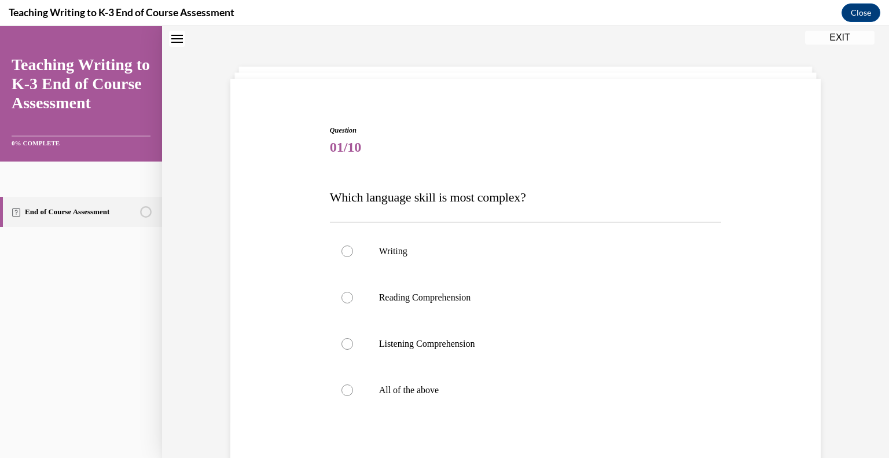
scroll to position [32, 0]
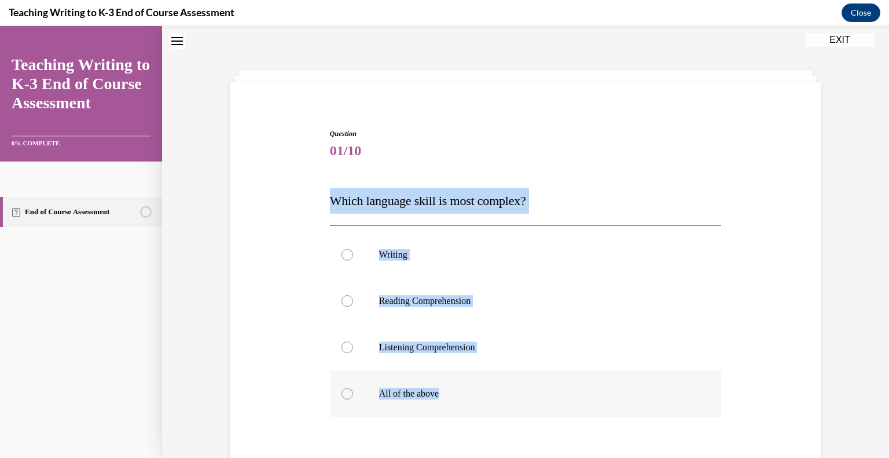
drag, startPoint x: 319, startPoint y: 189, endPoint x: 498, endPoint y: 389, distance: 268.8
click at [498, 389] on div "Question 01/10 Which language skill is most complex? Writing Reading Comprehens…" at bounding box center [525, 327] width 596 height 466
copy div "Which language skill is most complex? Writing Reading Comprehension Listening C…"
click at [400, 259] on p "Writing" at bounding box center [536, 255] width 314 height 12
click at [353, 259] on input "Writing" at bounding box center [347, 255] width 12 height 12
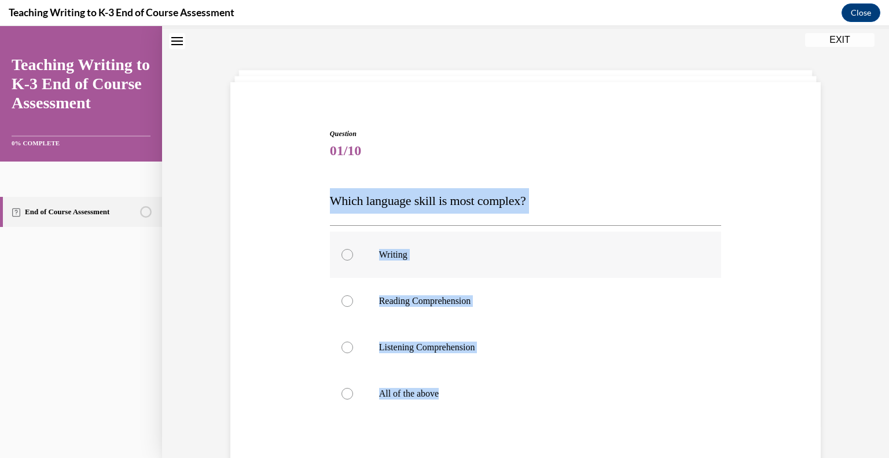
radio input "true"
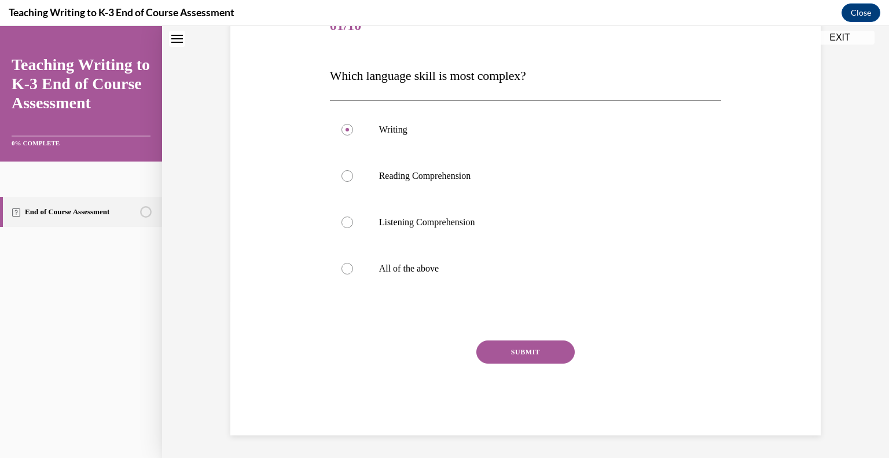
click at [544, 348] on button "SUBMIT" at bounding box center [525, 351] width 98 height 23
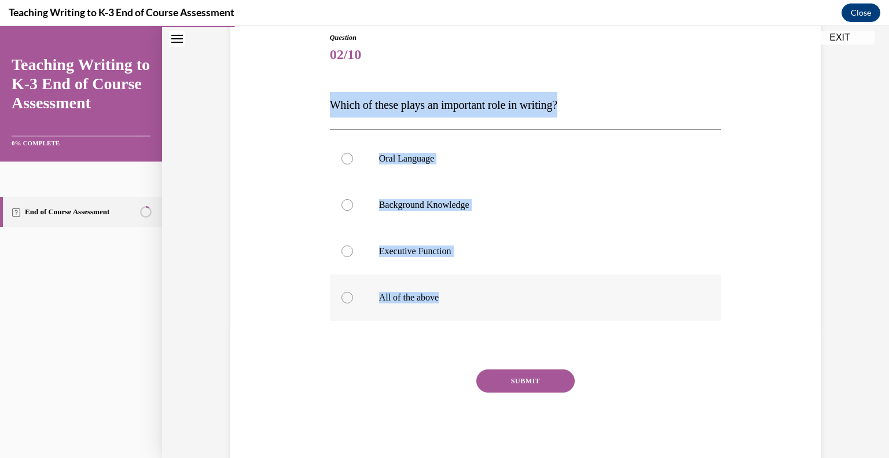
drag, startPoint x: 322, startPoint y: 102, endPoint x: 468, endPoint y: 306, distance: 250.5
click at [468, 306] on div "Question 02/10 Which of these plays an important role in writing? Oral Language…" at bounding box center [525, 231] width 596 height 466
copy div "Which of these plays an important role in writing? Oral Language Background Kno…"
click at [426, 298] on p "All of the above" at bounding box center [536, 298] width 314 height 12
click at [353, 298] on input "All of the above" at bounding box center [347, 298] width 12 height 12
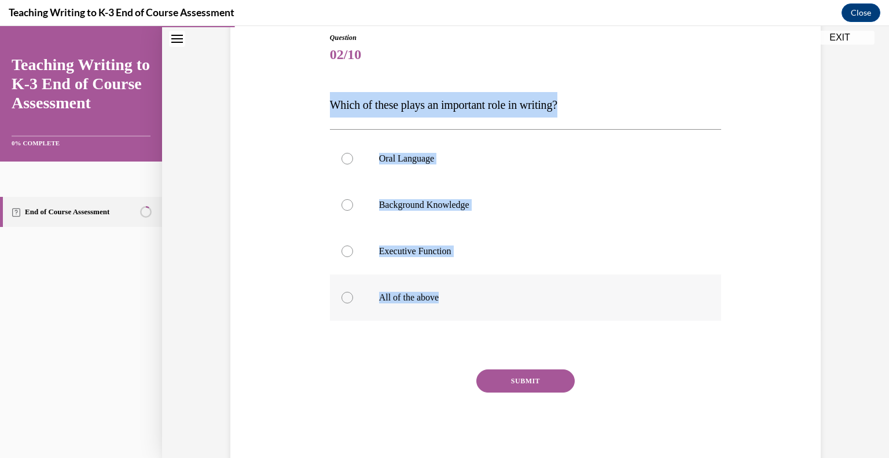
radio input "true"
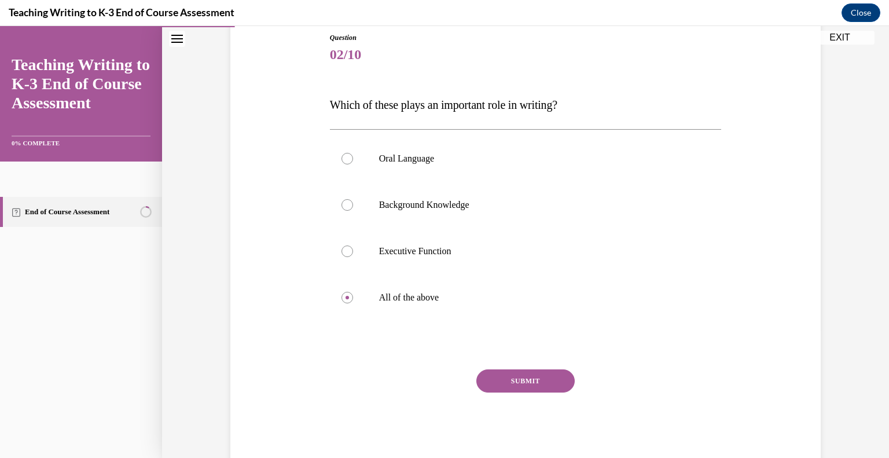
click at [522, 377] on button "SUBMIT" at bounding box center [525, 380] width 98 height 23
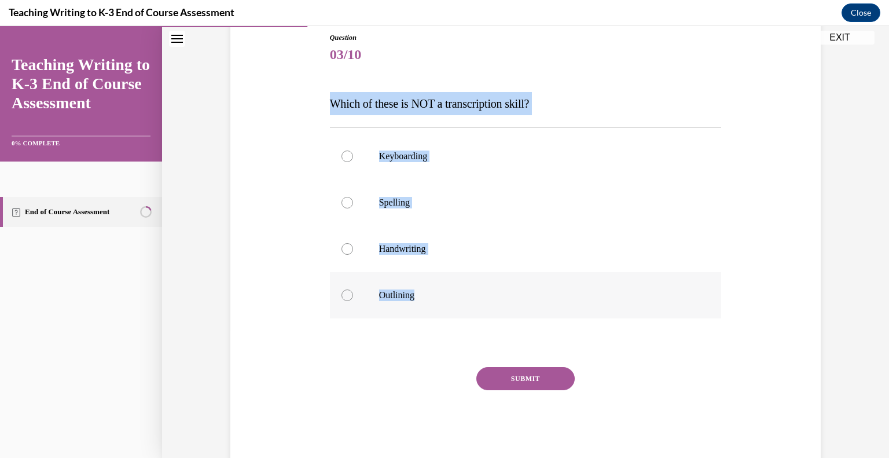
drag, startPoint x: 323, startPoint y: 93, endPoint x: 489, endPoint y: 300, distance: 265.9
click at [489, 300] on div "Question 03/10 Which of these is NOT a transcription skill? Keyboarding Spellin…" at bounding box center [525, 230] width 596 height 464
copy div "Which of these is NOT a transcription skill? Keyboarding Spelling Handwriting O…"
click at [398, 299] on p "Outlining" at bounding box center [536, 295] width 314 height 12
click at [353, 299] on input "Outlining" at bounding box center [347, 295] width 12 height 12
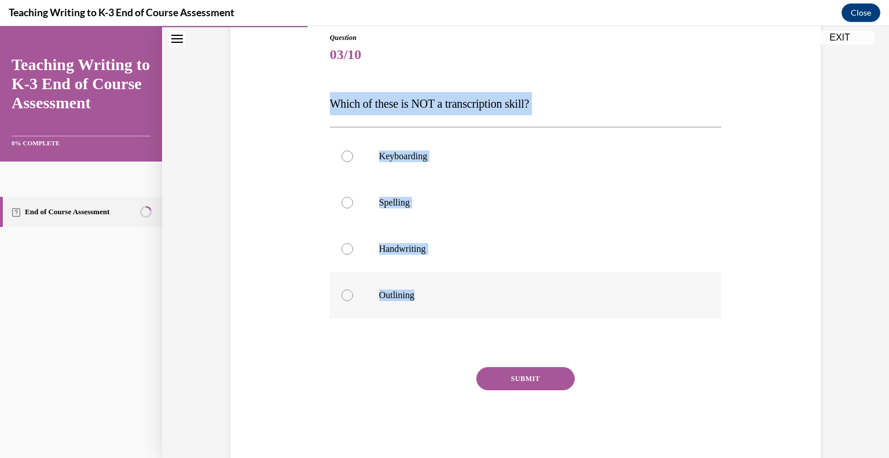
radio input "true"
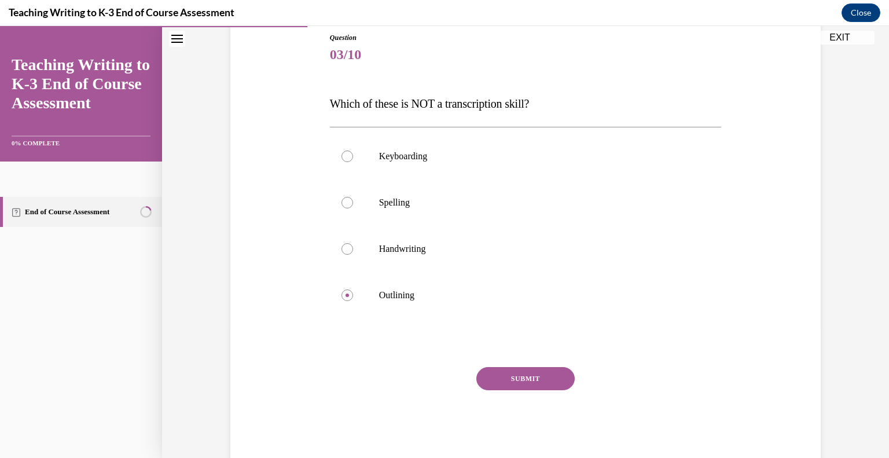
click at [544, 380] on button "SUBMIT" at bounding box center [525, 378] width 98 height 23
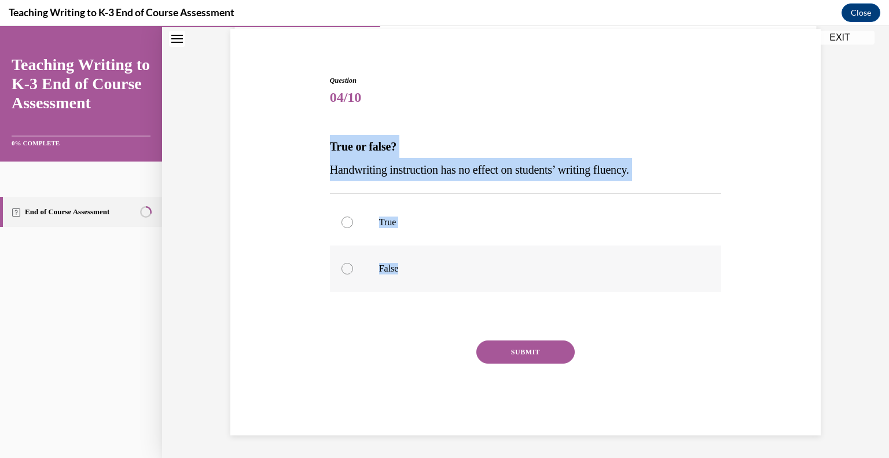
drag, startPoint x: 327, startPoint y: 141, endPoint x: 414, endPoint y: 270, distance: 155.3
click at [414, 270] on div "Question 04/10 True or false? Handwriting instruction has no effect on students…" at bounding box center [525, 246] width 397 height 377
copy div "True or false? Handwriting instruction has no effect on students’ writing fluen…"
click at [393, 267] on p "False" at bounding box center [536, 269] width 314 height 12
click at [353, 267] on input "False" at bounding box center [347, 269] width 12 height 12
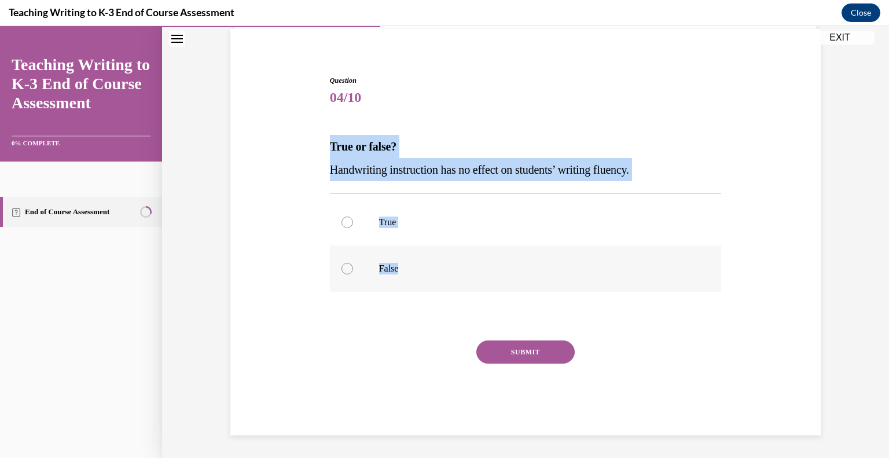
radio input "true"
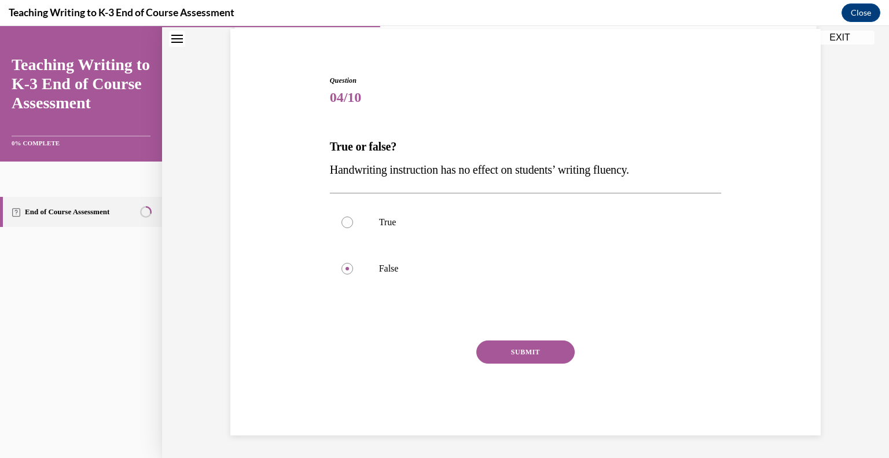
click at [524, 353] on button "SUBMIT" at bounding box center [525, 351] width 98 height 23
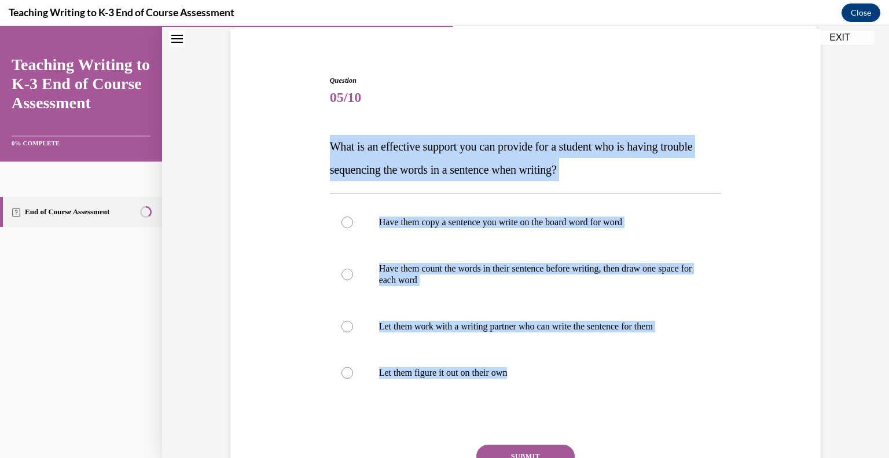
drag, startPoint x: 328, startPoint y: 141, endPoint x: 552, endPoint y: 411, distance: 350.5
click at [552, 411] on div "Question 05/10 What is an effective support you can provide for a student who i…" at bounding box center [525, 298] width 397 height 481
copy div "What is an effective support you can provide for a student who is having troubl…"
click at [463, 268] on p "Have them count the words in their sentence before writing, then draw one space…" at bounding box center [536, 274] width 314 height 23
click at [353, 268] on input "Have them count the words in their sentence before writing, then draw one space…" at bounding box center [347, 274] width 12 height 12
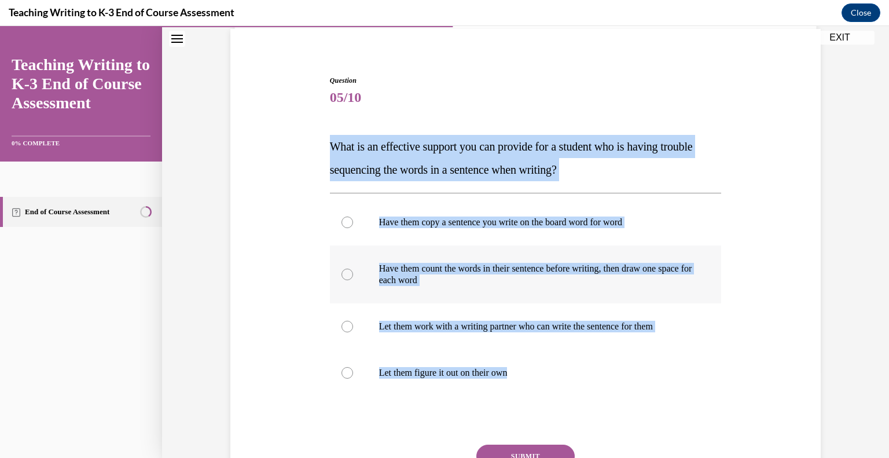
radio input "true"
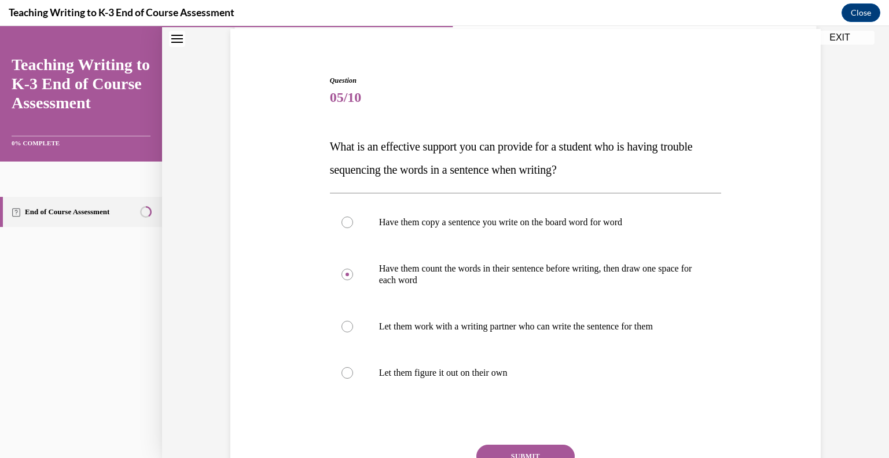
click at [551, 450] on button "SUBMIT" at bounding box center [525, 455] width 98 height 23
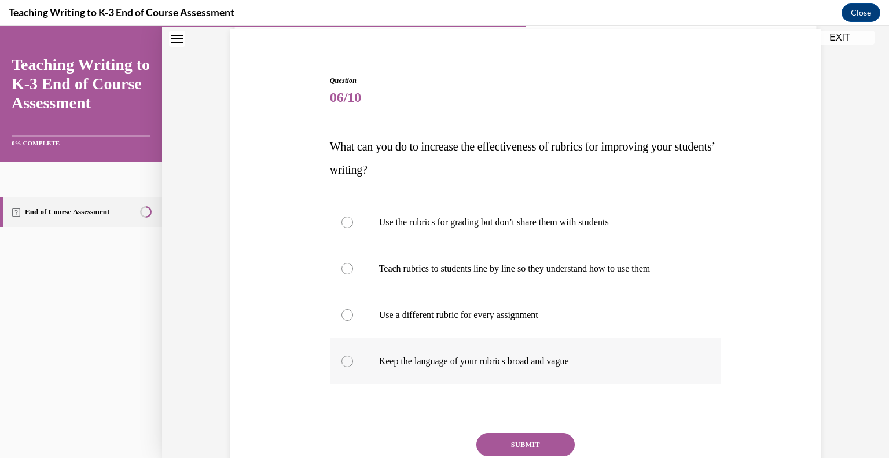
drag, startPoint x: 322, startPoint y: 134, endPoint x: 586, endPoint y: 349, distance: 340.5
click at [586, 349] on div "Question 06/10 What can you do to increase the effectiveness of rubrics for imp…" at bounding box center [525, 284] width 596 height 487
copy div "What can you do to increase the effectiveness of rubrics for improving your stu…"
click at [451, 267] on p "Teach rubrics to students line by line so they understand how to use them" at bounding box center [536, 269] width 314 height 12
click at [353, 267] on input "Teach rubrics to students line by line so they understand how to use them" at bounding box center [347, 269] width 12 height 12
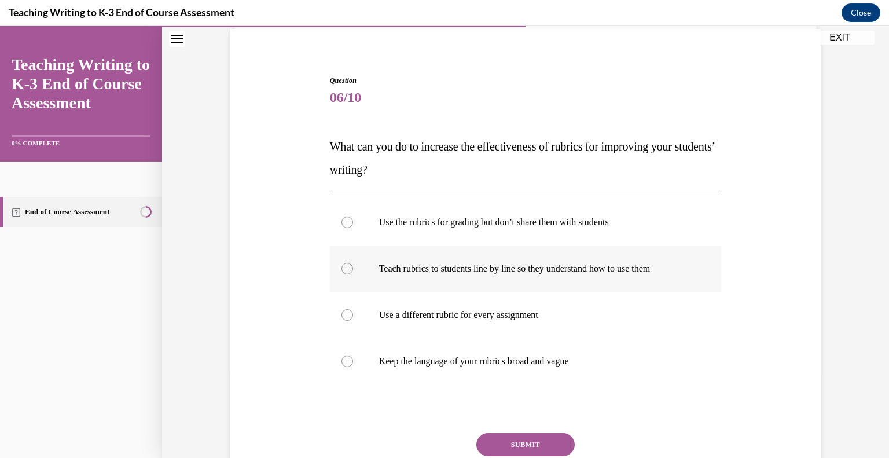
radio input "true"
click at [547, 434] on button "SUBMIT" at bounding box center [525, 444] width 98 height 23
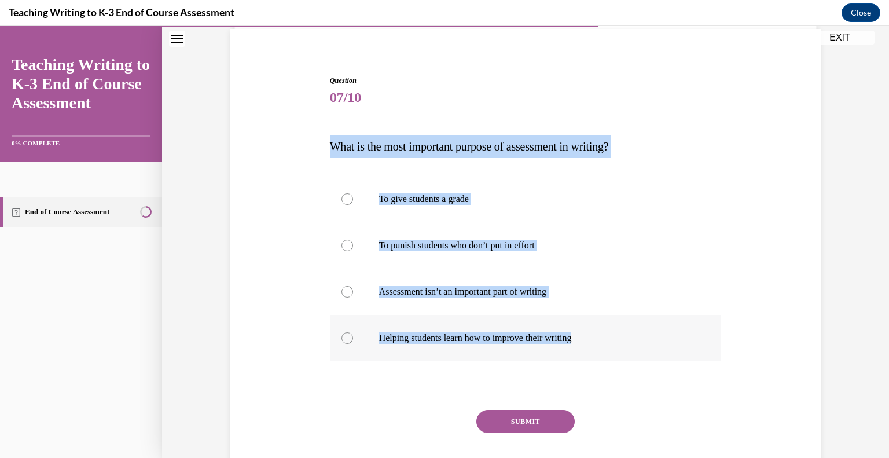
drag, startPoint x: 327, startPoint y: 141, endPoint x: 604, endPoint y: 358, distance: 351.9
click at [604, 358] on div "Question 07/10 What is the most important purpose of assessment in writing? To …" at bounding box center [525, 281] width 397 height 447
copy div "What is the most important purpose of assessment in writing? To give students a…"
click at [432, 330] on label "Helping students learn how to improve their writing" at bounding box center [526, 338] width 392 height 46
click at [353, 332] on input "Helping students learn how to improve their writing" at bounding box center [347, 338] width 12 height 12
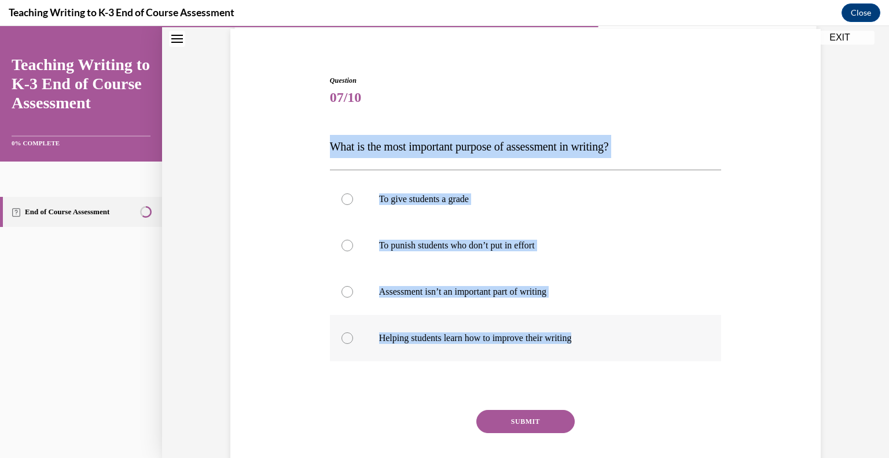
radio input "true"
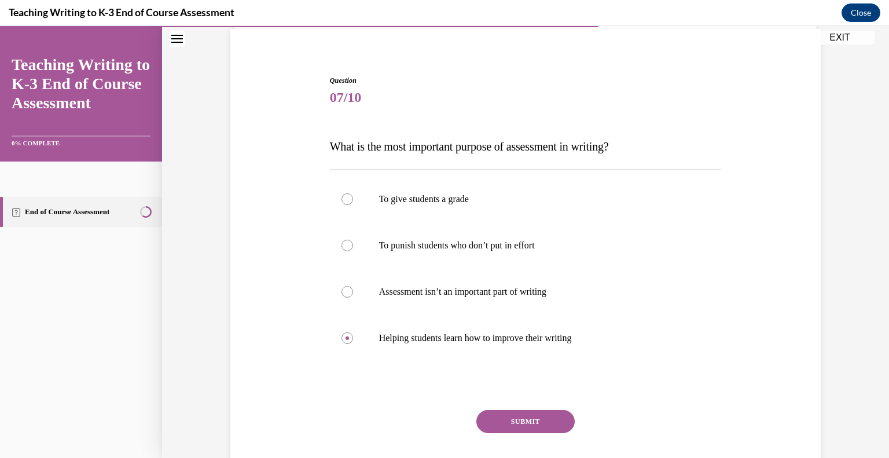
click at [542, 429] on button "SUBMIT" at bounding box center [525, 421] width 98 height 23
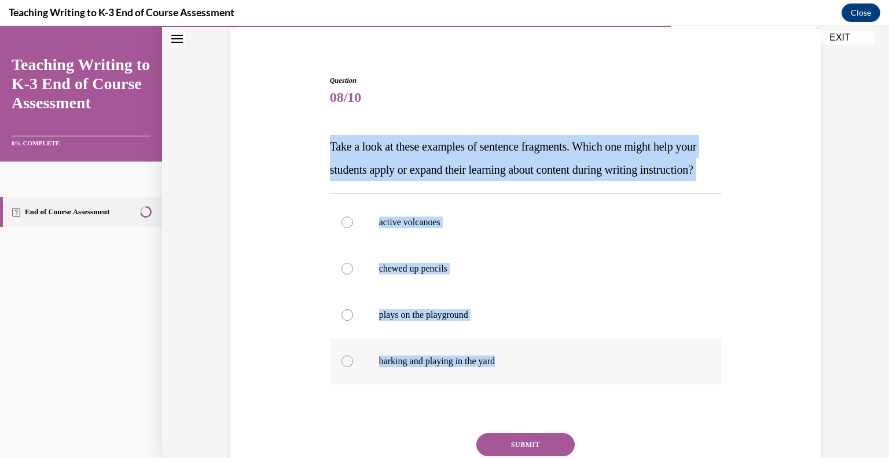
drag, startPoint x: 329, startPoint y: 145, endPoint x: 518, endPoint y: 378, distance: 299.5
click at [518, 378] on div "Question 08/10 Take a look at these examples of sentence fragments. Which one m…" at bounding box center [526, 301] width 392 height 452
copy div "Take a look at these examples of sentence fragments. Which one might help your …"
click at [432, 234] on label "active volcanoes" at bounding box center [526, 222] width 392 height 46
click at [353, 228] on input "active volcanoes" at bounding box center [347, 222] width 12 height 12
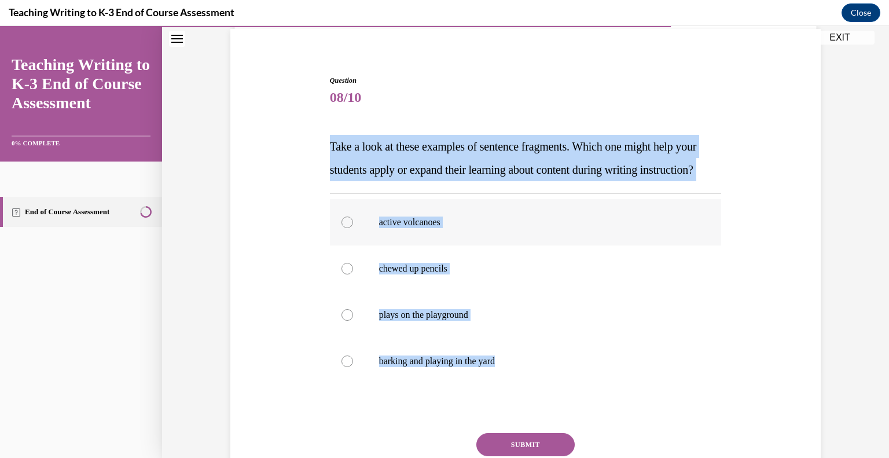
radio input "true"
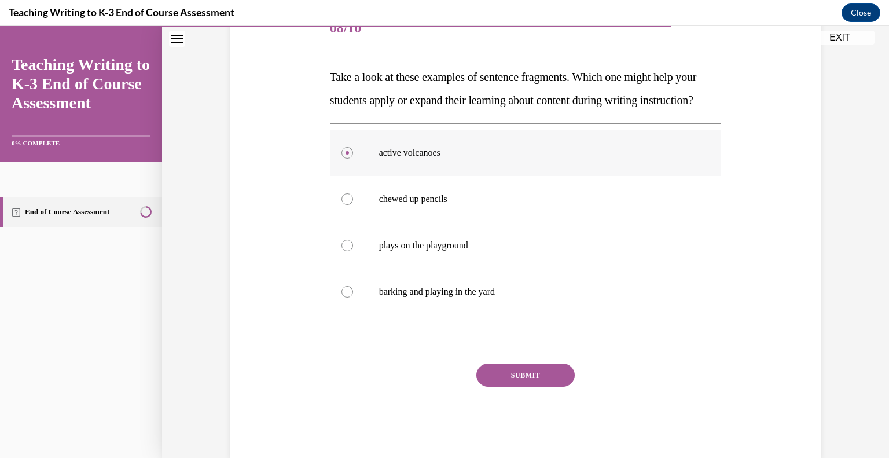
scroll to position [201, 0]
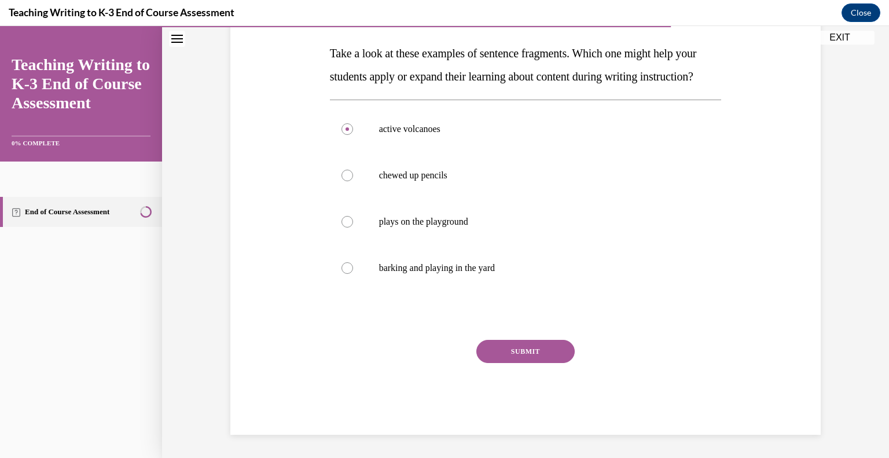
click at [529, 356] on button "SUBMIT" at bounding box center [525, 351] width 98 height 23
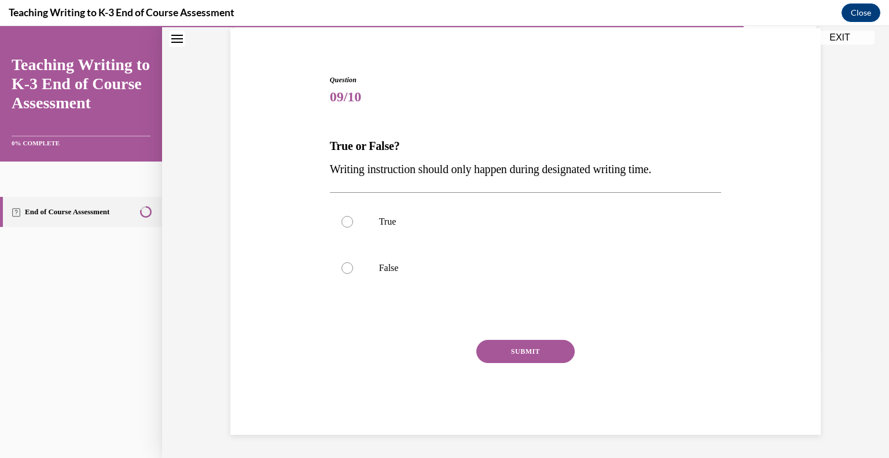
scroll to position [86, 0]
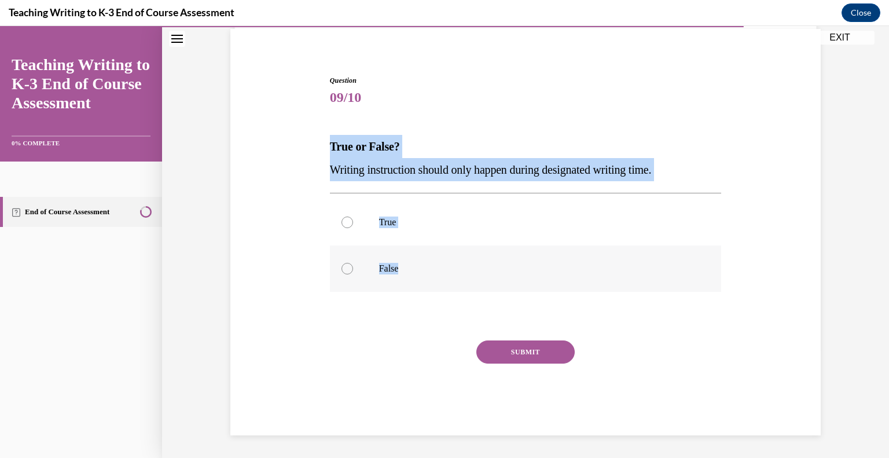
drag, startPoint x: 322, startPoint y: 137, endPoint x: 444, endPoint y: 270, distance: 181.0
click at [444, 270] on div "Question 09/10 True or False? Writing instruction should only happen during des…" at bounding box center [525, 238] width 596 height 395
click at [386, 266] on p "False" at bounding box center [536, 269] width 314 height 12
click at [353, 266] on input "False" at bounding box center [347, 269] width 12 height 12
radio input "true"
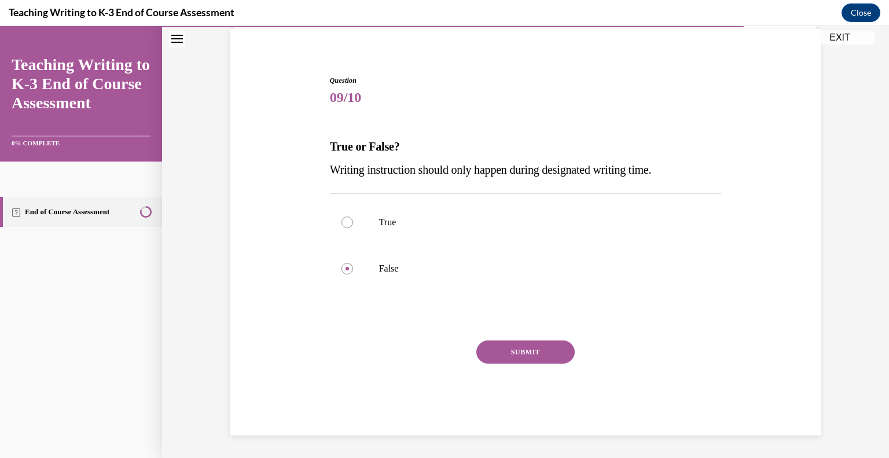
click at [553, 350] on button "SUBMIT" at bounding box center [525, 351] width 98 height 23
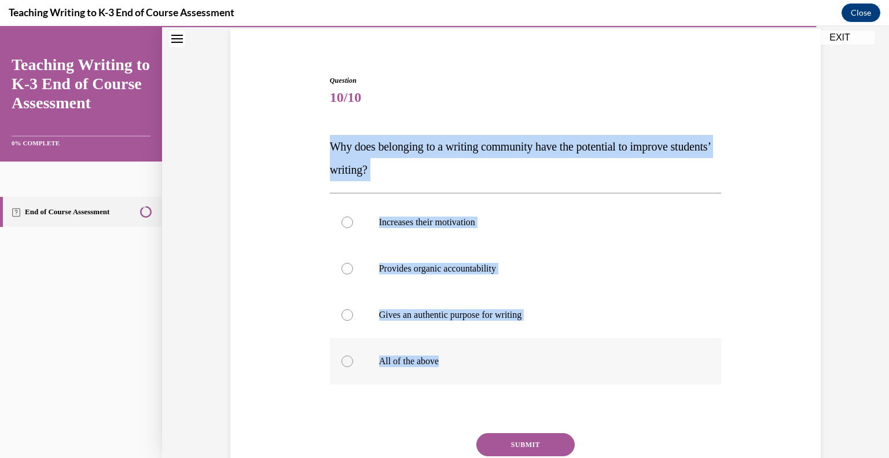
drag, startPoint x: 318, startPoint y: 137, endPoint x: 477, endPoint y: 355, distance: 270.0
click at [477, 355] on div "Question 10/10 Why does belonging to a writing community have the potential to …" at bounding box center [525, 284] width 596 height 487
click at [461, 358] on p "All of the above" at bounding box center [536, 361] width 314 height 12
click at [353, 358] on input "All of the above" at bounding box center [347, 361] width 12 height 12
radio input "true"
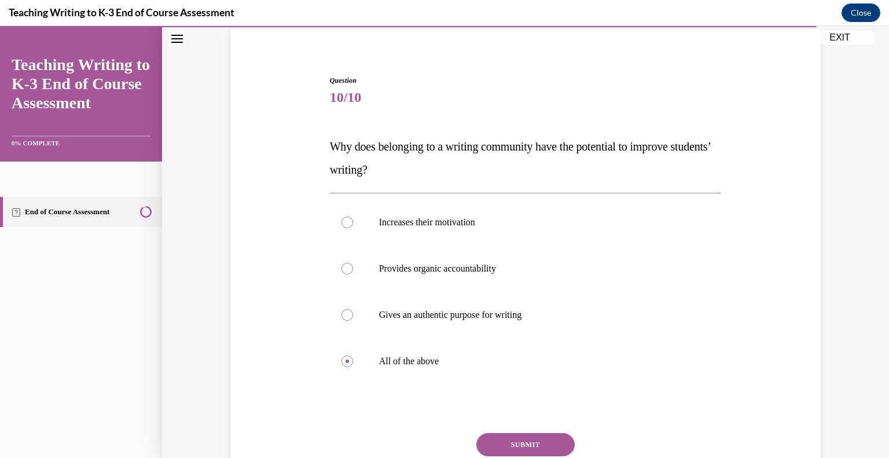
click at [536, 440] on button "SUBMIT" at bounding box center [525, 444] width 98 height 23
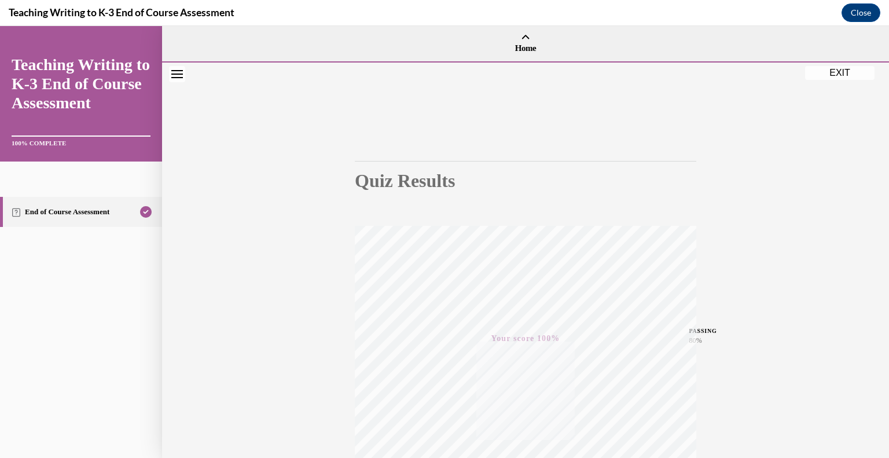
scroll to position [161, 0]
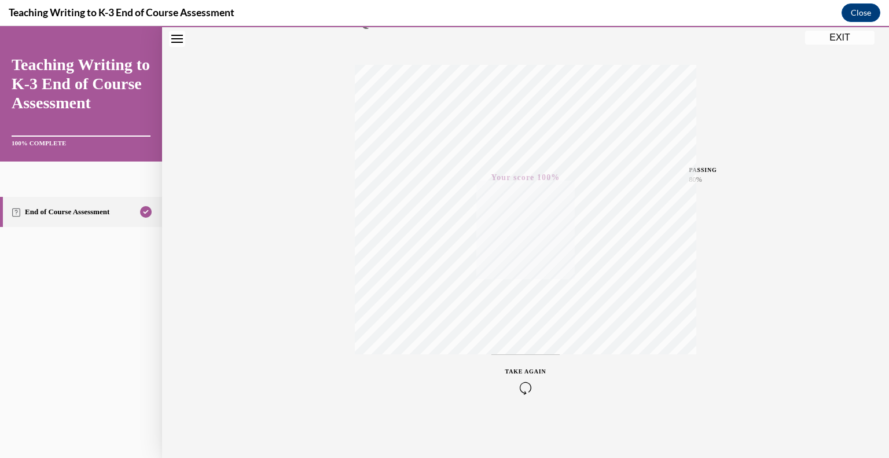
click at [845, 41] on button "EXIT" at bounding box center [839, 38] width 69 height 14
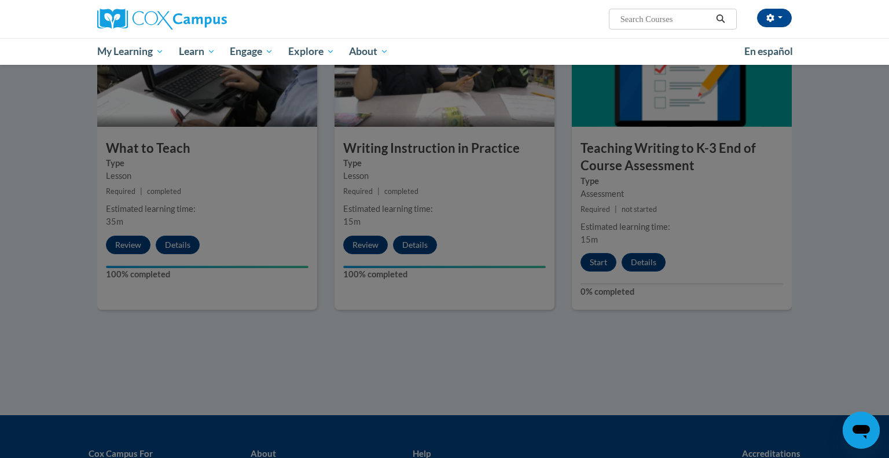
click at [837, 237] on div at bounding box center [444, 229] width 889 height 458
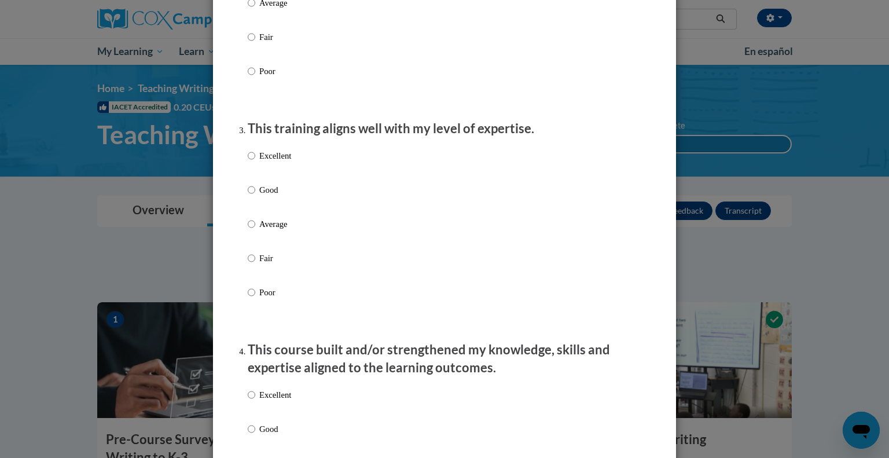
scroll to position [0, 0]
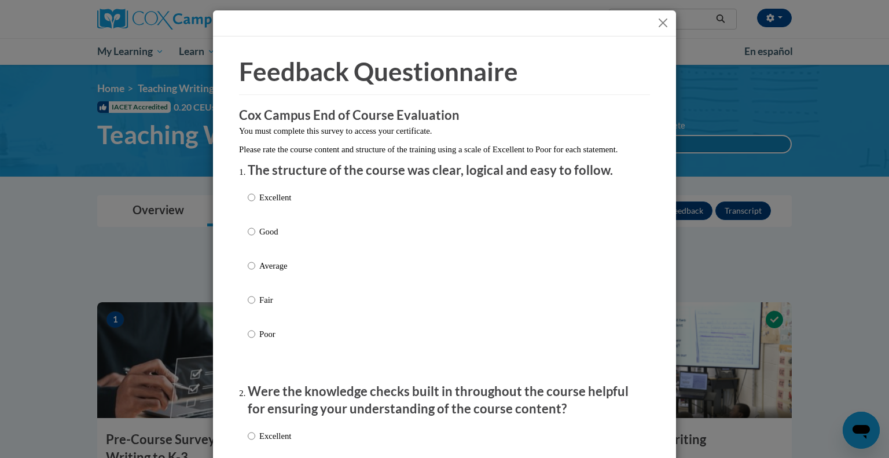
click at [664, 15] on div at bounding box center [444, 23] width 463 height 26
click at [663, 19] on button "Close" at bounding box center [663, 23] width 14 height 14
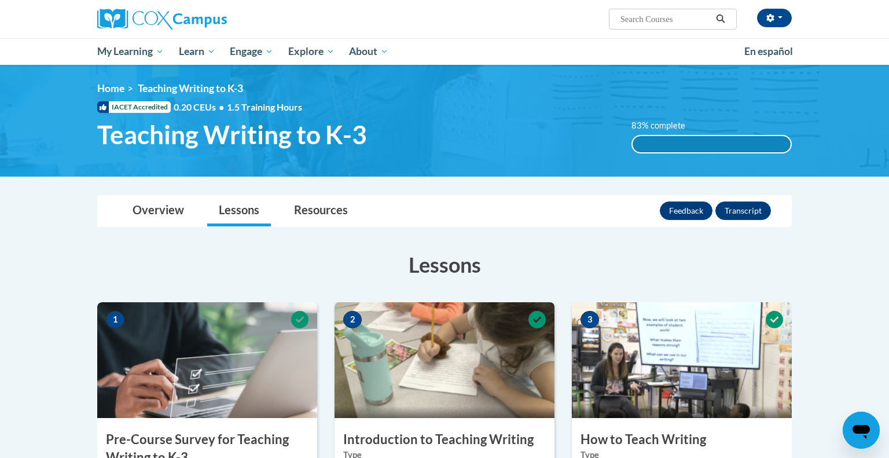
click at [665, 135] on div "83% complete 0.001%" at bounding box center [711, 144] width 161 height 19
